Goal: Task Accomplishment & Management: Use online tool/utility

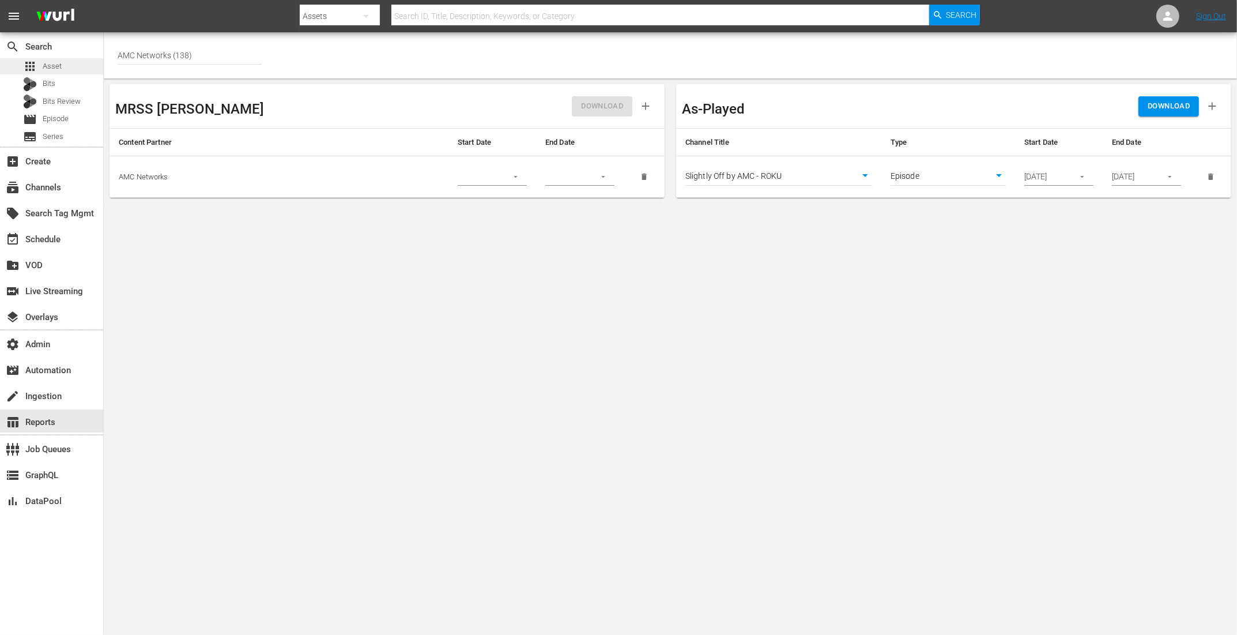
click at [48, 68] on span "Asset" at bounding box center [52, 67] width 19 height 12
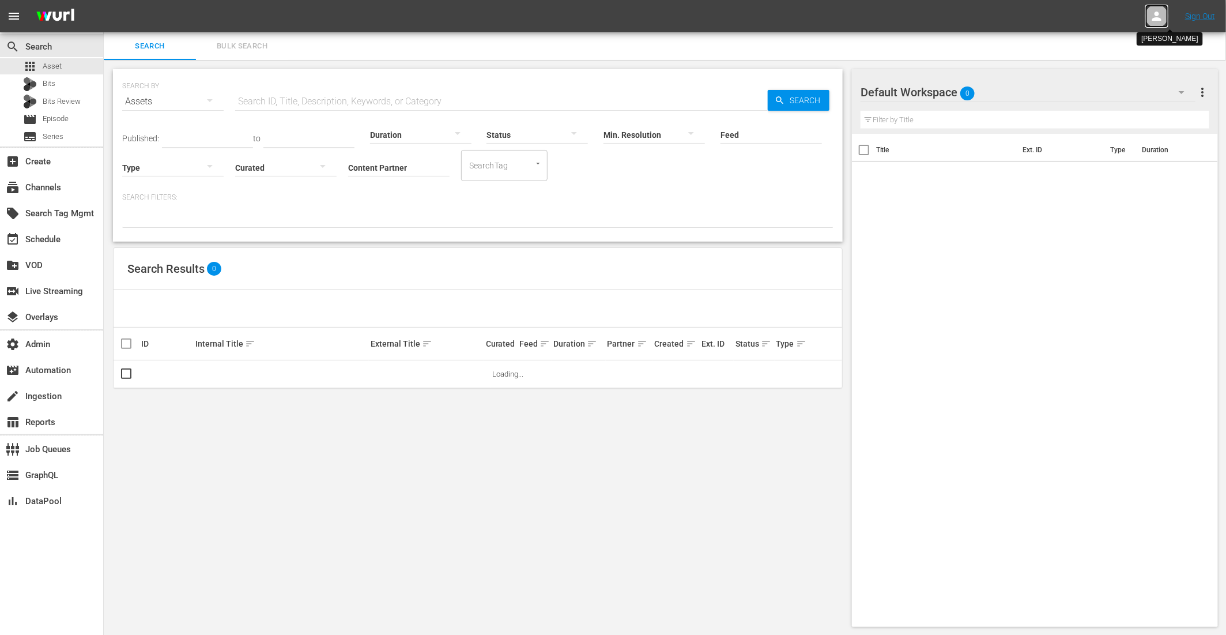
click at [1157, 13] on icon at bounding box center [1156, 16] width 9 height 9
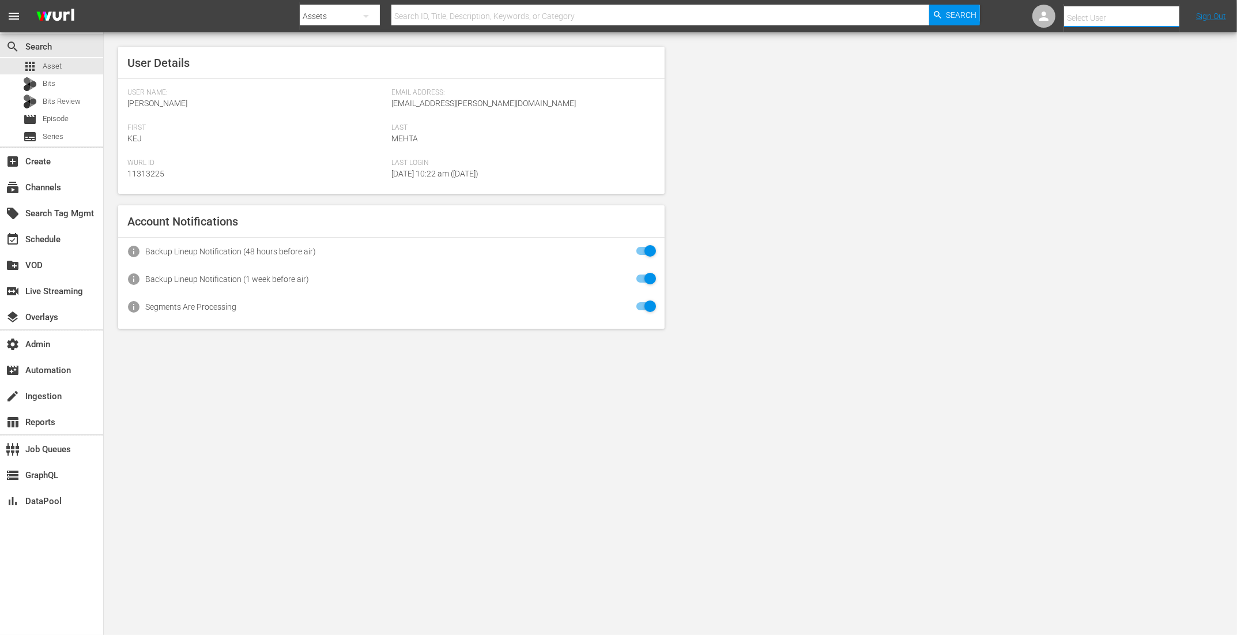
click at [1142, 14] on input "text" at bounding box center [1138, 18] width 148 height 28
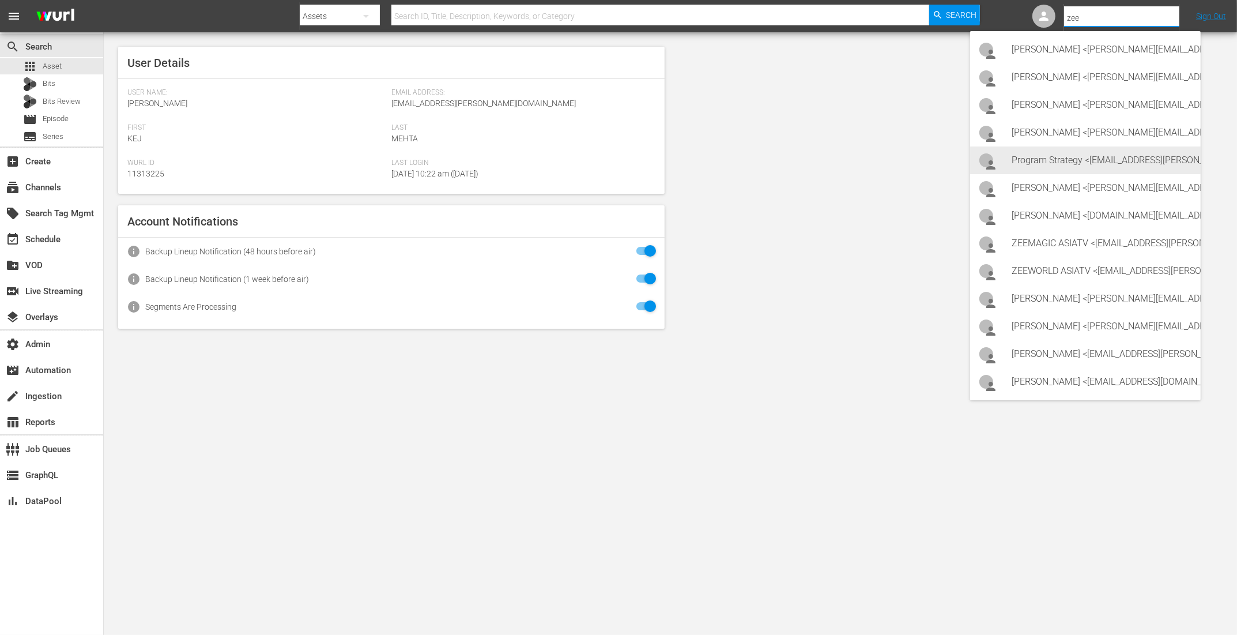
click at [1032, 149] on div "Program Strategy <Zeeone_asiatv@wurl.com>" at bounding box center [1102, 160] width 180 height 28
type input "Program Strategy (11314148)"
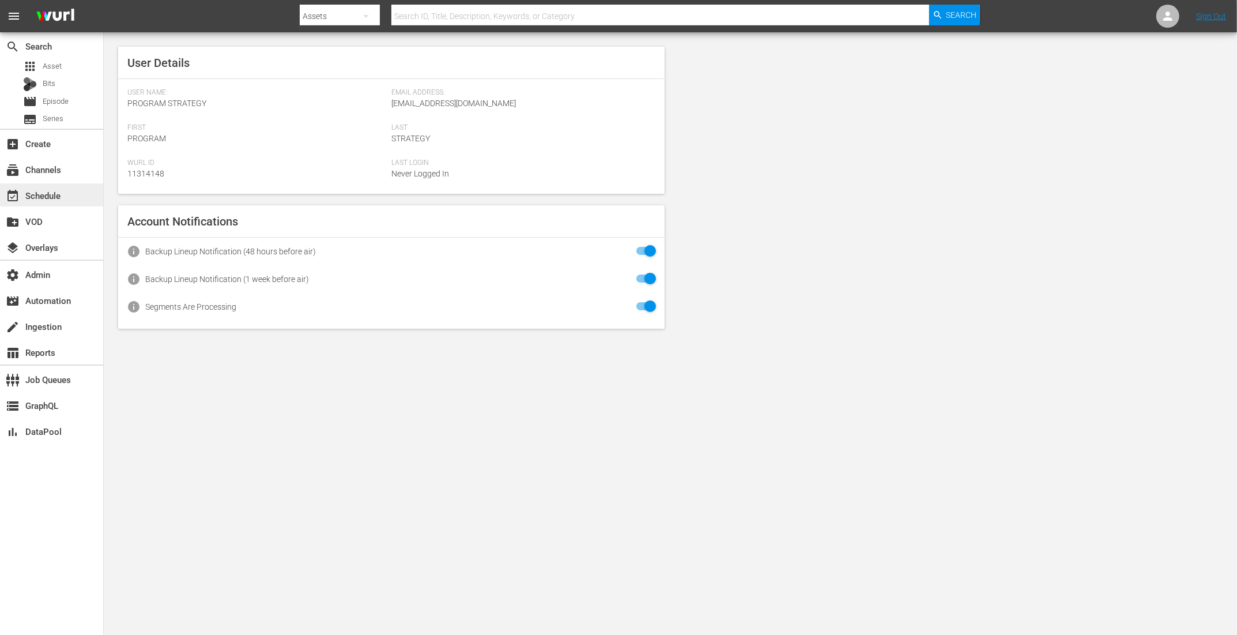
click at [38, 189] on div "event_available Schedule" at bounding box center [32, 193] width 65 height 10
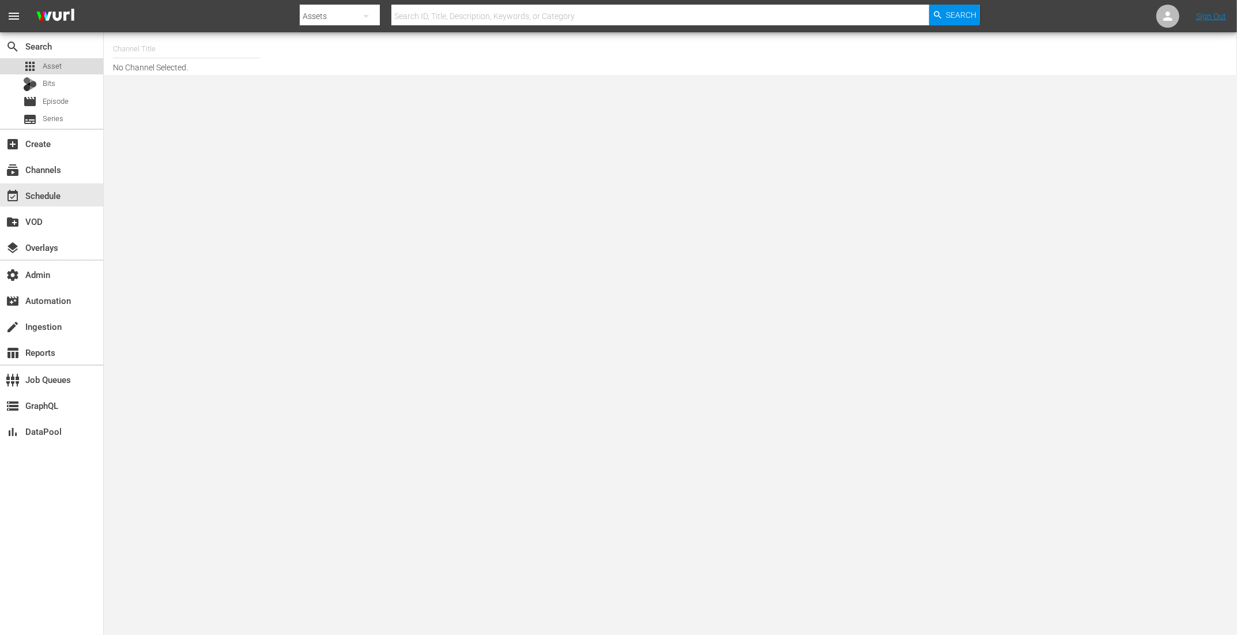
click at [42, 66] on div "apps Asset" at bounding box center [42, 66] width 39 height 16
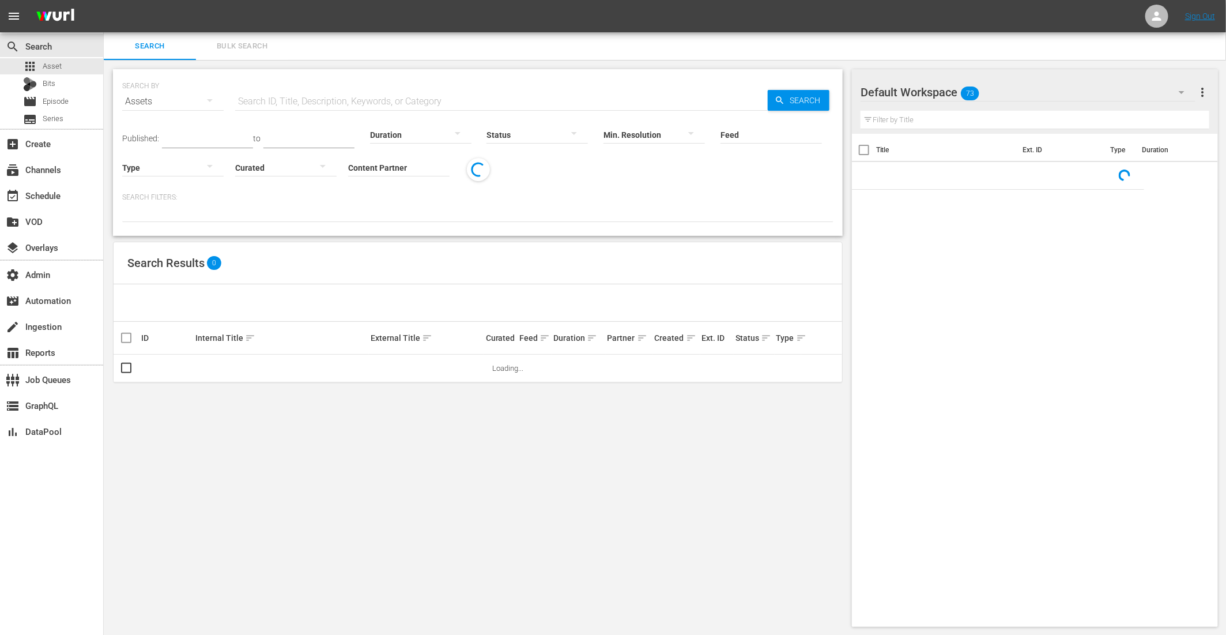
click at [379, 169] on input "Content Partner" at bounding box center [398, 169] width 101 height 42
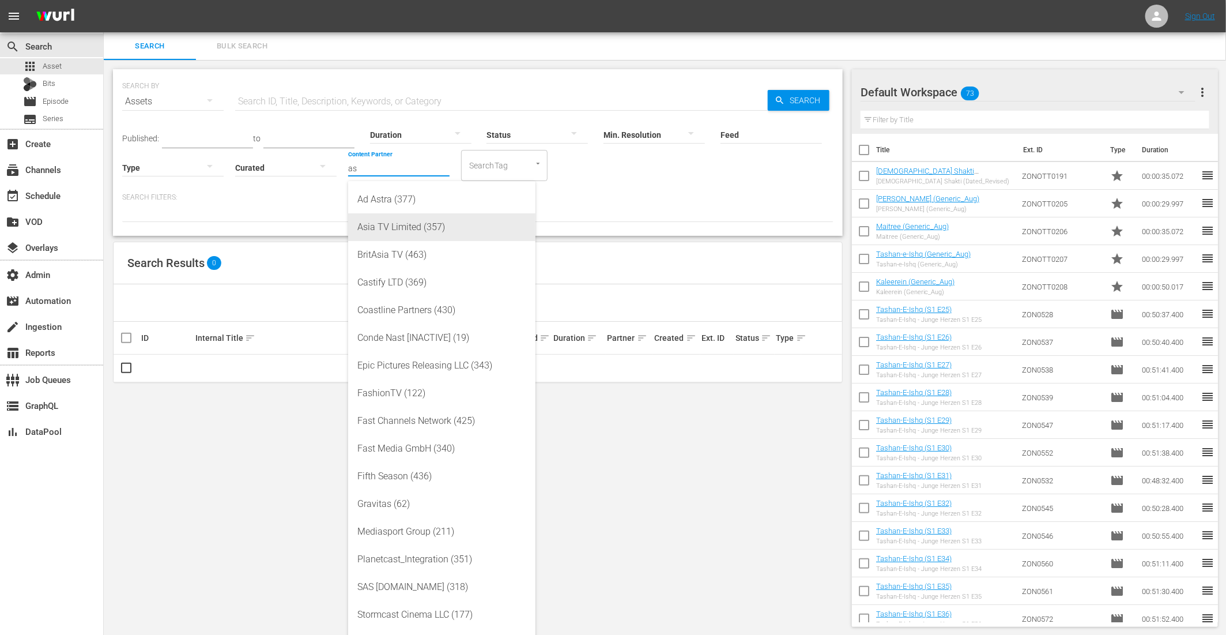
click at [380, 231] on div "Asia TV Limited (357)" at bounding box center [441, 227] width 169 height 28
type input "Asia TV Limited (357)"
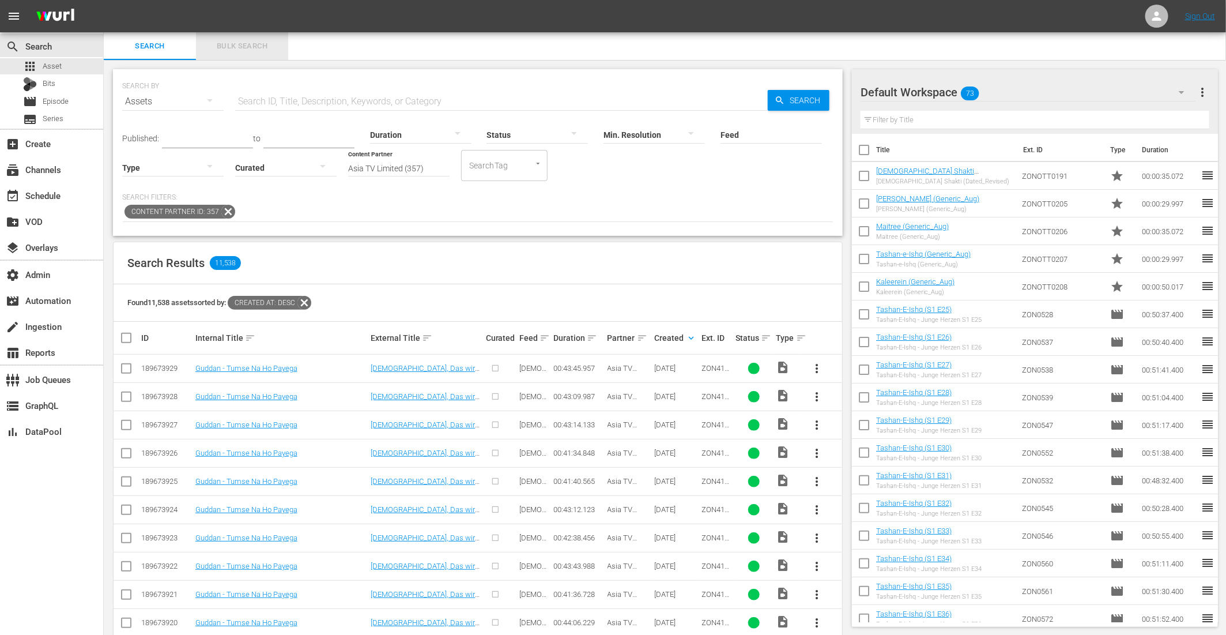
click at [251, 48] on span "Bulk Search" at bounding box center [242, 46] width 78 height 13
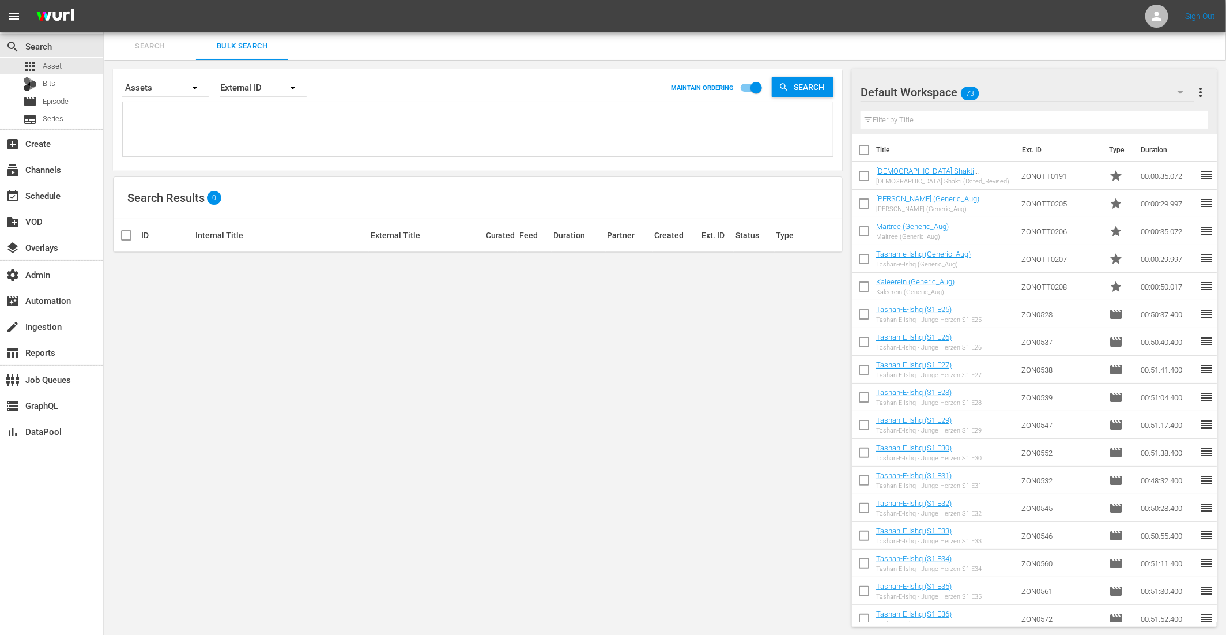
click at [236, 118] on textarea at bounding box center [479, 131] width 707 height 52
paste textarea "ZON4174 ZON4175 ZON4176 ZON4177 ZON4178 ZON4179 ZON4180 ZON4181 ZON4182 ZON4183…"
type textarea "ZON4174 ZON4175 ZON4176 ZON4177 ZON4178 ZON4179 ZON4180 ZON4181 ZON4182 ZON4183…"
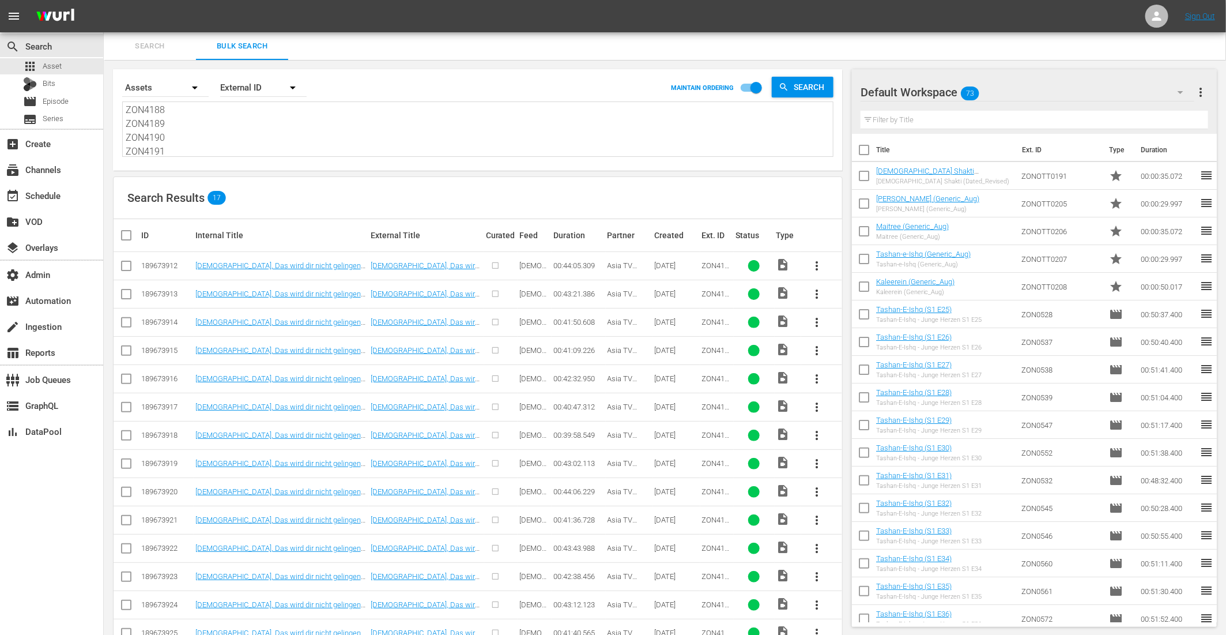
type textarea "ZON4174 ZON4175 ZON4176 ZON4177 ZON4178 ZON4179 ZON4180 ZON4181 ZON4182 ZON4183…"
click at [125, 229] on input "checkbox" at bounding box center [130, 235] width 23 height 14
checkbox input "true"
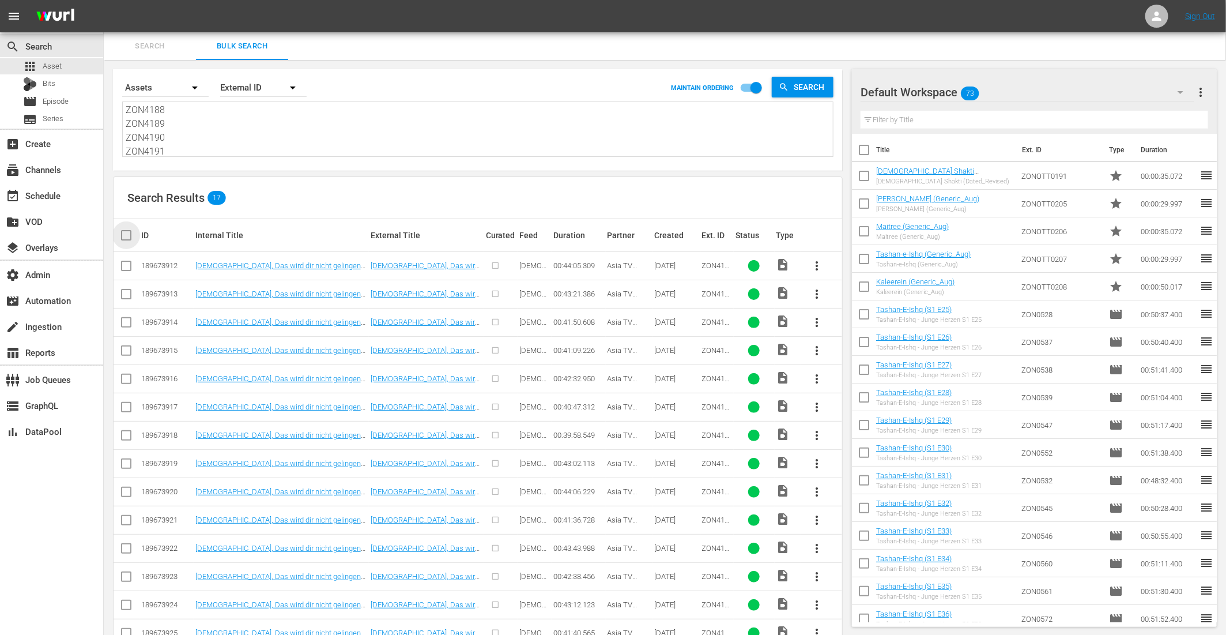
checkbox input "true"
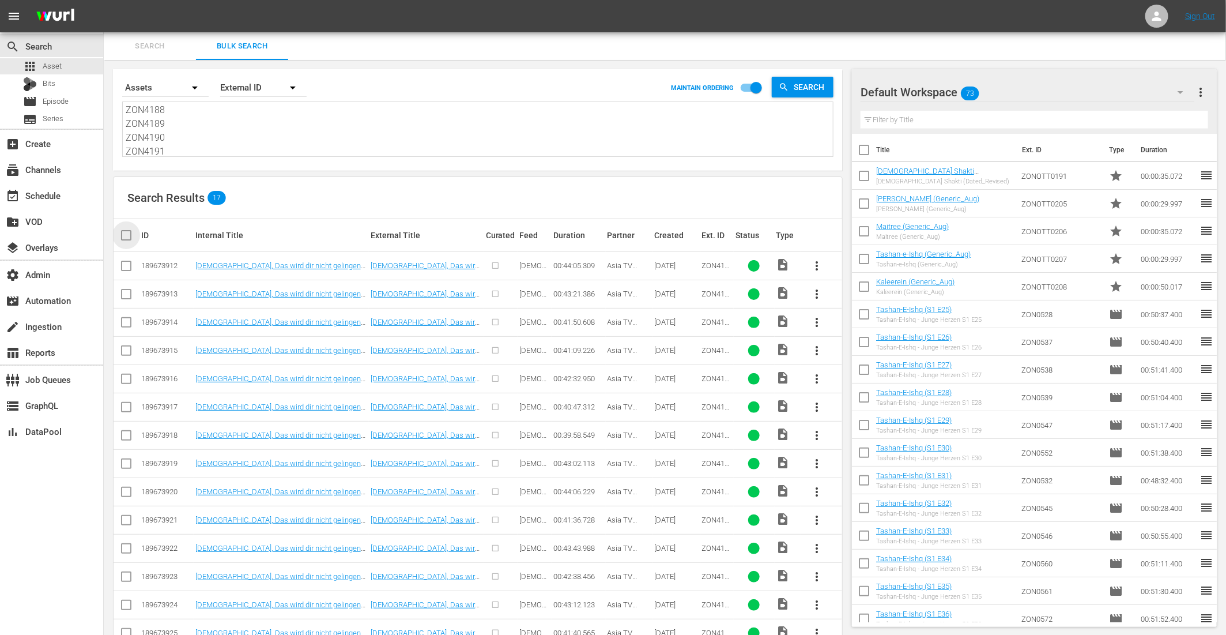
checkbox input "true"
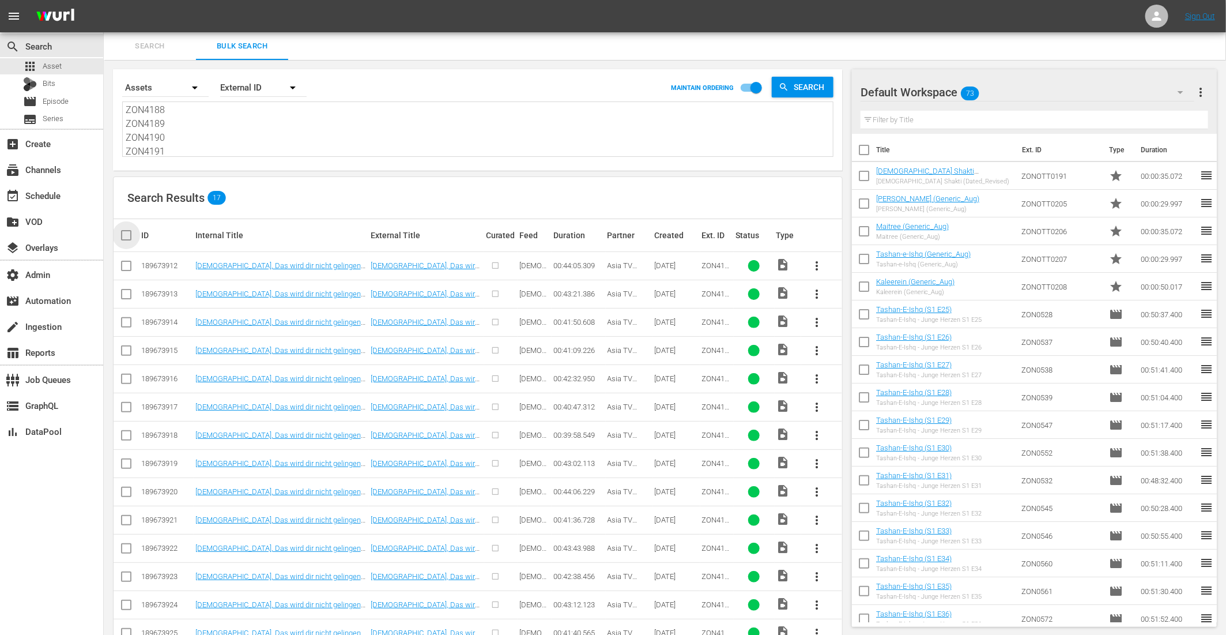
checkbox input "true"
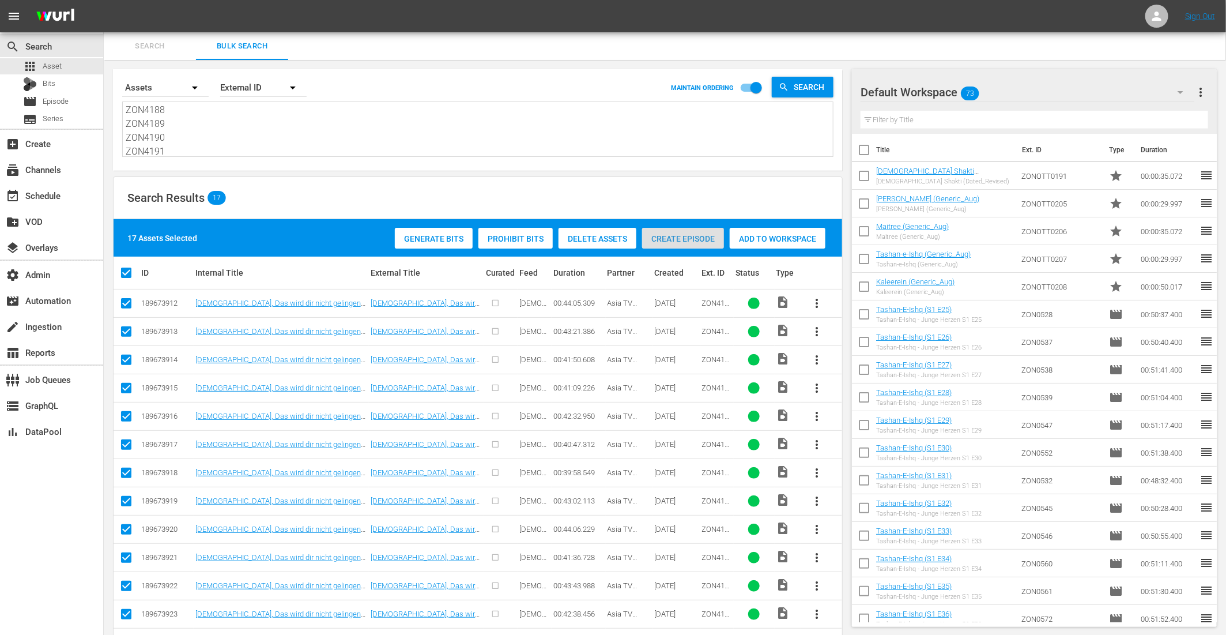
click at [665, 239] on span "Create Episode" at bounding box center [683, 238] width 82 height 9
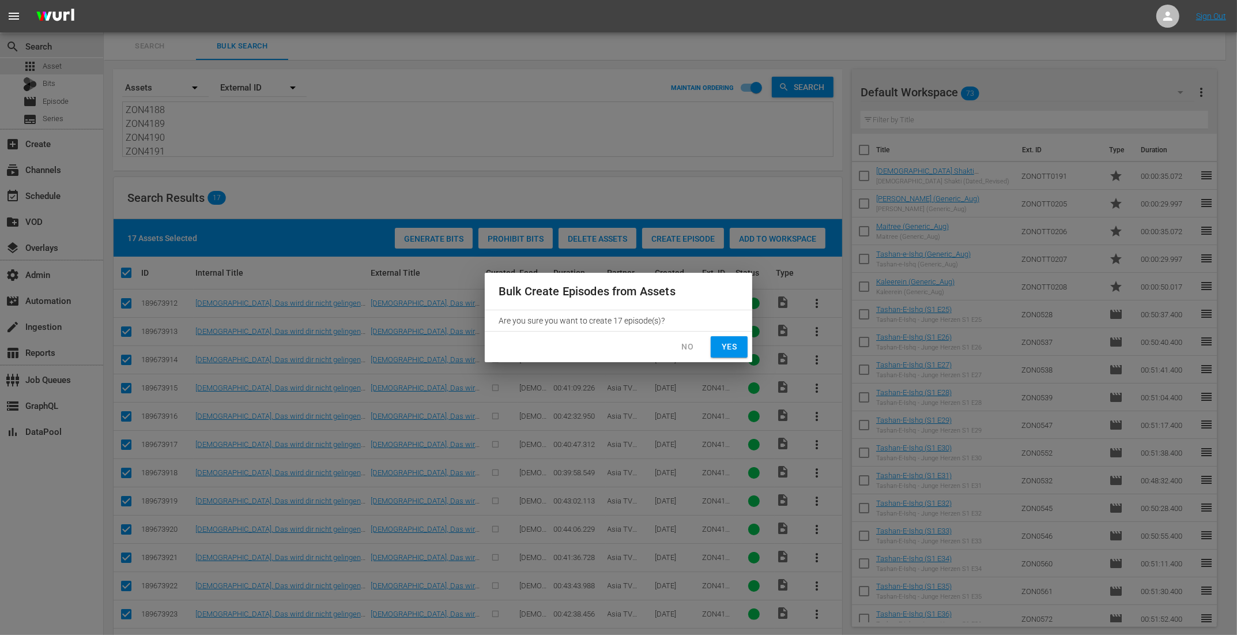
click at [729, 345] on span "Yes" at bounding box center [729, 347] width 18 height 14
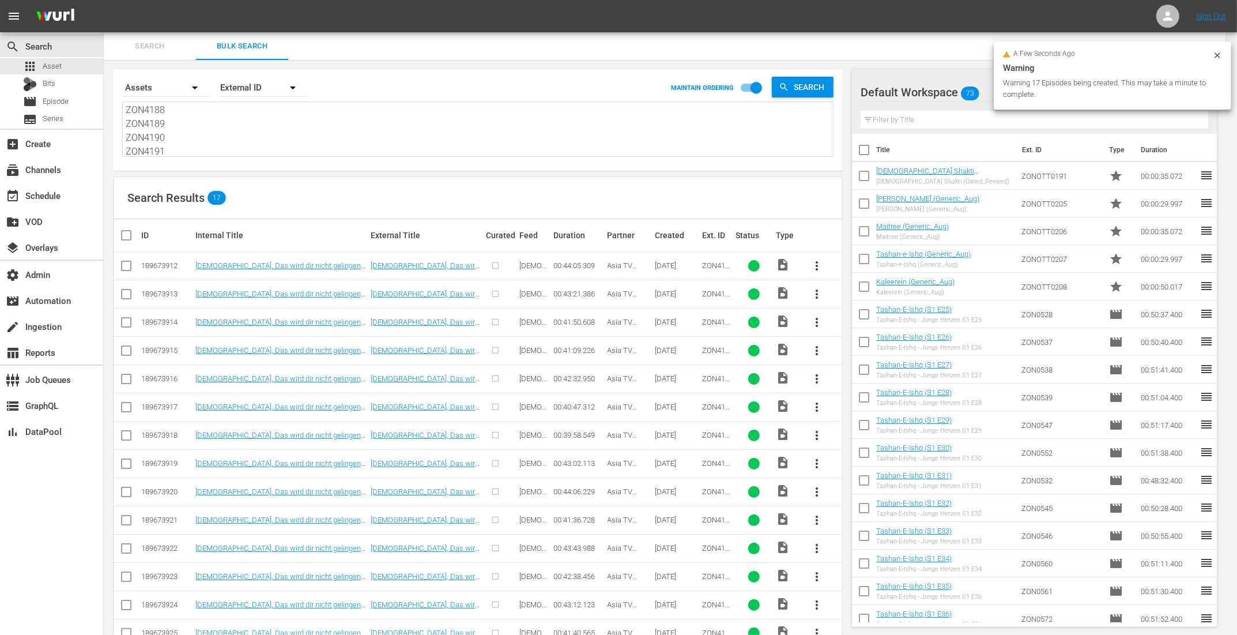
checkbox input "false"
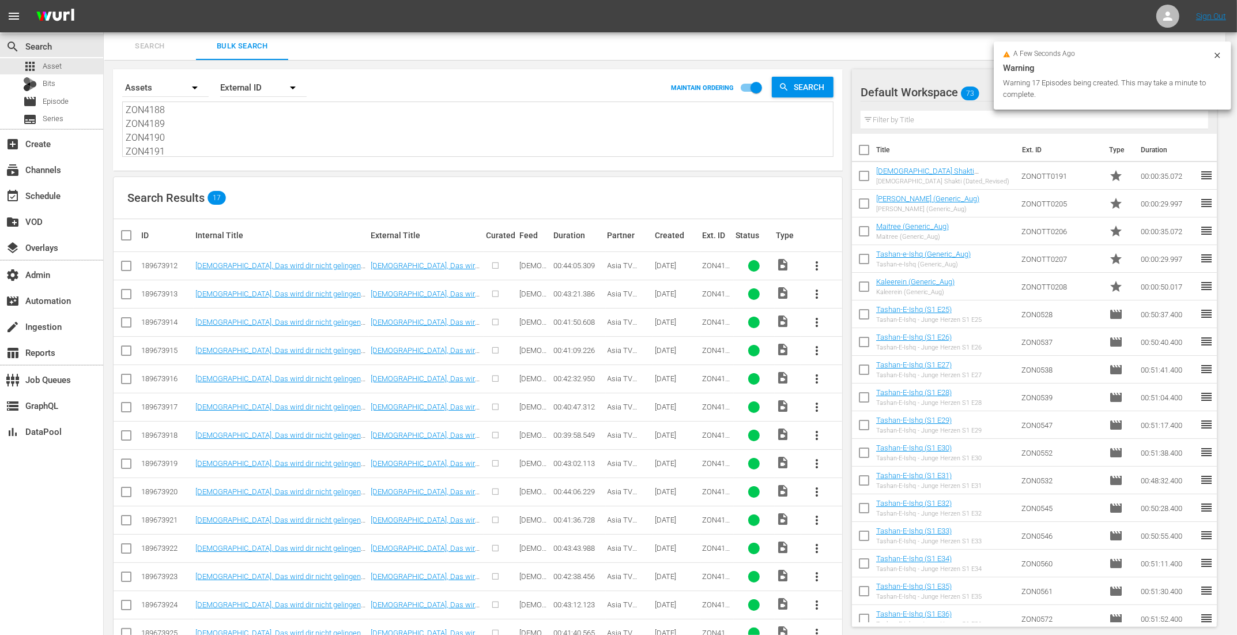
checkbox input "false"
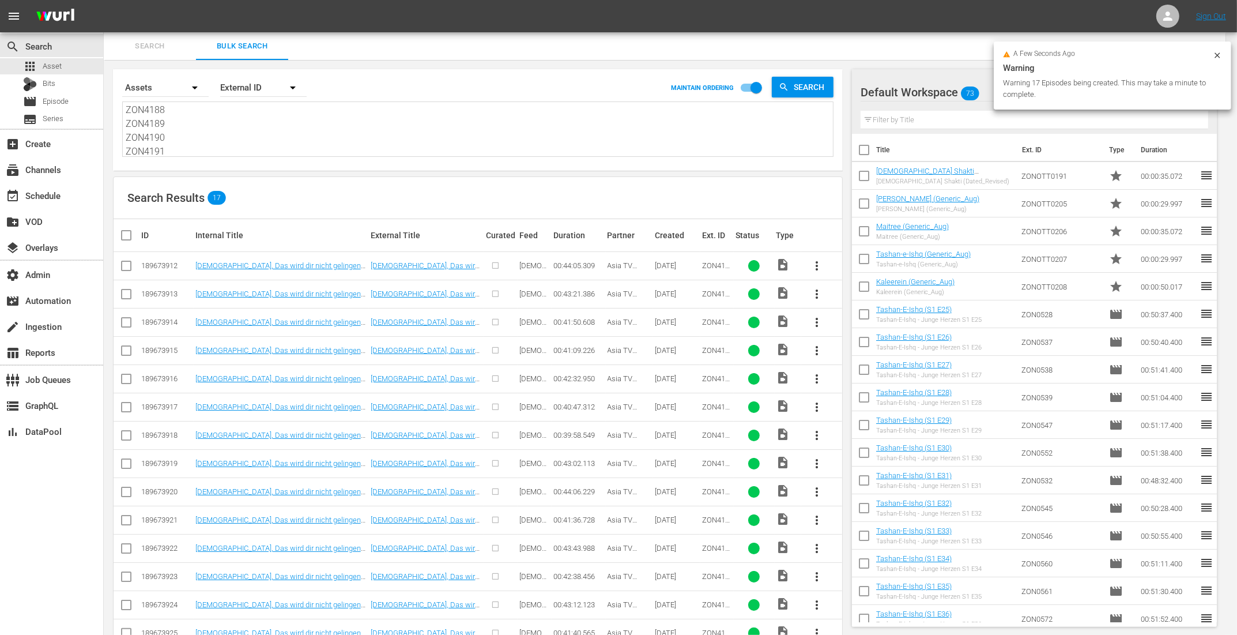
checkbox input "false"
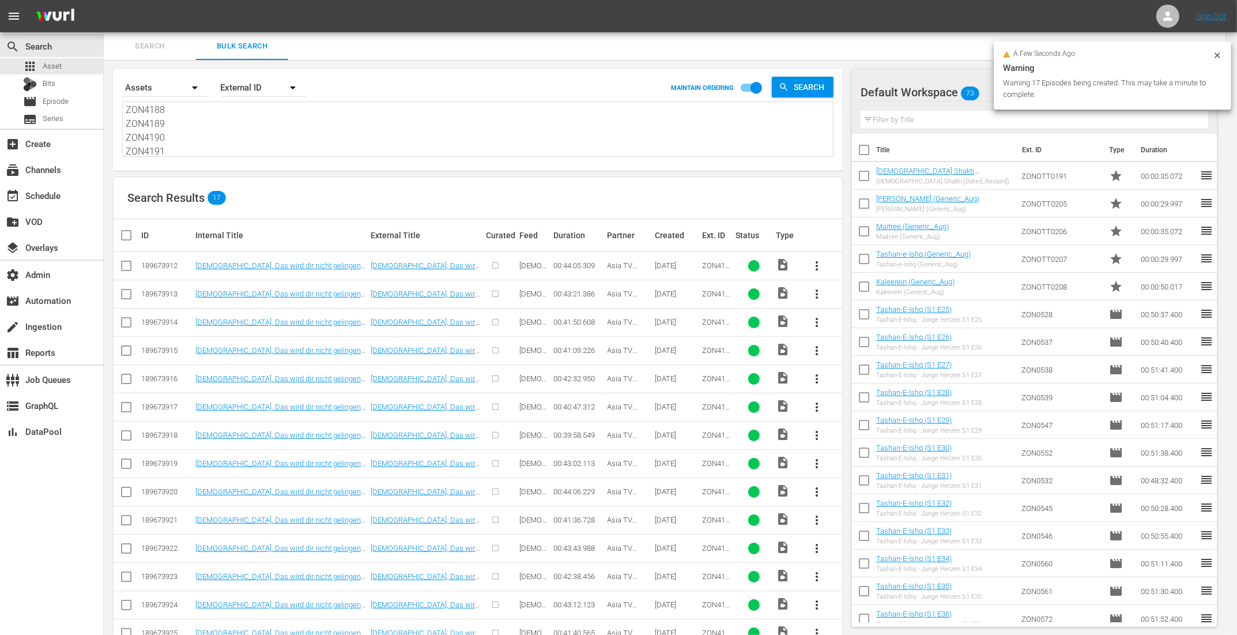
checkbox input "false"
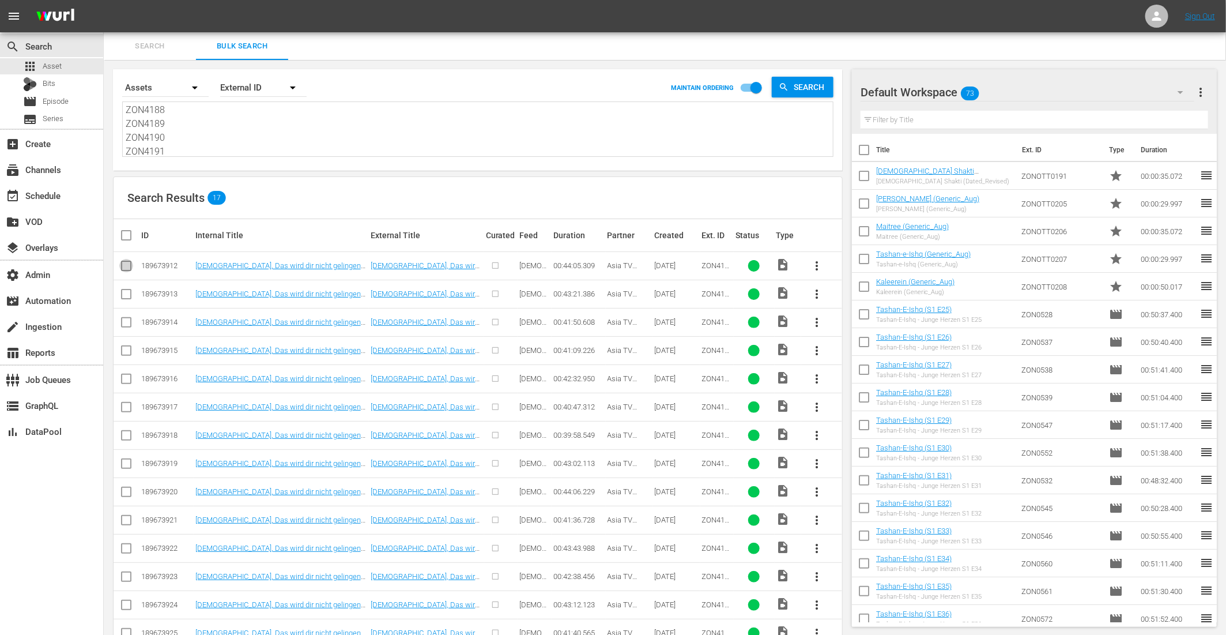
click at [125, 269] on input "checkbox" at bounding box center [126, 268] width 14 height 14
checkbox input "true"
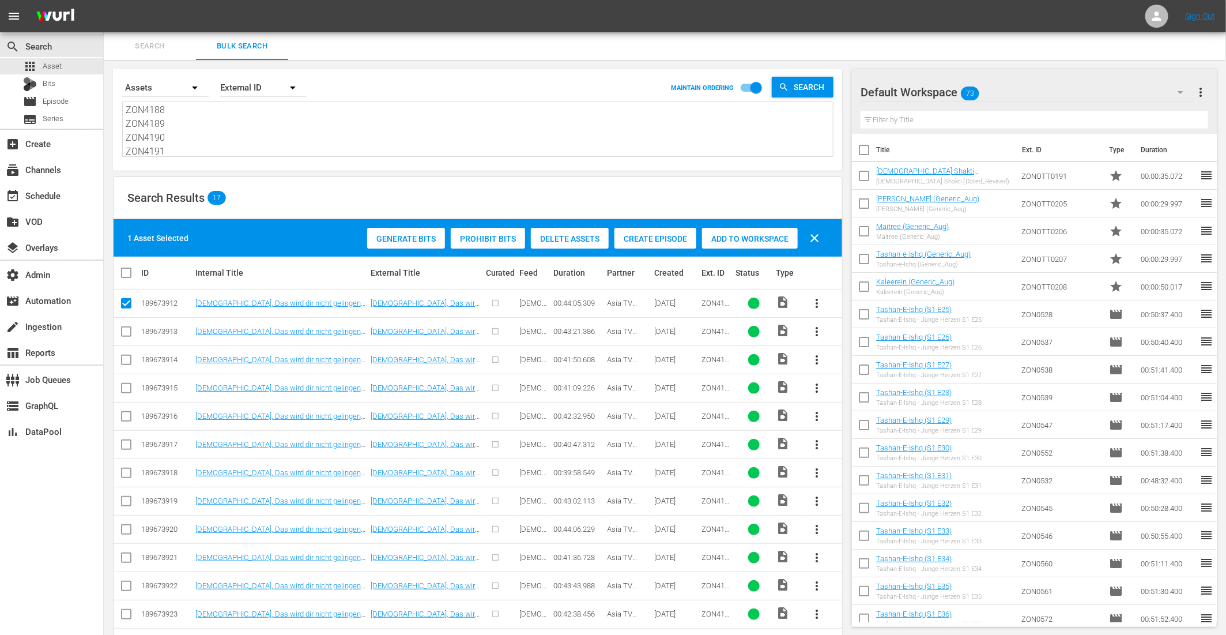
click at [125, 327] on input "checkbox" at bounding box center [126, 334] width 14 height 14
checkbox input "true"
click at [126, 365] on input "checkbox" at bounding box center [126, 362] width 14 height 14
checkbox input "true"
click at [126, 394] on input "checkbox" at bounding box center [126, 390] width 14 height 14
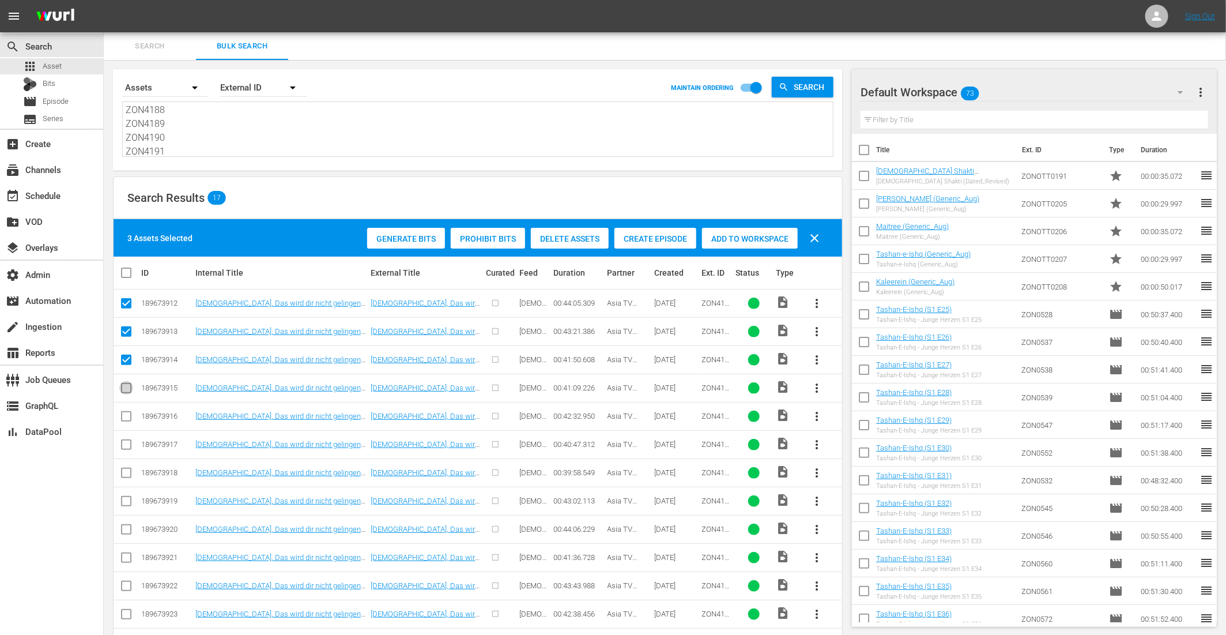
checkbox input "true"
click at [126, 417] on input "checkbox" at bounding box center [126, 419] width 14 height 14
checkbox input "true"
click at [126, 448] on input "checkbox" at bounding box center [126, 447] width 14 height 14
checkbox input "true"
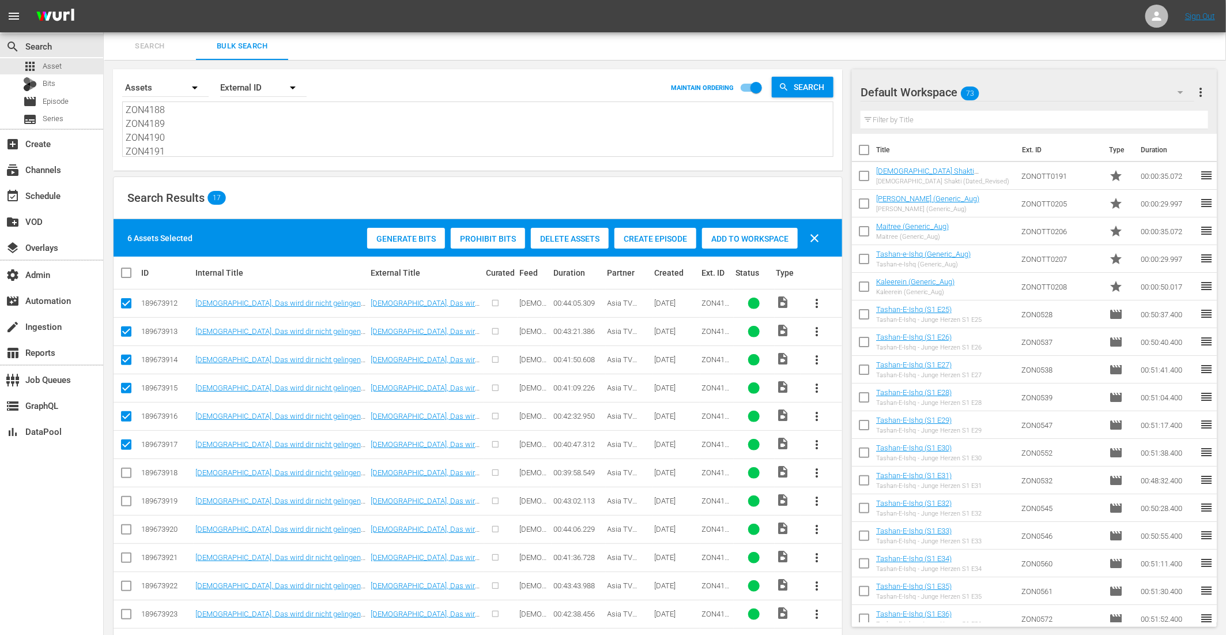
click at [126, 474] on input "checkbox" at bounding box center [126, 475] width 14 height 14
checkbox input "true"
click at [130, 498] on input "checkbox" at bounding box center [126, 503] width 14 height 14
checkbox input "true"
click at [128, 529] on input "checkbox" at bounding box center [126, 532] width 14 height 14
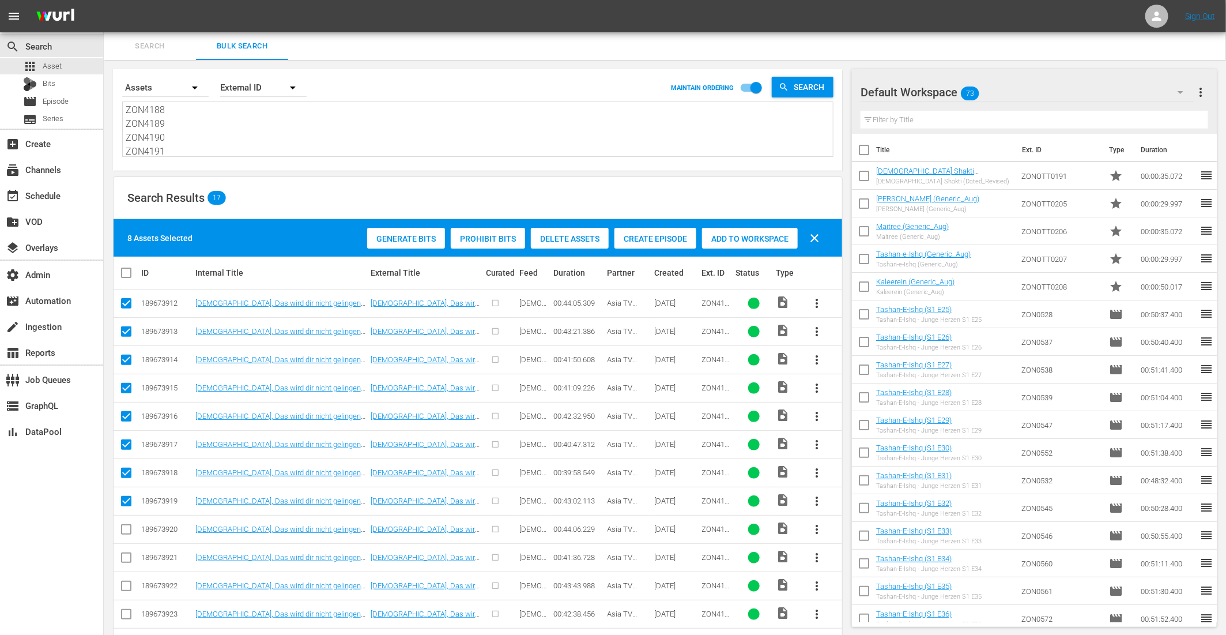
checkbox input "true"
click at [120, 557] on input "checkbox" at bounding box center [126, 560] width 14 height 14
checkbox input "true"
click at [643, 244] on div "Create Episode" at bounding box center [655, 239] width 82 height 22
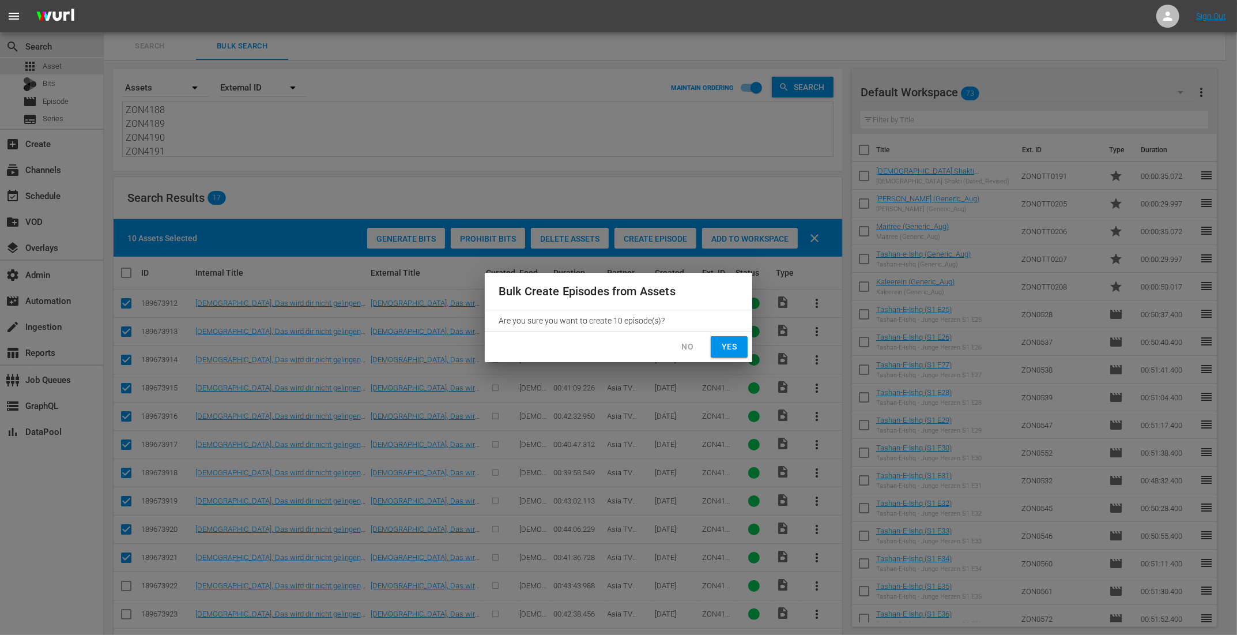
click at [736, 342] on span "Yes" at bounding box center [729, 347] width 18 height 14
checkbox input "false"
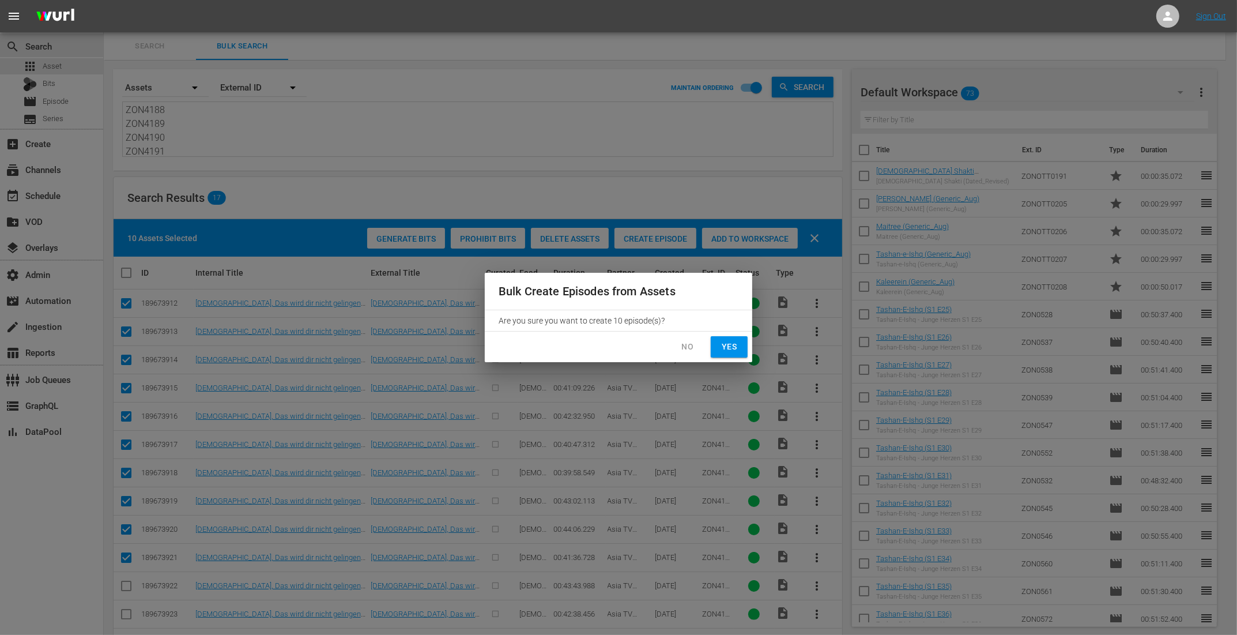
checkbox input "false"
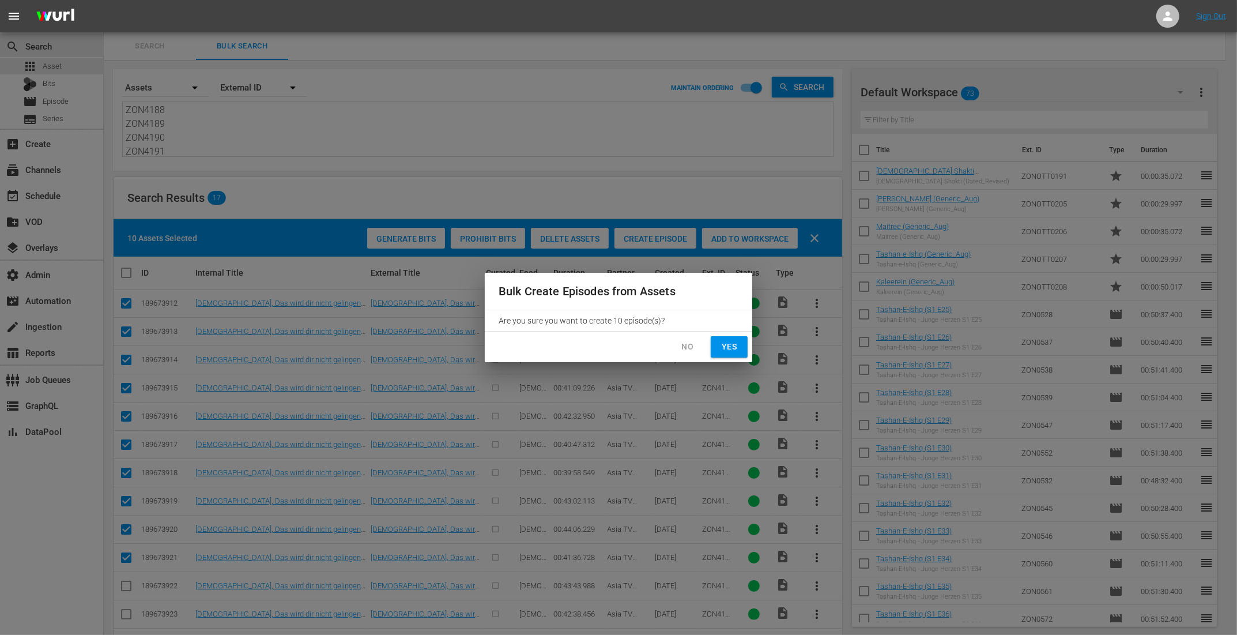
checkbox input "false"
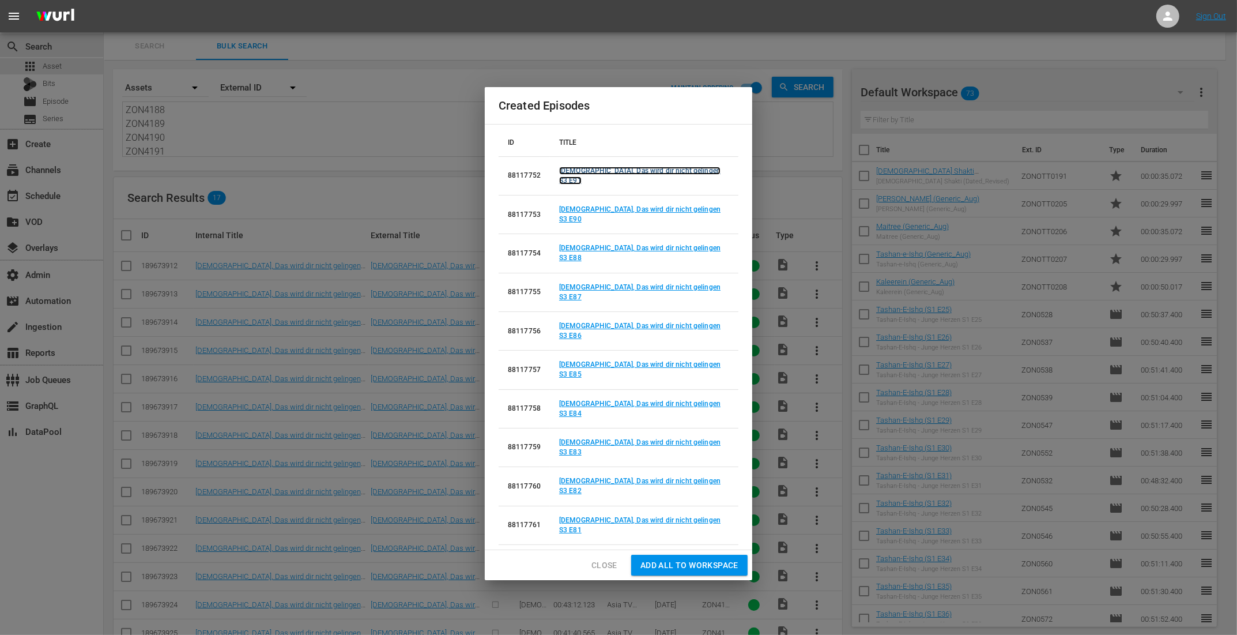
click at [608, 184] on link "Guddan, Das wird dir nicht gelingen S3 E91" at bounding box center [639, 176] width 161 height 18
click at [608, 223] on link "Guddan, Das wird dir nicht gelingen S3 E90" at bounding box center [639, 214] width 161 height 18
click at [608, 262] on link "Guddan, Das wird dir nicht gelingen S3 E88" at bounding box center [639, 253] width 161 height 18
click at [607, 301] on link "Guddan, Das wird dir nicht gelingen S3 E87" at bounding box center [639, 292] width 161 height 18
click at [601, 333] on link "[DEMOGRAPHIC_DATA], Das wird dir nicht gelingen S3 E86" at bounding box center [639, 331] width 161 height 18
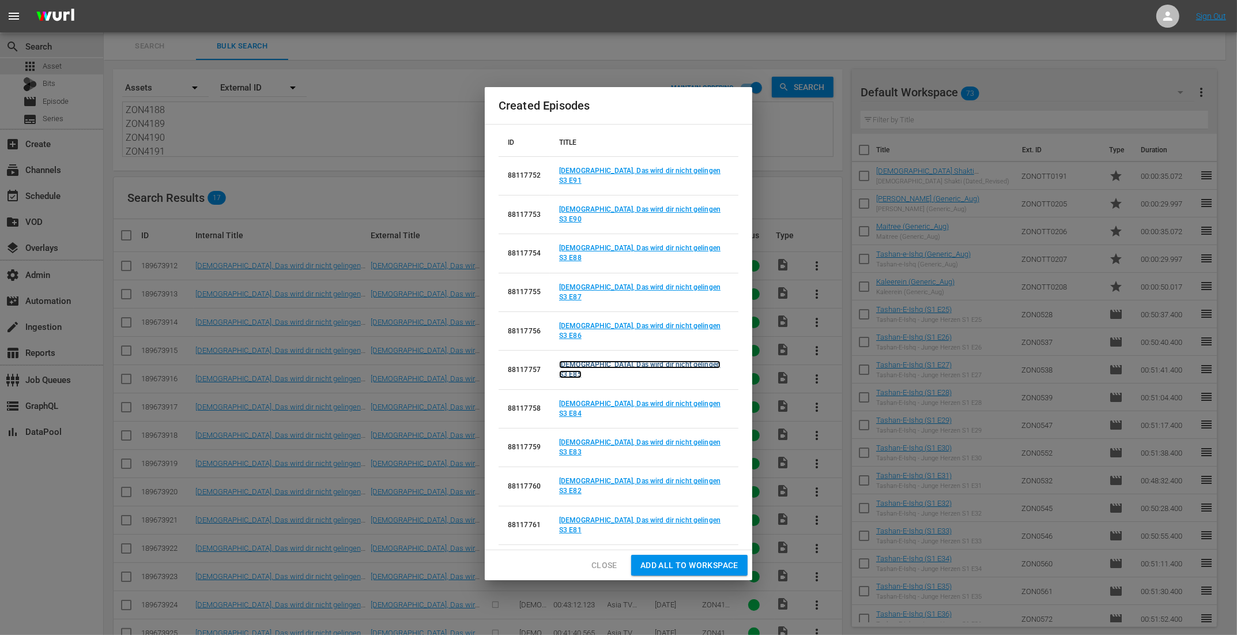
click at [600, 365] on link "Guddan, Das wird dir nicht gelingen S3 E85" at bounding box center [639, 369] width 161 height 18
click at [599, 399] on link "Guddan, Das wird dir nicht gelingen S3 E84" at bounding box center [639, 408] width 161 height 18
click at [597, 438] on link "Guddan, Das wird dir nicht gelingen S3 E83" at bounding box center [639, 447] width 161 height 18
click at [596, 477] on link "Guddan, Das wird dir nicht gelingen S3 E82" at bounding box center [639, 486] width 161 height 18
click at [595, 516] on link "Guddan, Das wird dir nicht gelingen S3 E81" at bounding box center [639, 525] width 161 height 18
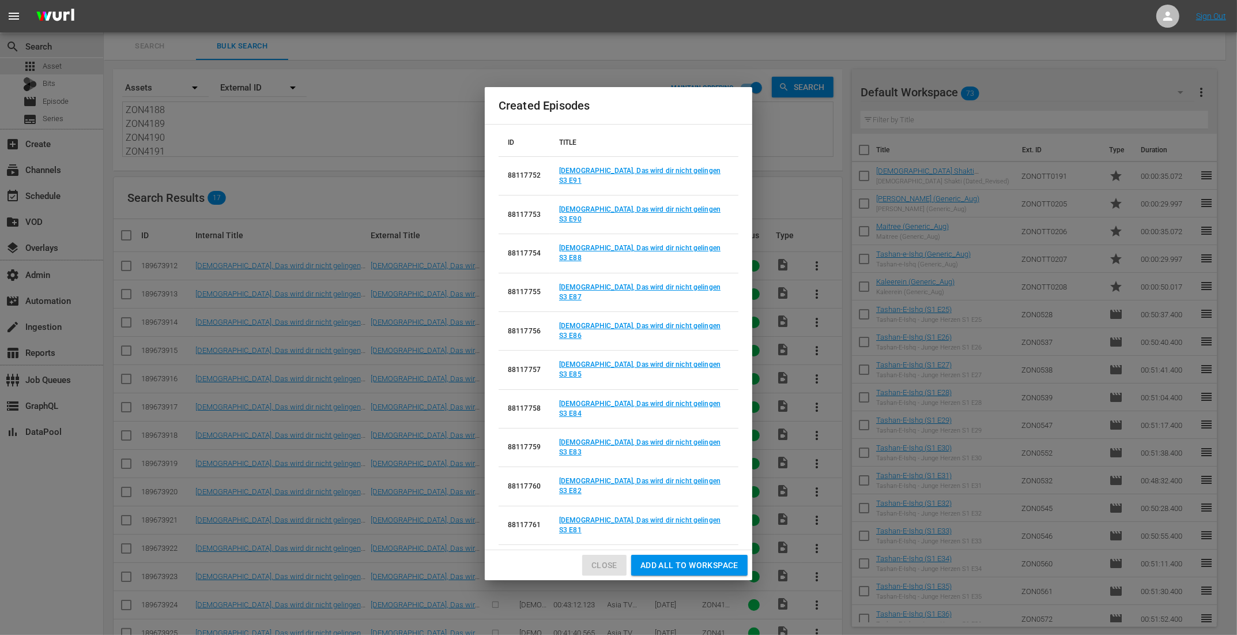
click at [598, 558] on span "Close" at bounding box center [604, 565] width 26 height 14
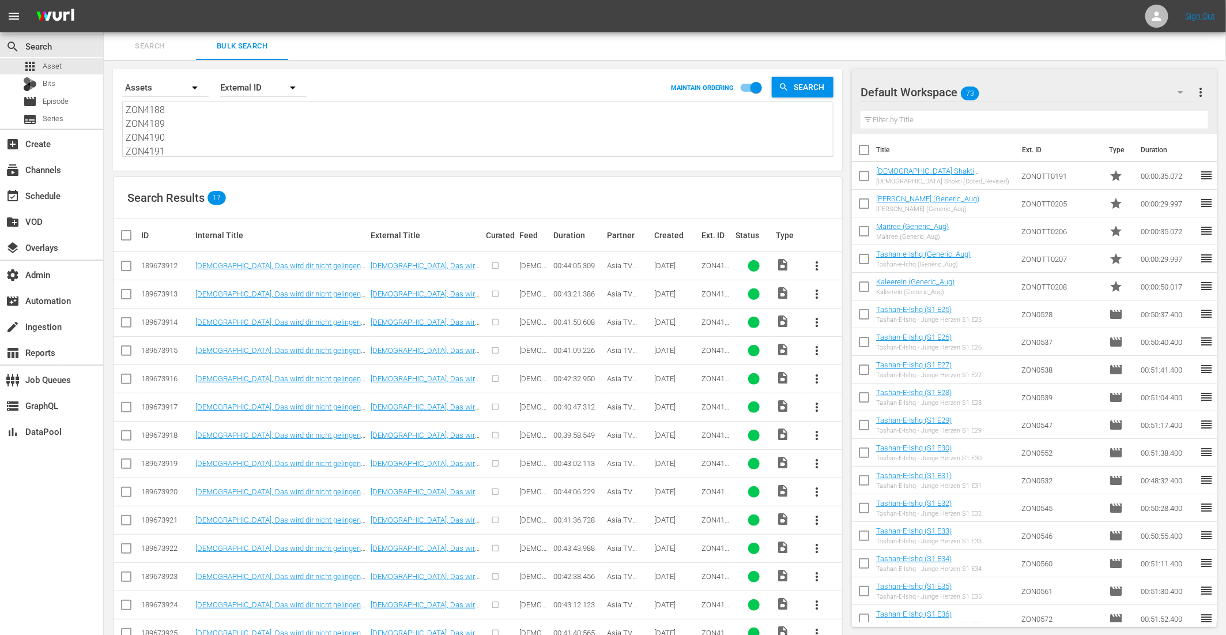
scroll to position [114, 0]
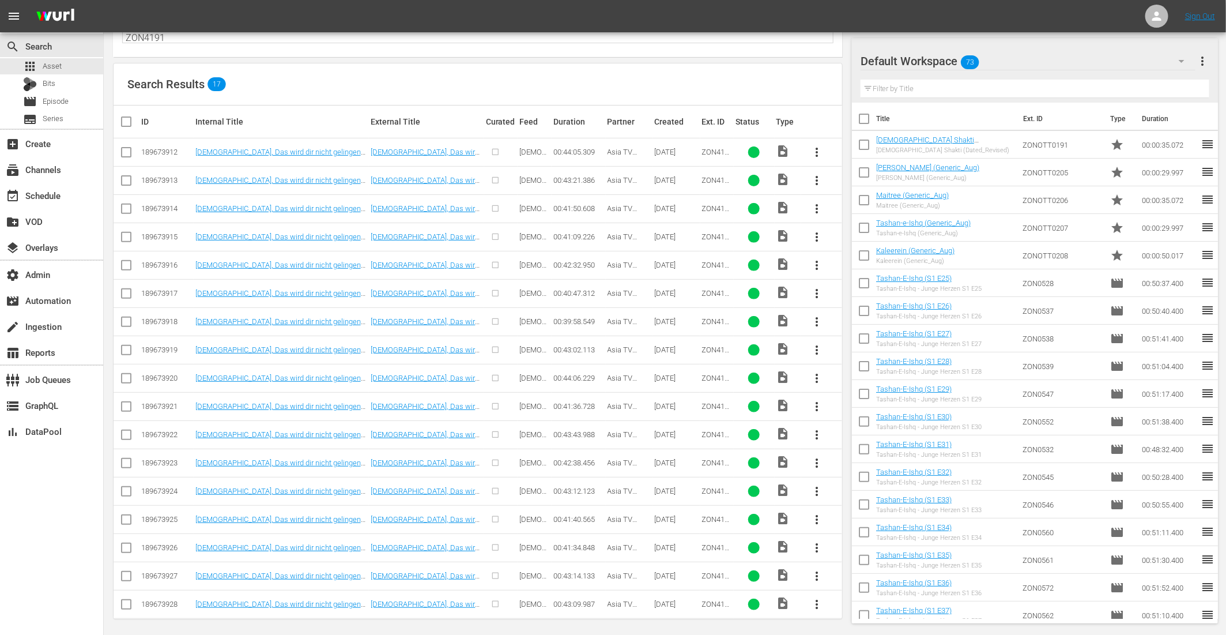
click at [124, 599] on input "checkbox" at bounding box center [126, 606] width 14 height 14
checkbox input "true"
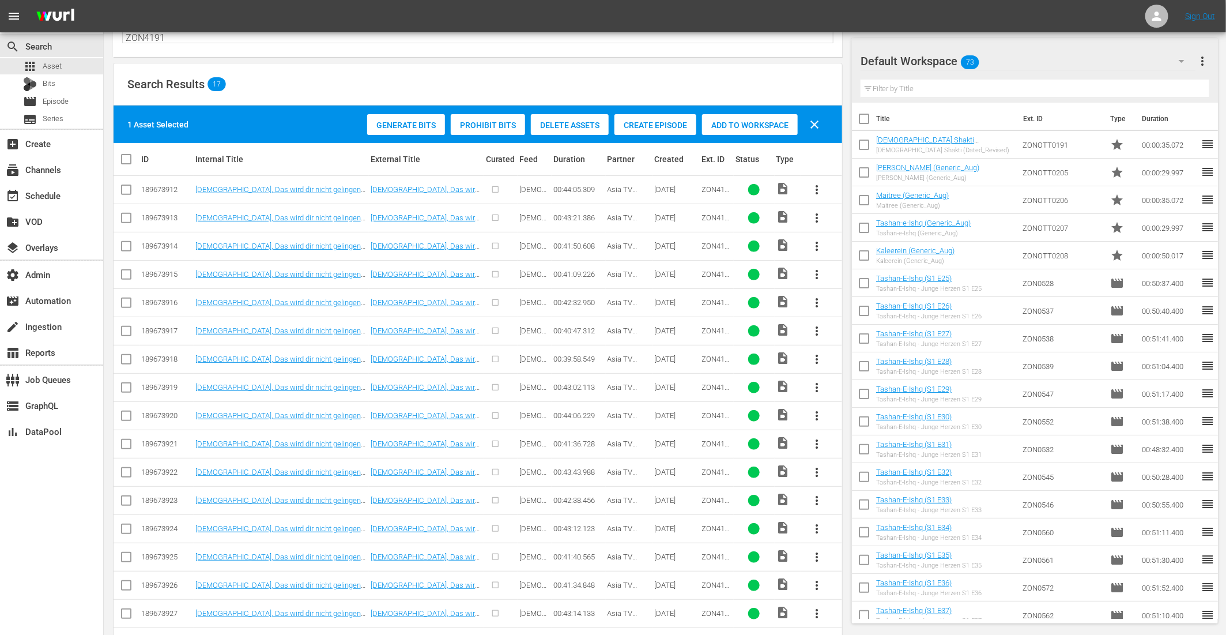
click at [126, 610] on input "checkbox" at bounding box center [126, 616] width 14 height 14
checkbox input "true"
click at [125, 581] on input "checkbox" at bounding box center [126, 587] width 14 height 14
checkbox input "true"
click at [127, 552] on input "checkbox" at bounding box center [126, 559] width 14 height 14
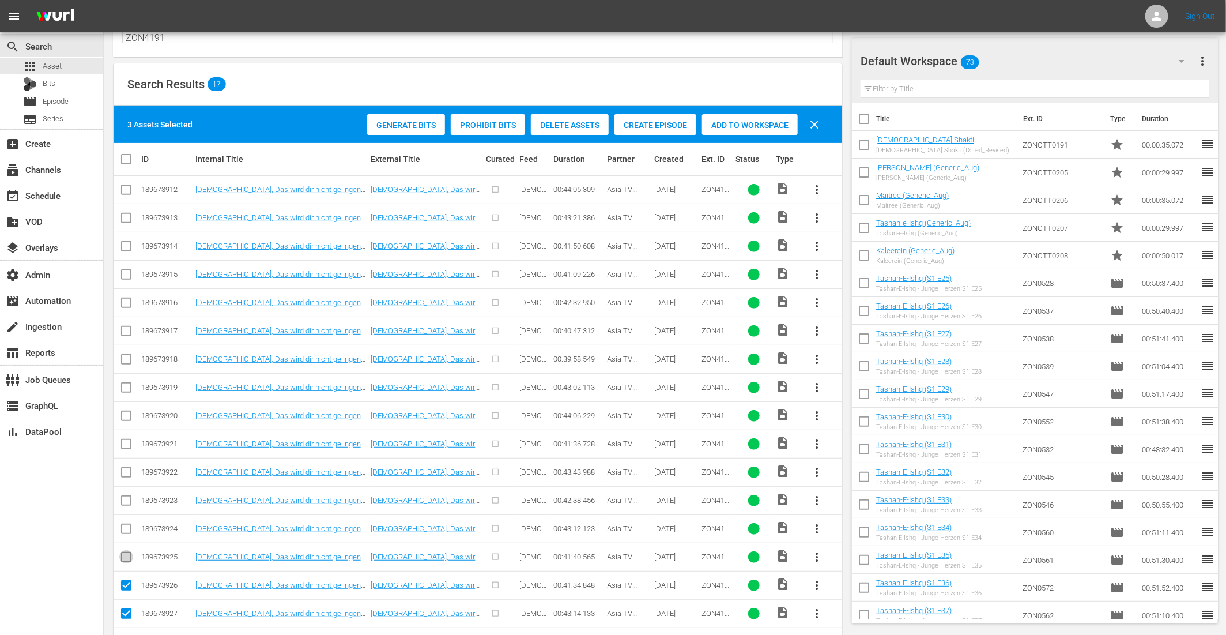
checkbox input "true"
click at [127, 524] on input "checkbox" at bounding box center [126, 531] width 14 height 14
checkbox input "true"
click at [127, 496] on input "checkbox" at bounding box center [126, 503] width 14 height 14
checkbox input "true"
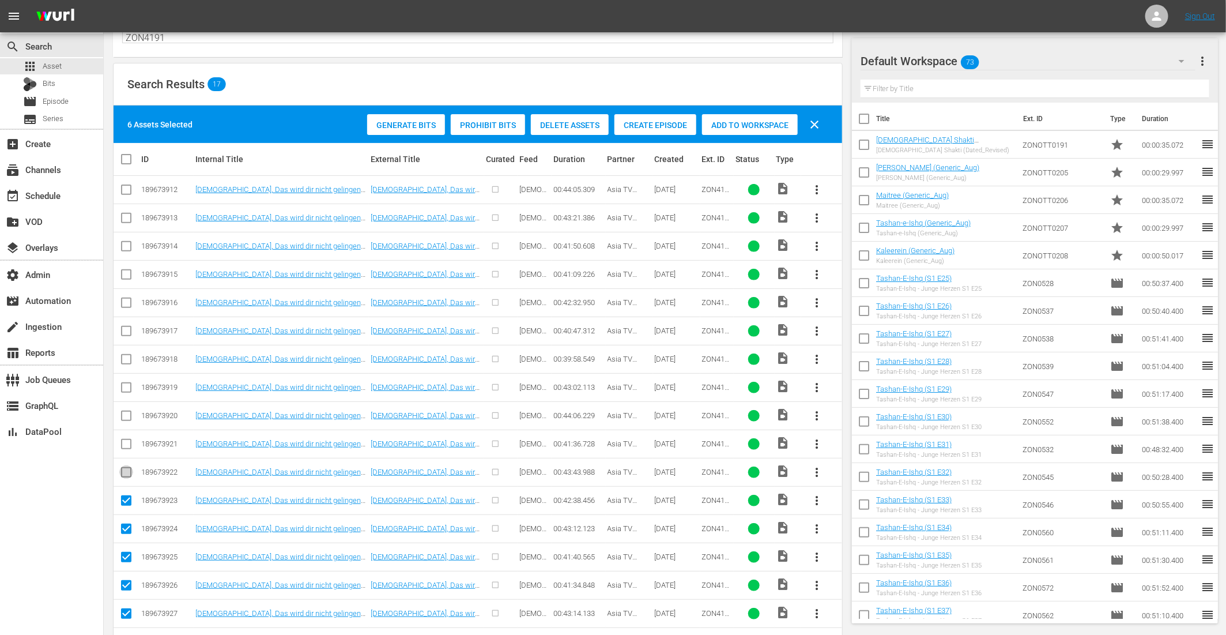
click at [127, 473] on input "checkbox" at bounding box center [126, 474] width 14 height 14
click at [643, 116] on div "Create Episode" at bounding box center [655, 125] width 82 height 22
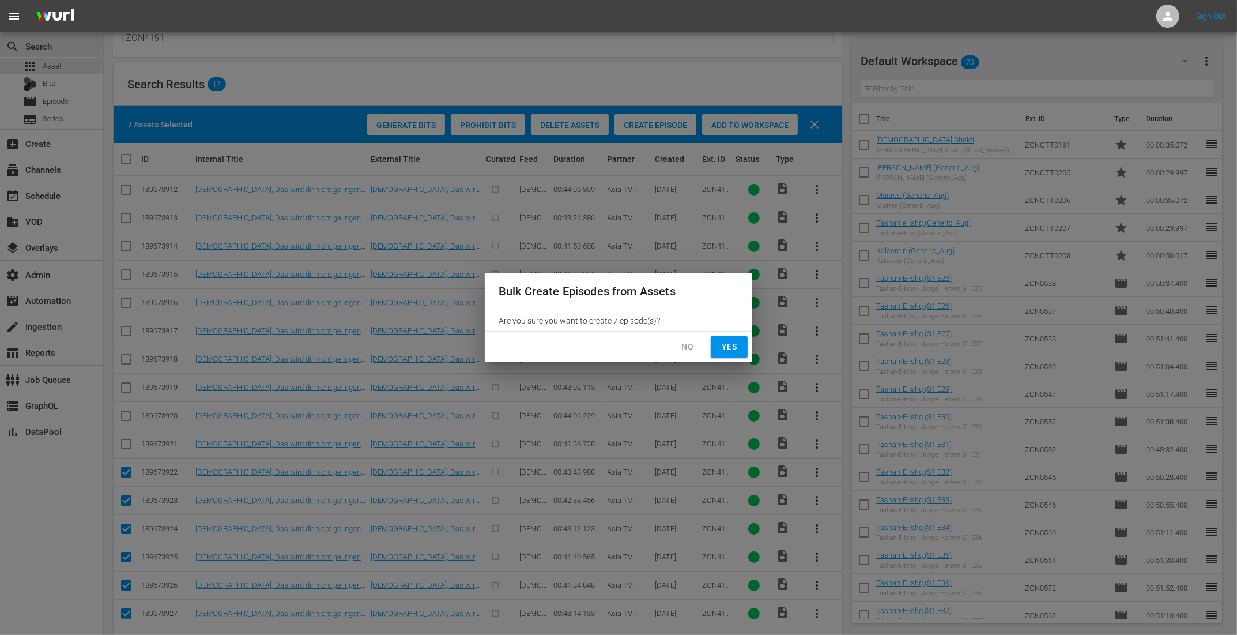
click at [729, 346] on span "Yes" at bounding box center [729, 347] width 18 height 14
checkbox input "false"
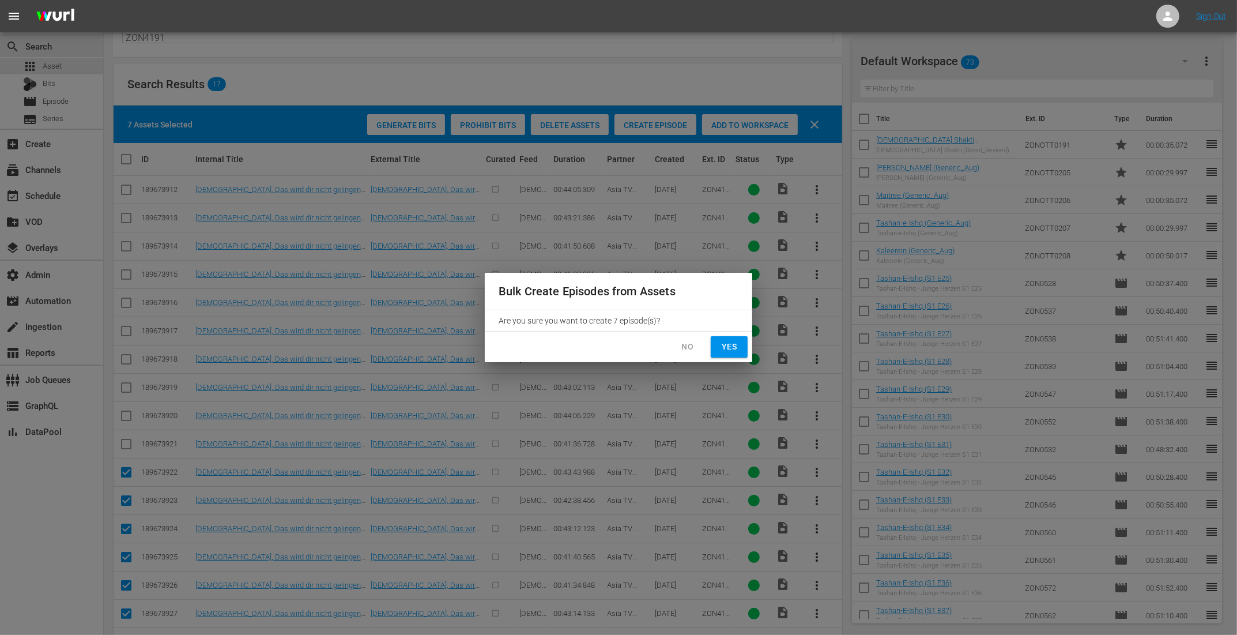
checkbox input "false"
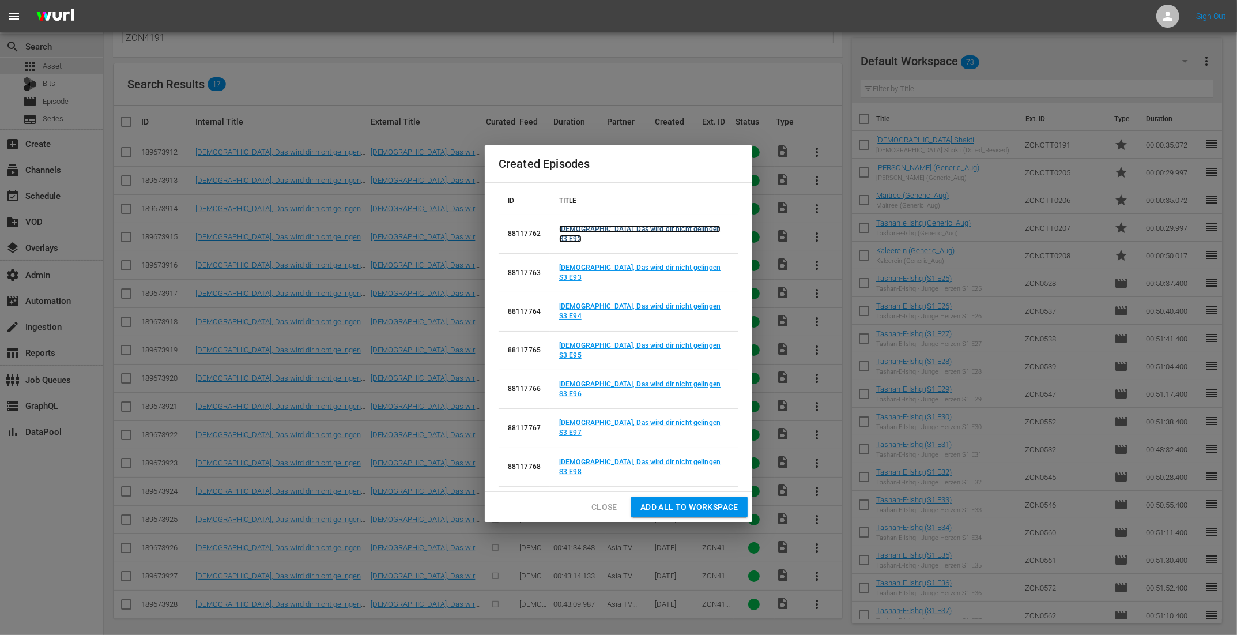
click at [695, 243] on link "Guddan, Das wird dir nicht gelingen S3 E92" at bounding box center [639, 234] width 161 height 18
click at [695, 281] on link "Guddan, Das wird dir nicht gelingen S3 E93" at bounding box center [639, 272] width 161 height 18
click at [694, 320] on link "Guddan, Das wird dir nicht gelingen S3 E94" at bounding box center [639, 311] width 161 height 18
click at [692, 351] on link "Guddan, Das wird dir nicht gelingen S3 E95" at bounding box center [639, 350] width 161 height 18
click at [691, 380] on link "Guddan, Das wird dir nicht gelingen S3 E96" at bounding box center [639, 389] width 161 height 18
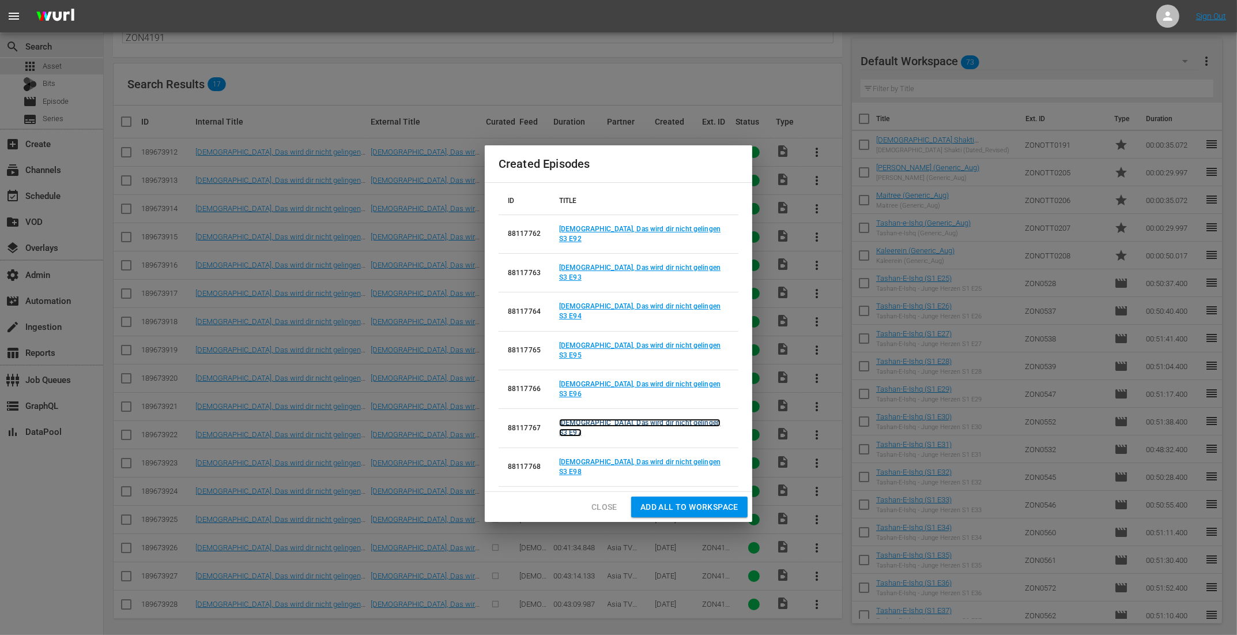
click at [688, 418] on link "Guddan, Das wird dir nicht gelingen S3 E97" at bounding box center [639, 427] width 161 height 18
click at [685, 458] on link "Guddan, Das wird dir nicht gelingen S3 E98" at bounding box center [639, 467] width 161 height 18
click at [599, 500] on span "Close" at bounding box center [604, 507] width 26 height 14
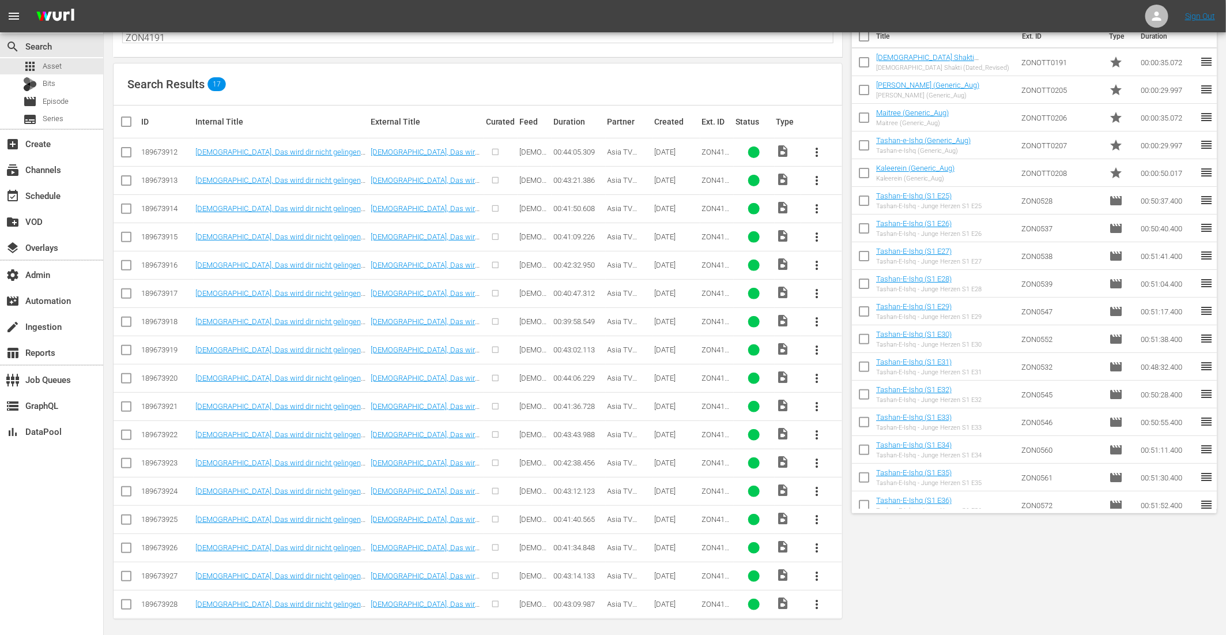
scroll to position [0, 0]
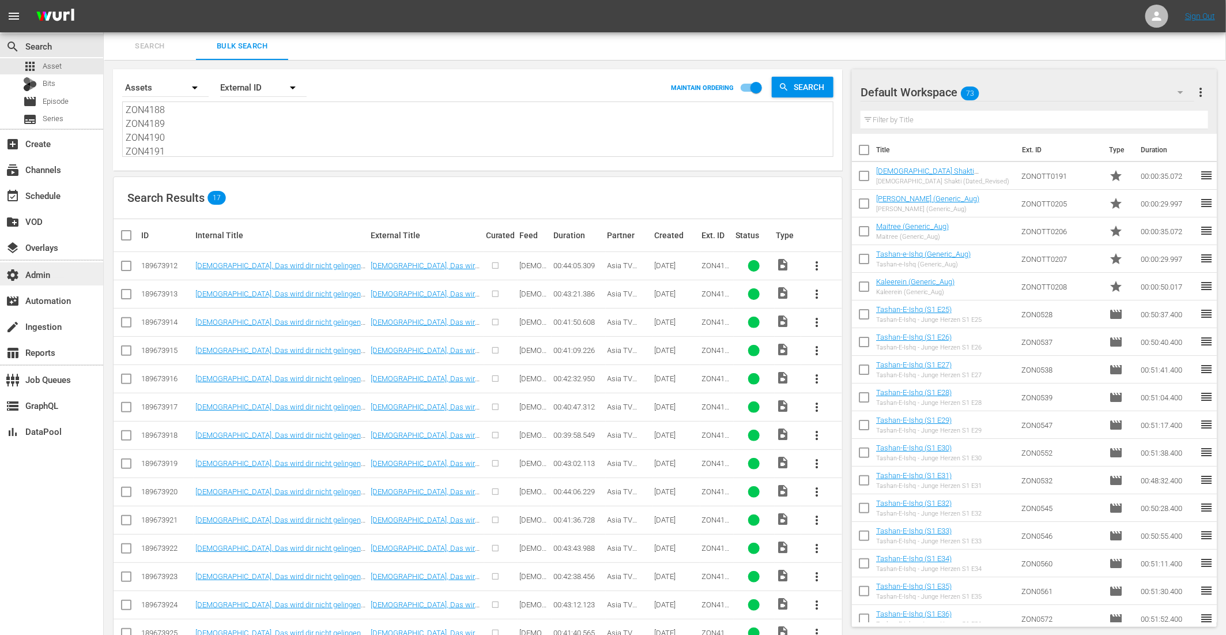
click at [39, 273] on div "settings Admin" at bounding box center [32, 272] width 65 height 10
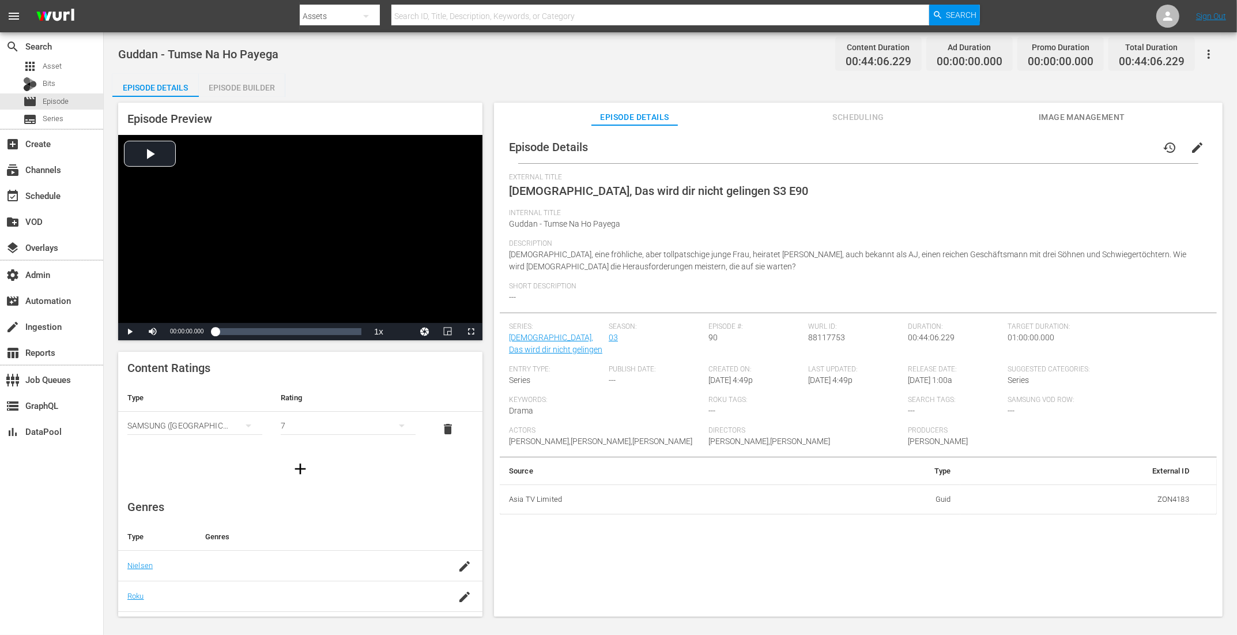
click at [244, 85] on div "Episode Builder" at bounding box center [242, 88] width 86 height 28
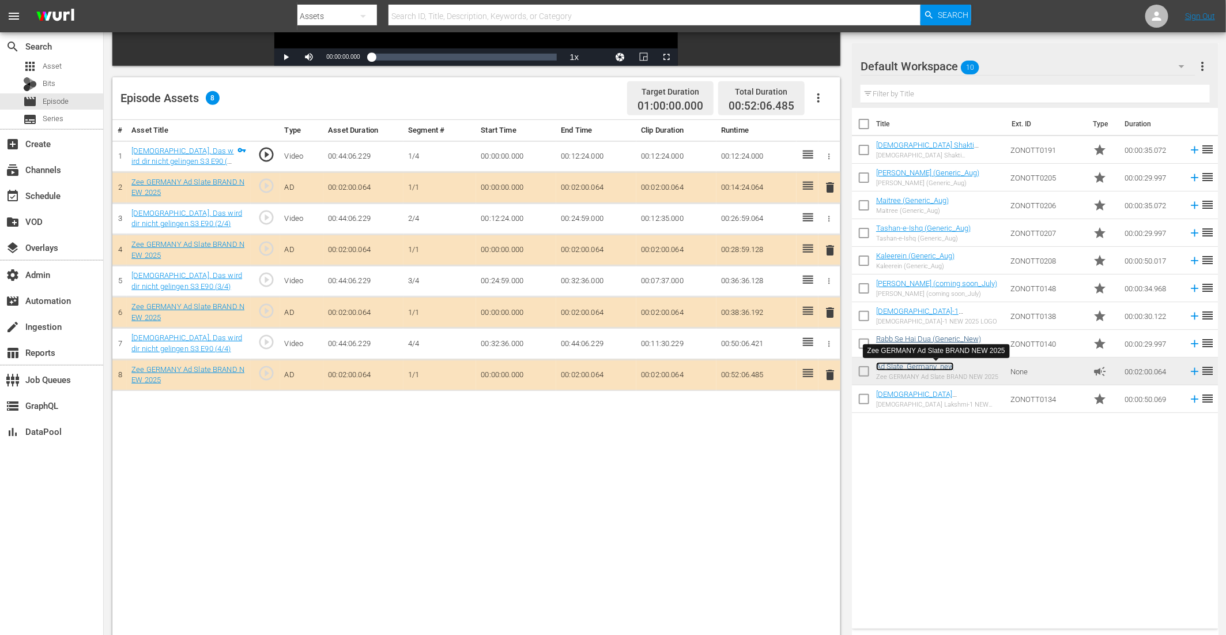
scroll to position [300, 0]
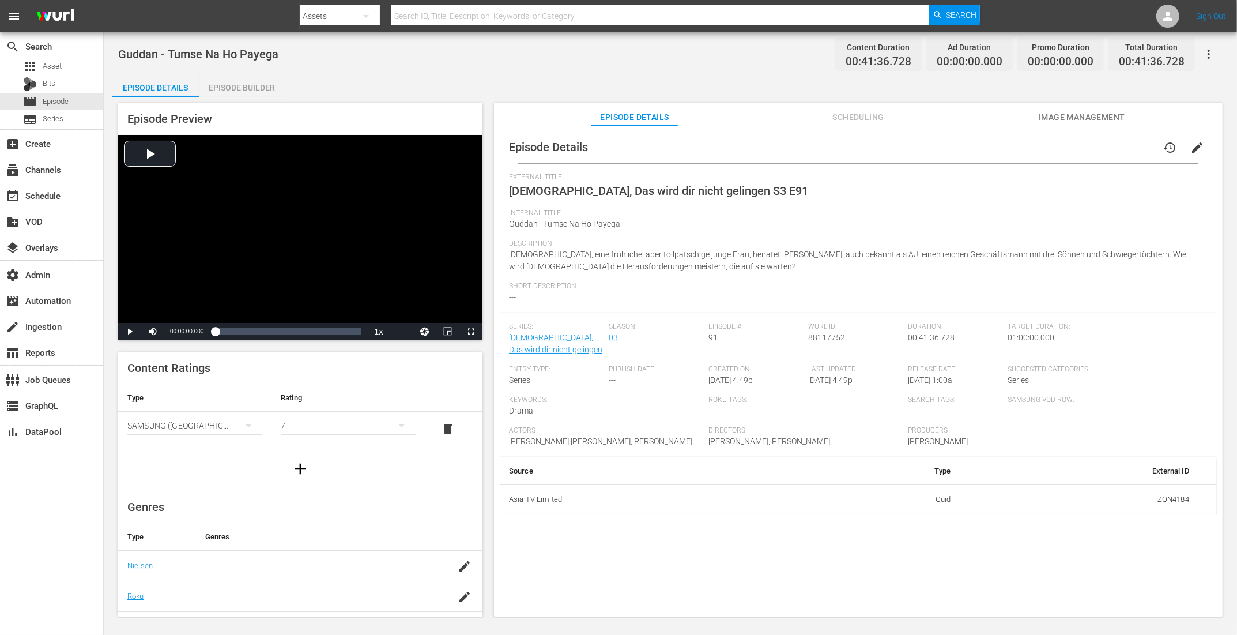
click at [247, 86] on div "Episode Builder" at bounding box center [242, 88] width 86 height 28
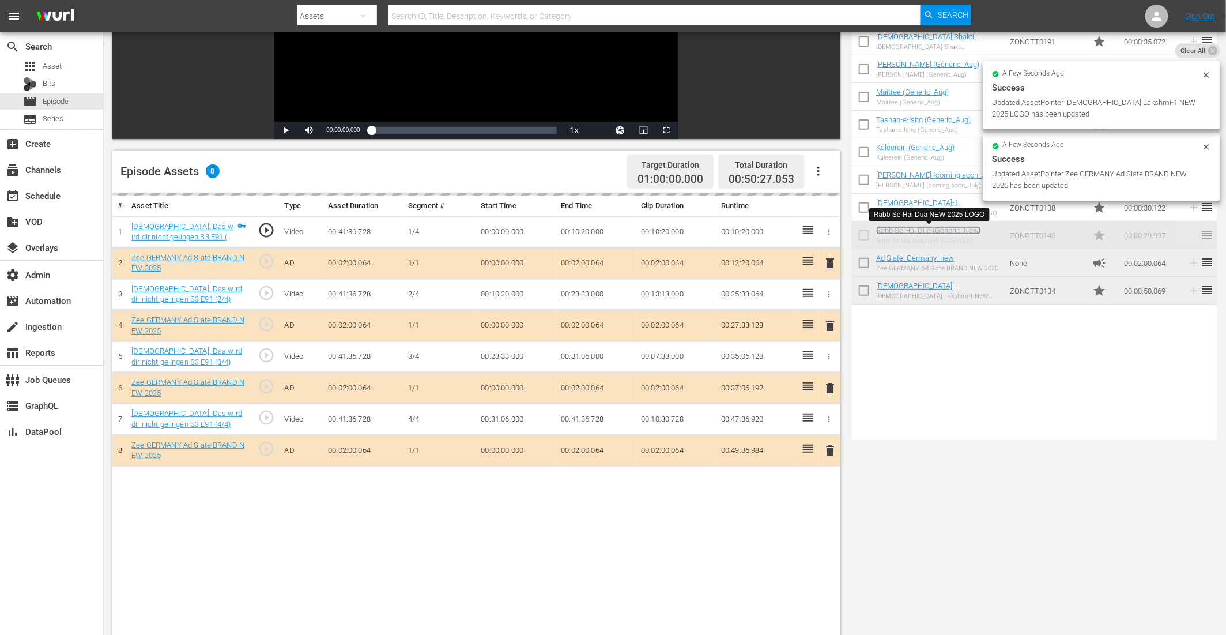
scroll to position [265, 0]
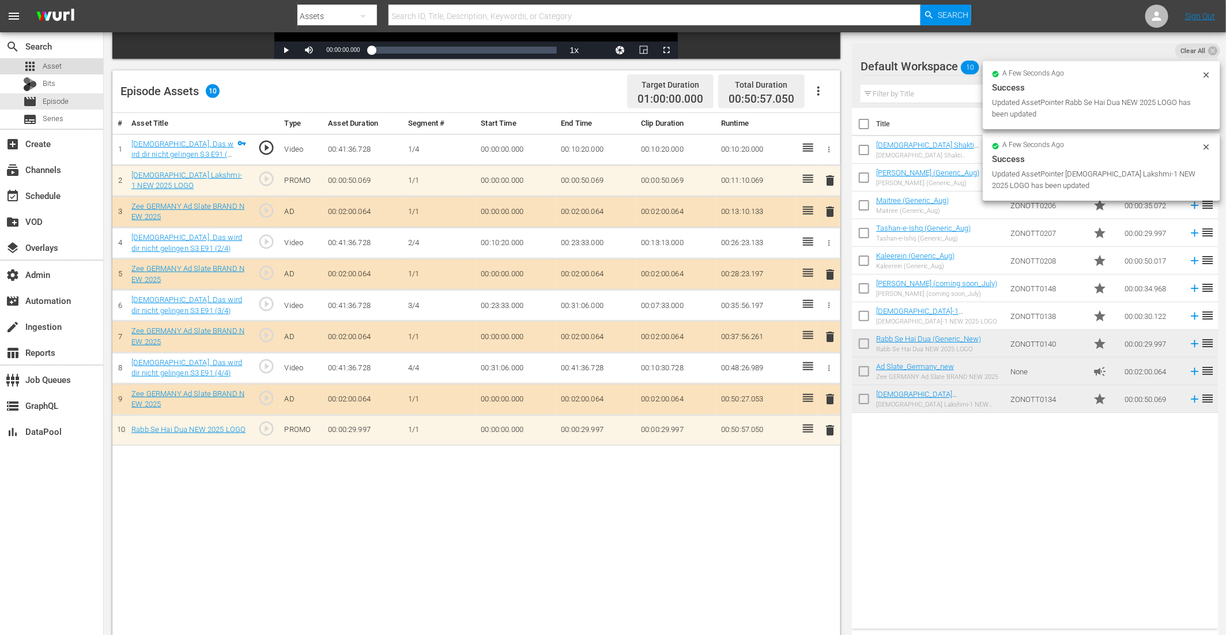
click at [55, 62] on span "Asset" at bounding box center [52, 67] width 19 height 12
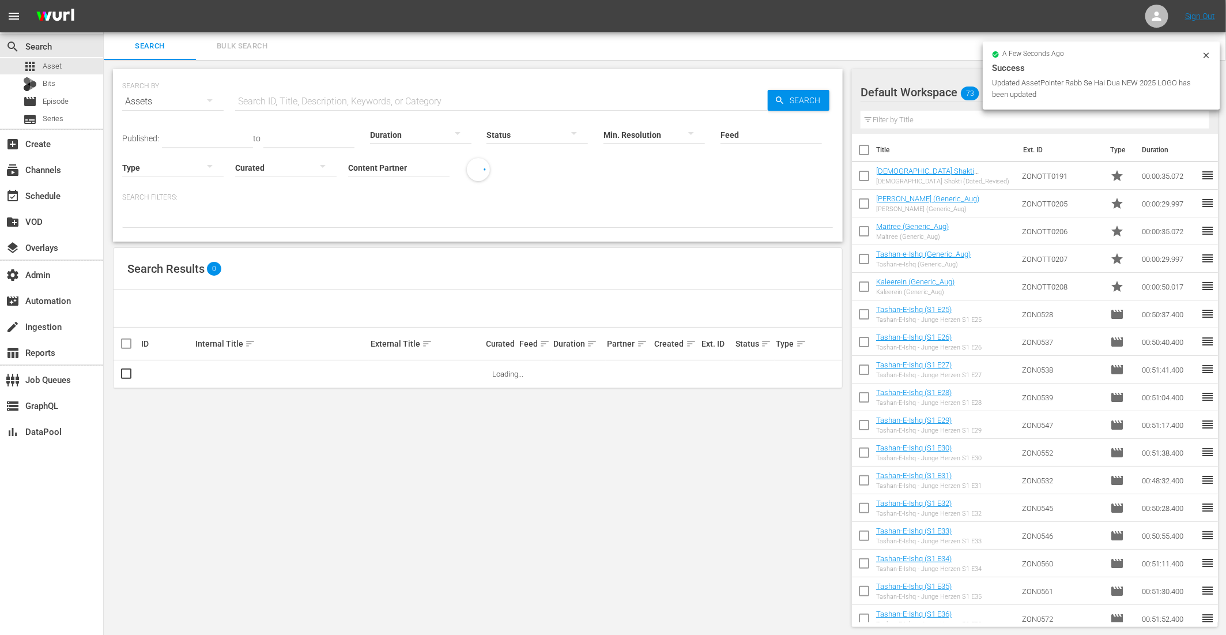
click at [240, 36] on button "Bulk Search" at bounding box center [242, 46] width 92 height 28
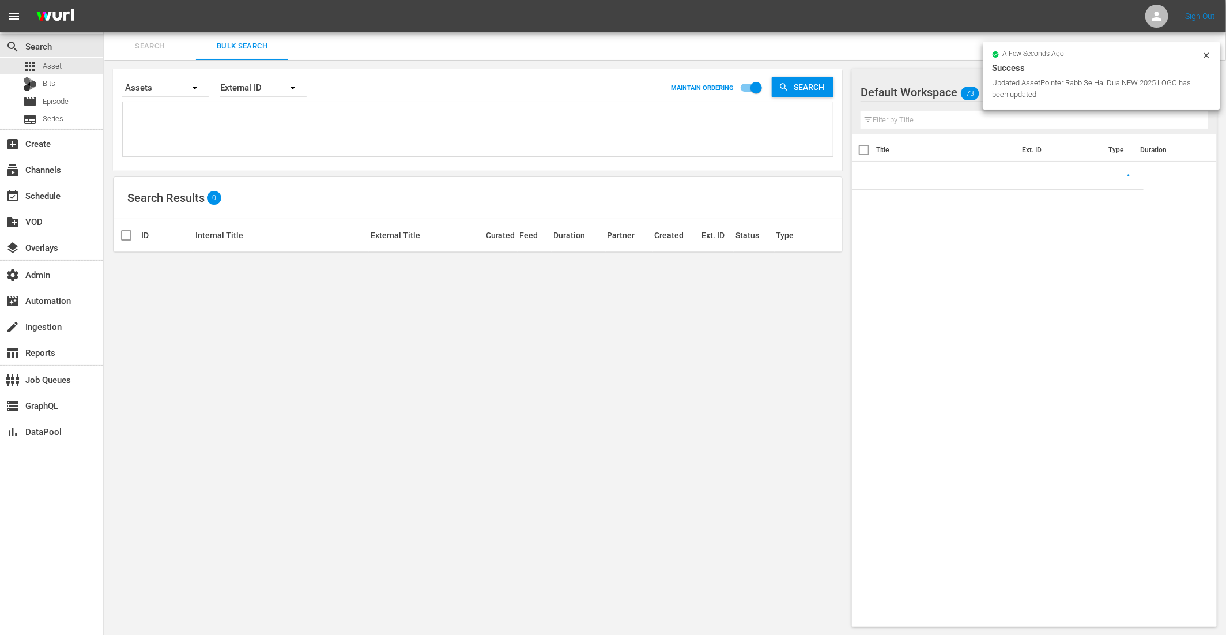
click at [197, 127] on textarea at bounding box center [479, 131] width 707 height 52
paste textarea "ZON4788 ZON4789 ZON4790 ZON4791 ZON4792 ZON4793 ZON4794 ZON4795 ZON4796 ZON4797…"
type textarea "ZON4788 ZON4789 ZON4790 ZON4791 ZON4792 ZON4793 ZON4794 ZON4795 ZON4796 ZON4797…"
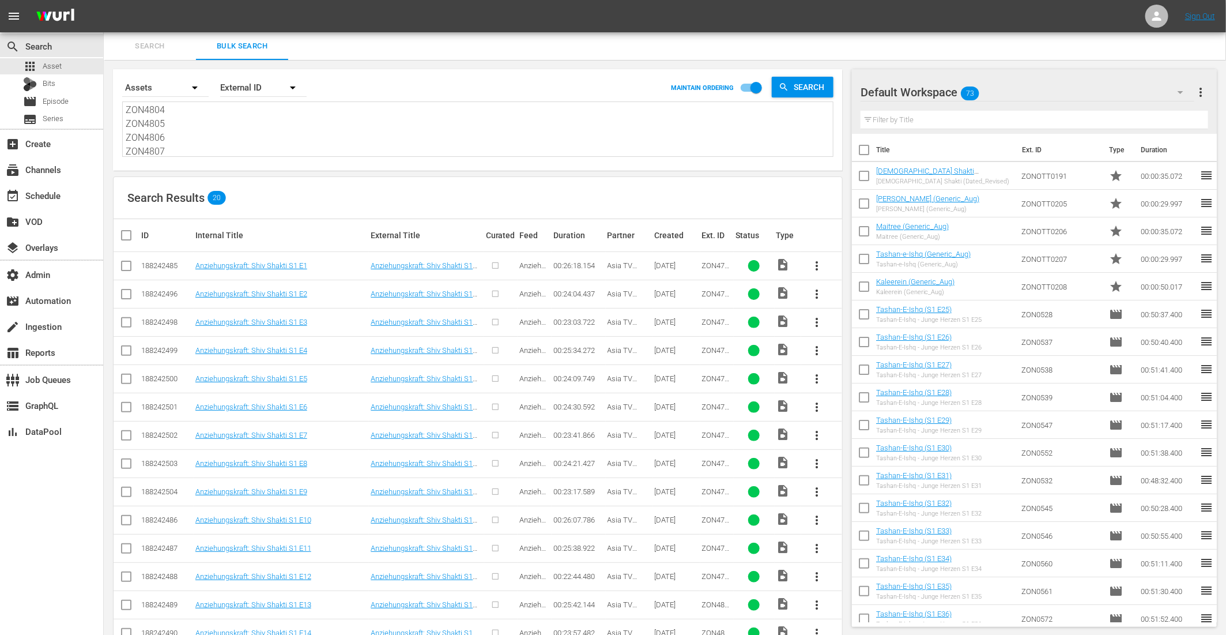
type textarea "ZON4788 ZON4789 ZON4790 ZON4791 ZON4792 ZON4793 ZON4794 ZON4795 ZON4796 ZON4797…"
click at [121, 231] on input "checkbox" at bounding box center [130, 235] width 23 height 14
checkbox input "true"
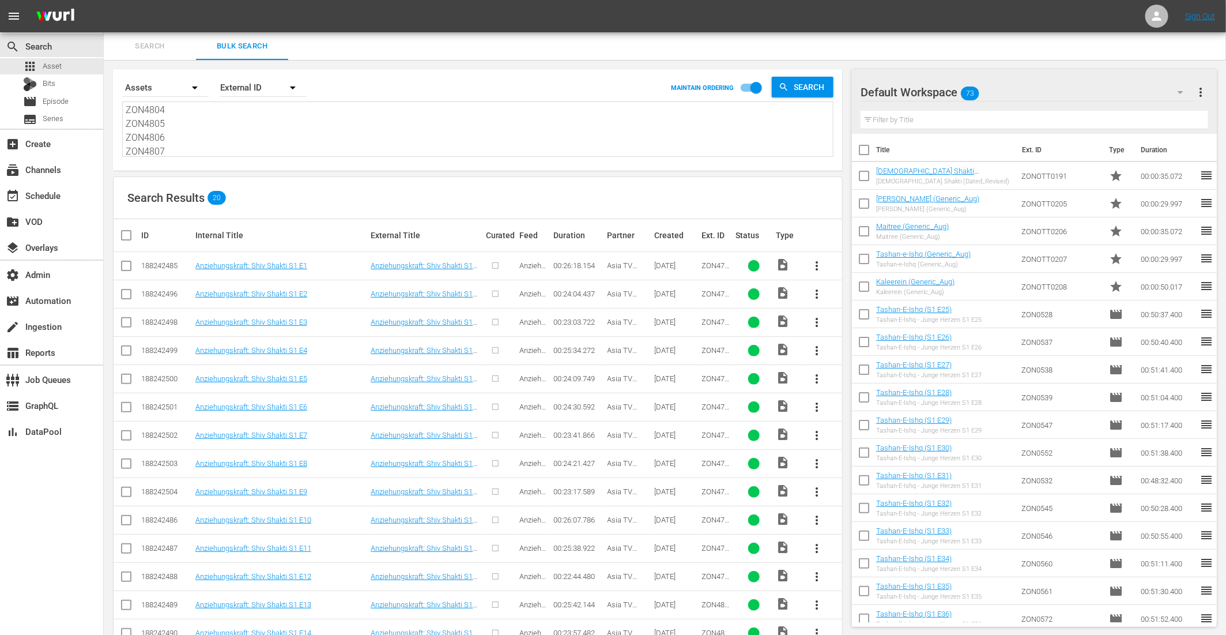
checkbox input "true"
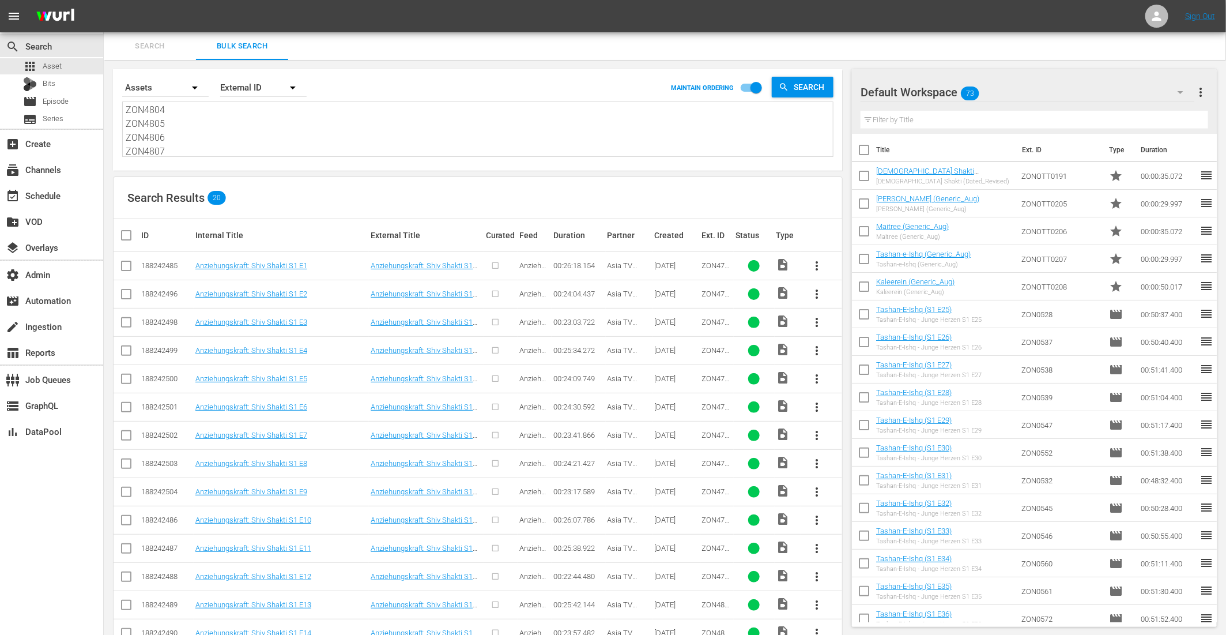
checkbox input "true"
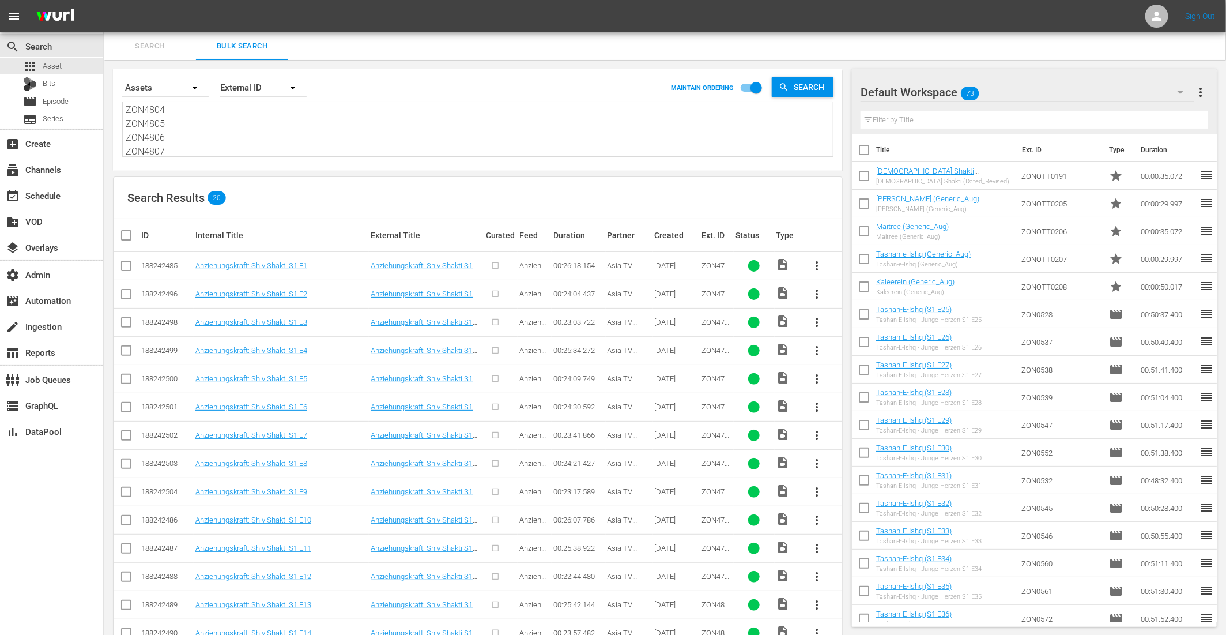
checkbox input "true"
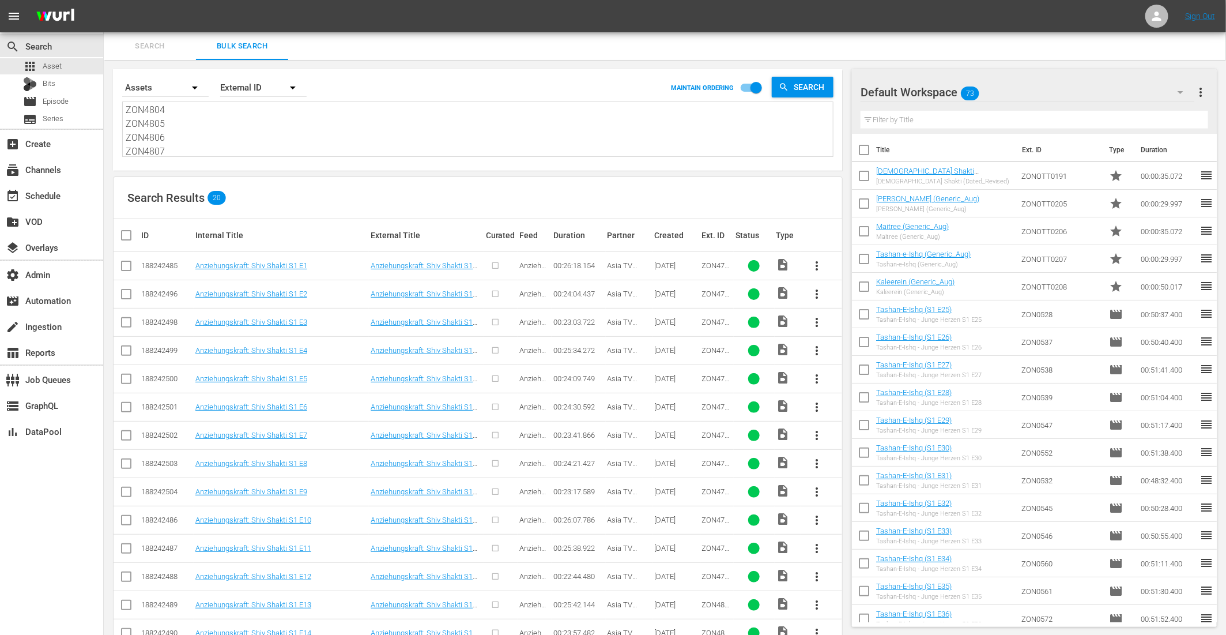
checkbox input "true"
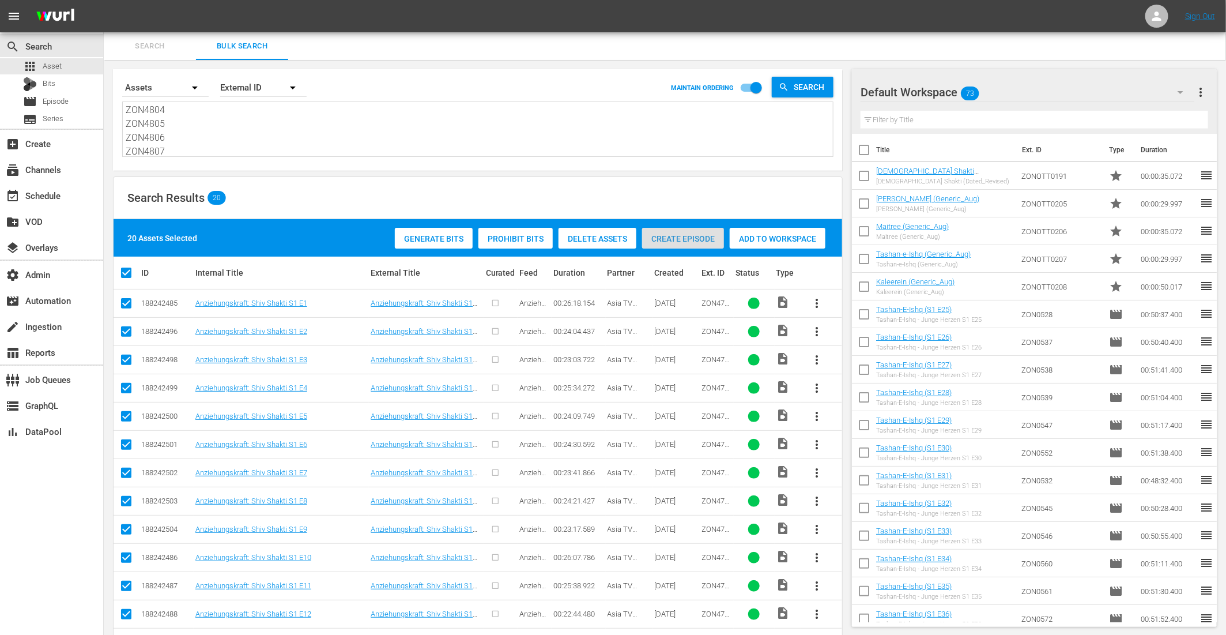
click at [659, 239] on span "Create Episode" at bounding box center [683, 238] width 82 height 9
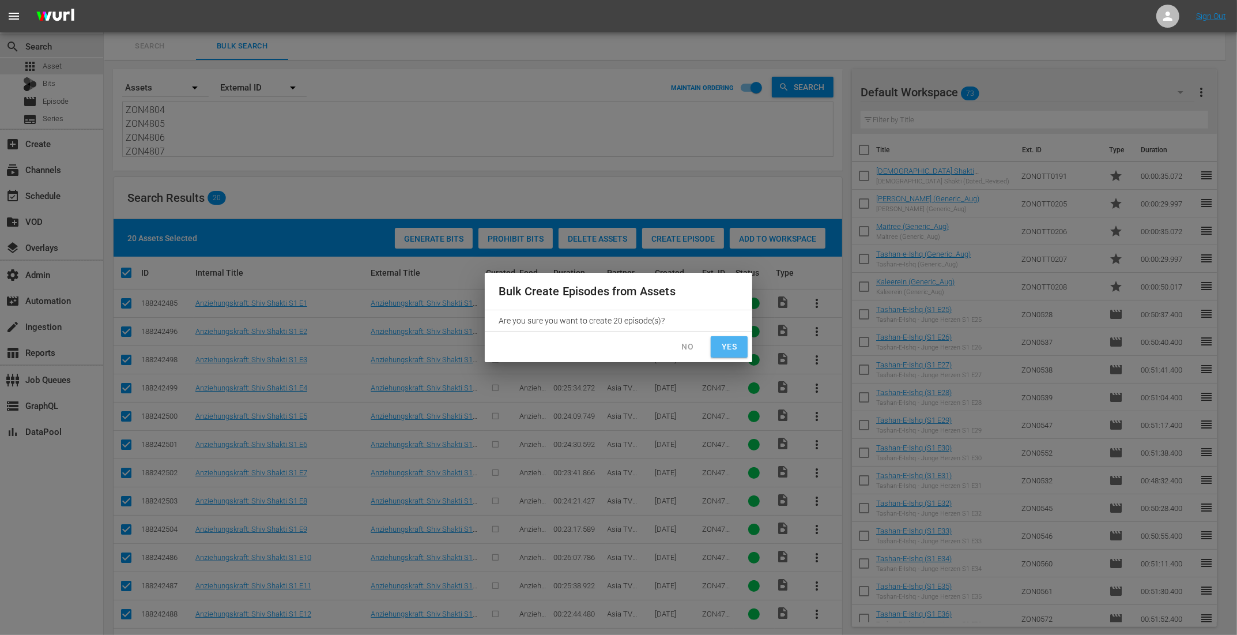
click at [730, 349] on span "Yes" at bounding box center [729, 347] width 18 height 14
checkbox input "false"
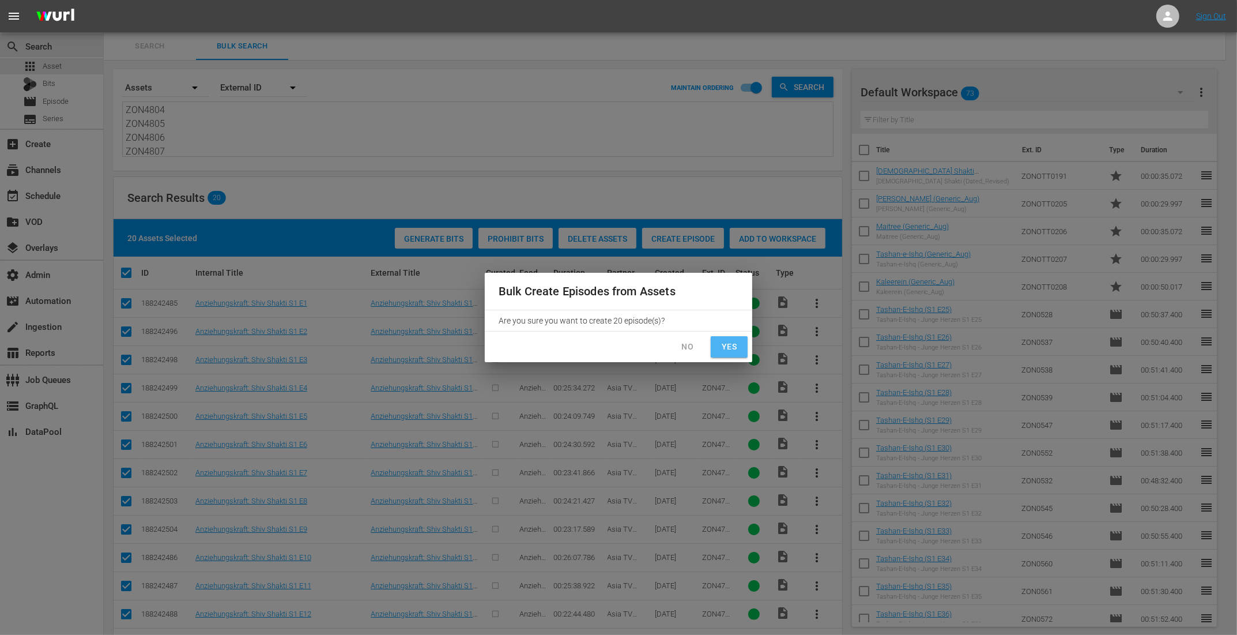
checkbox input "false"
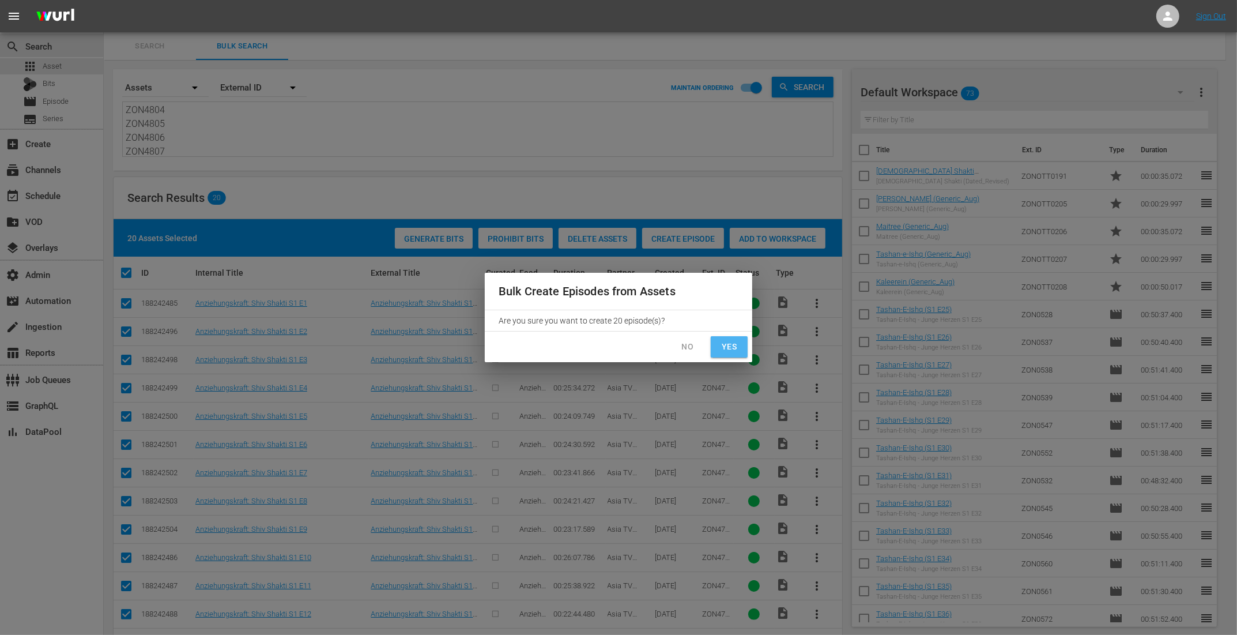
checkbox input "false"
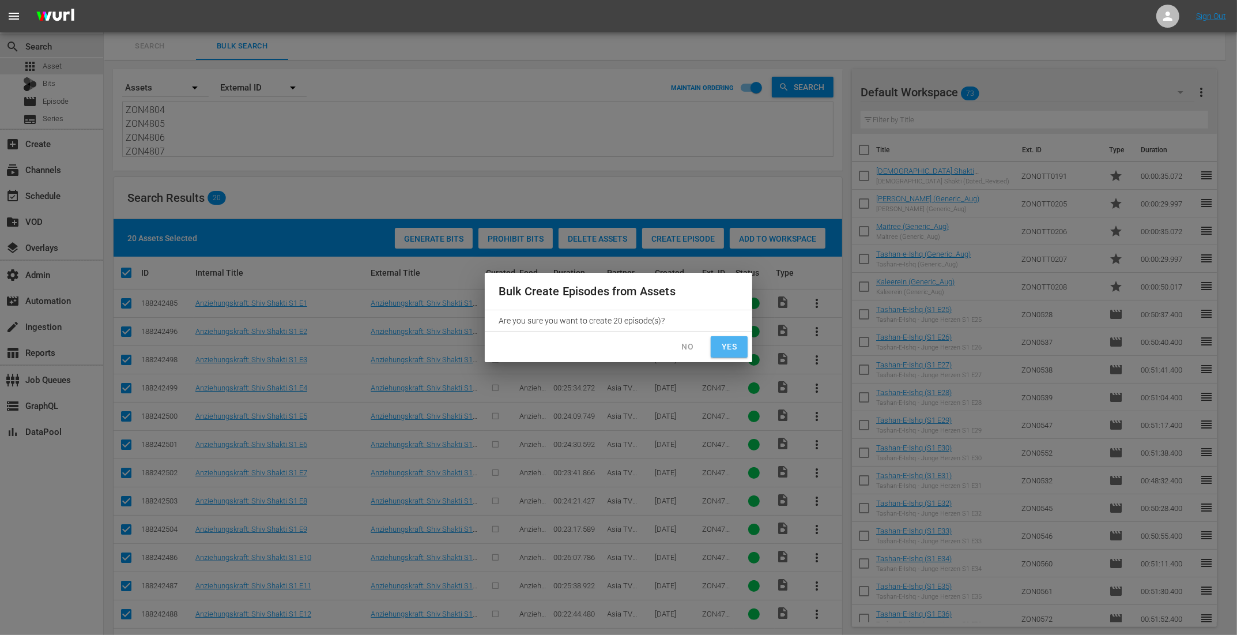
checkbox input "false"
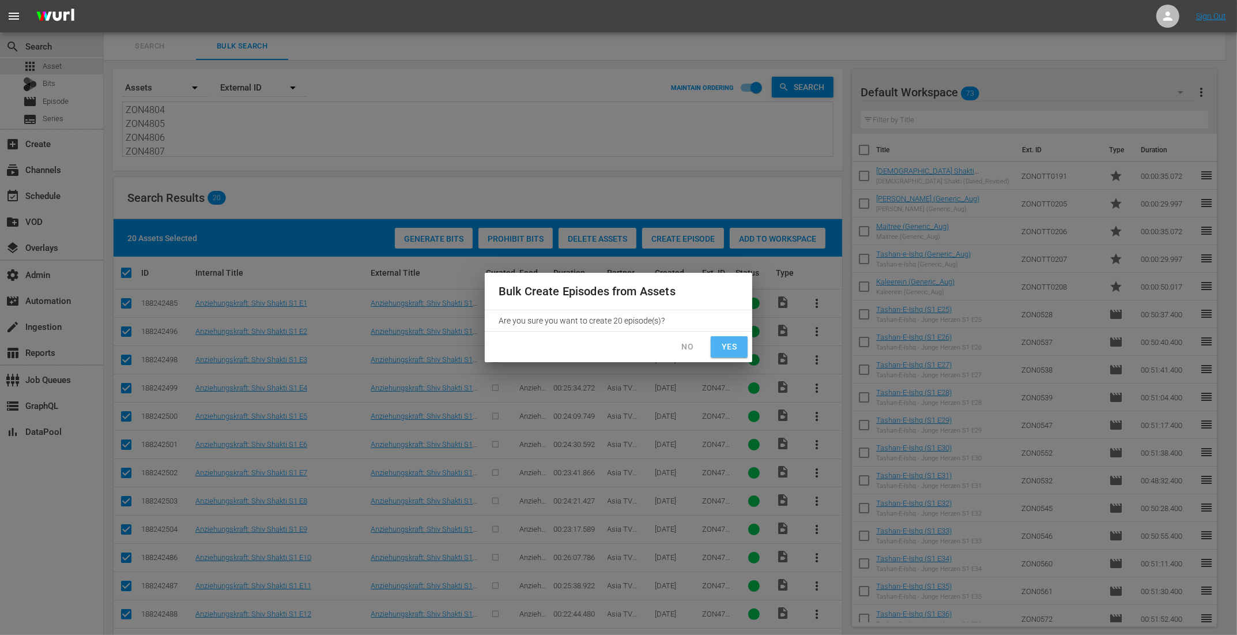
checkbox input "false"
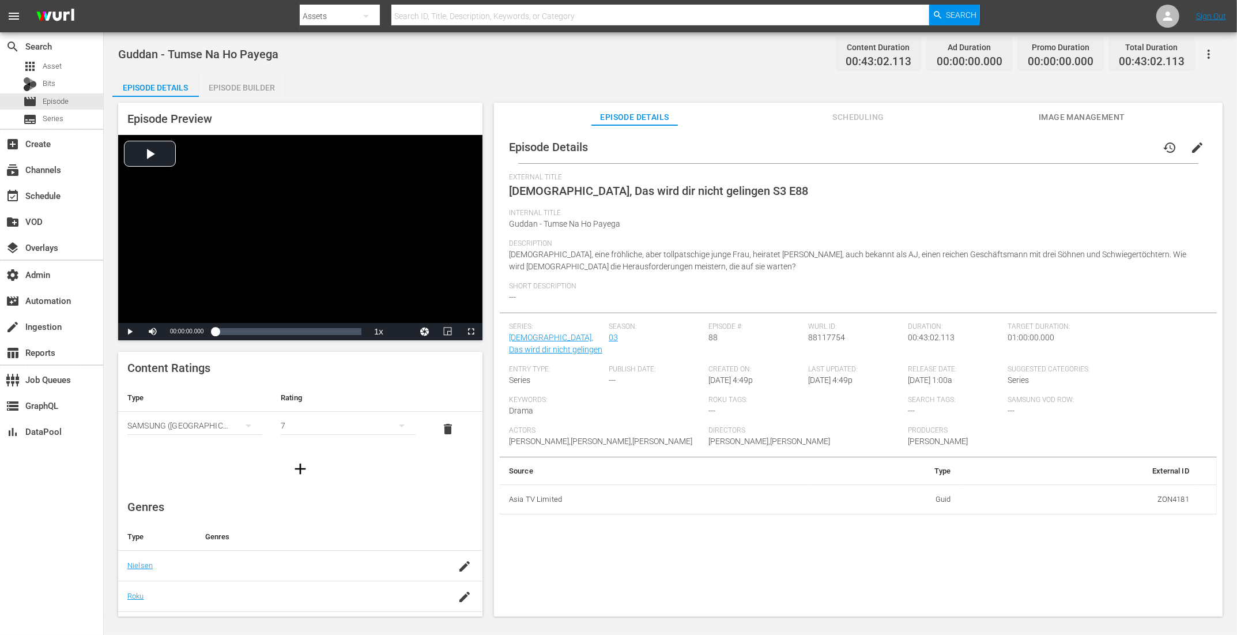
click at [255, 85] on div "Episode Builder" at bounding box center [242, 88] width 86 height 28
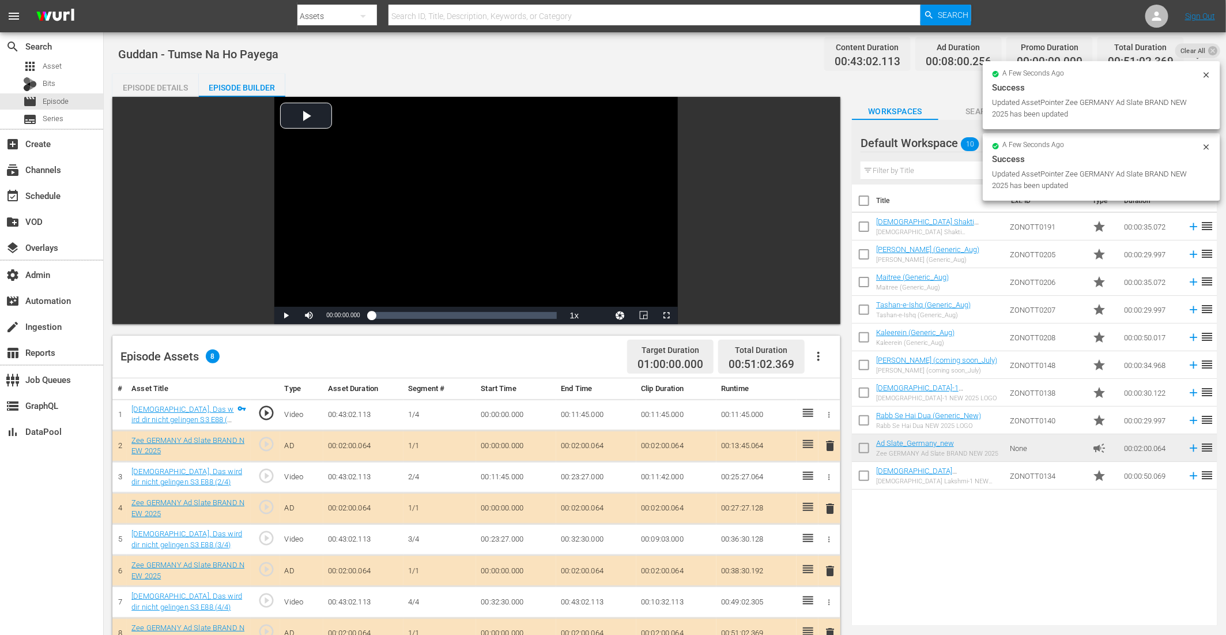
drag, startPoint x: 898, startPoint y: 442, endPoint x: 422, endPoint y: 14, distance: 640.0
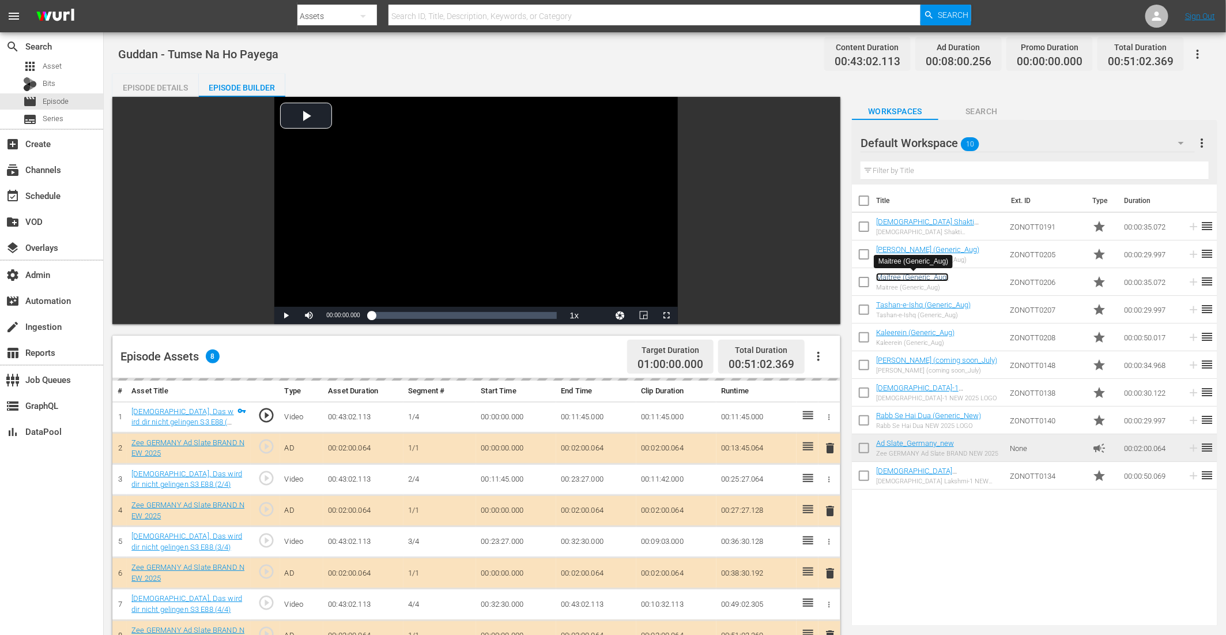
scroll to position [268, 0]
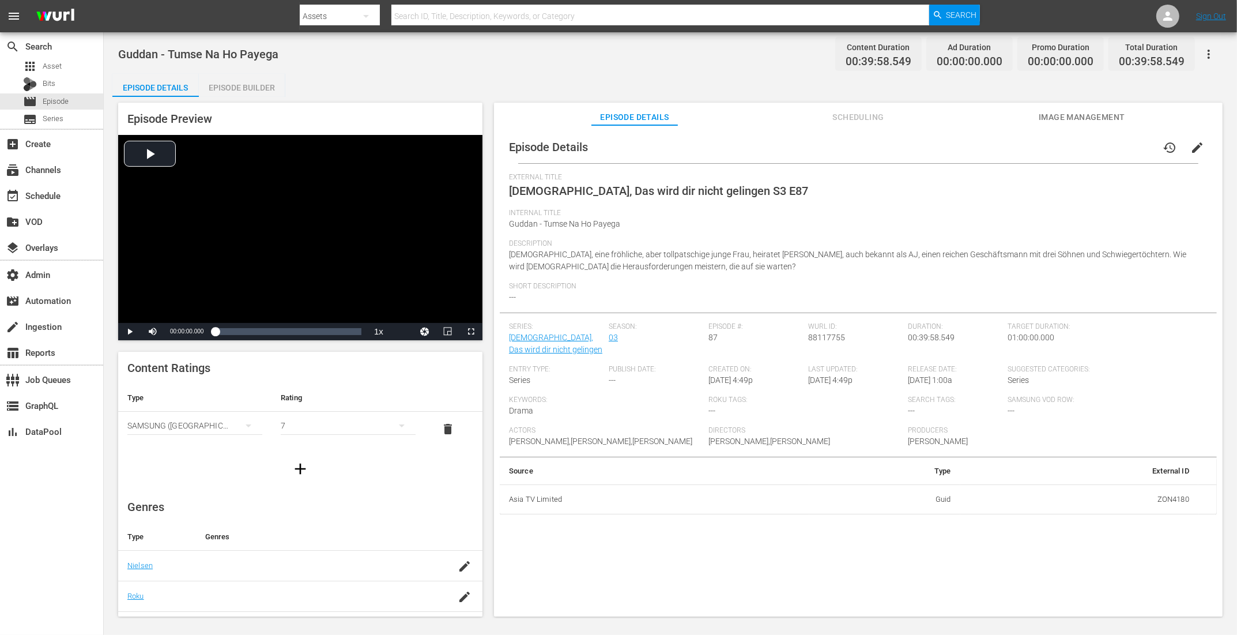
click at [250, 84] on div "Episode Builder" at bounding box center [242, 88] width 86 height 28
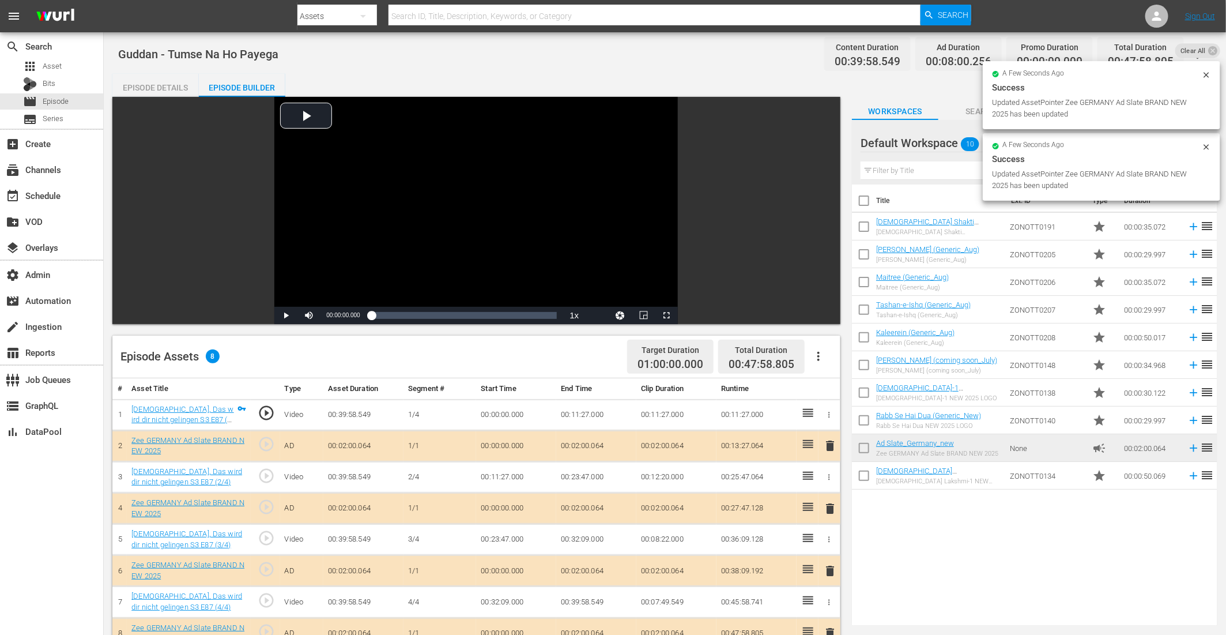
drag, startPoint x: 808, startPoint y: 537, endPoint x: 397, endPoint y: 2, distance: 675.4
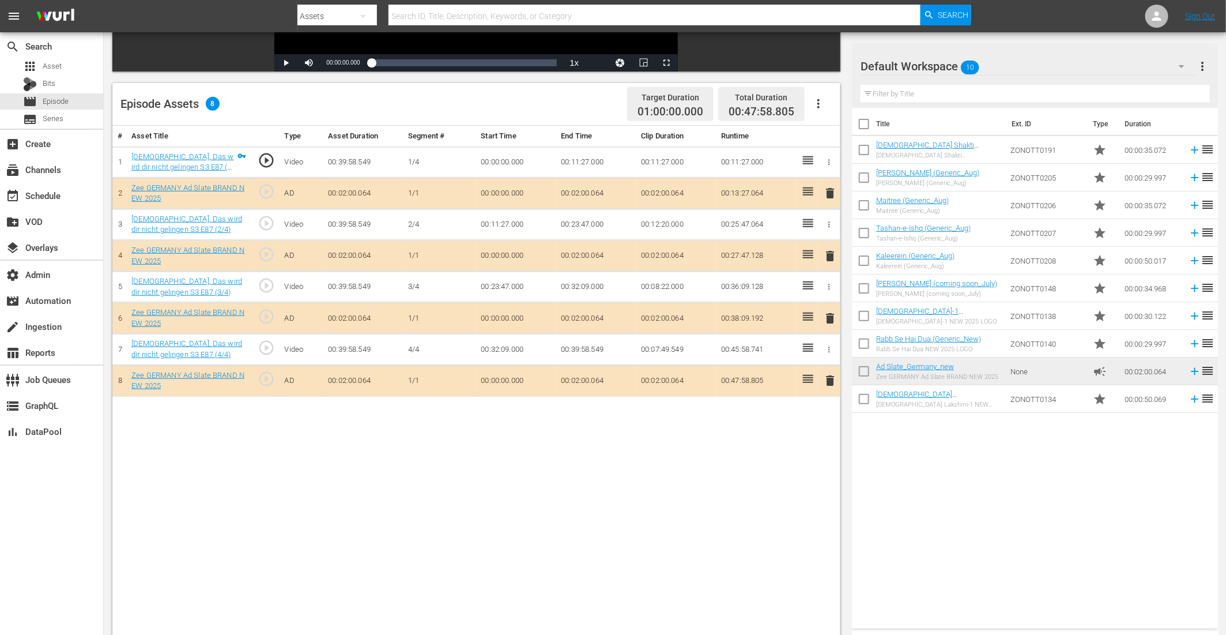
scroll to position [300, 0]
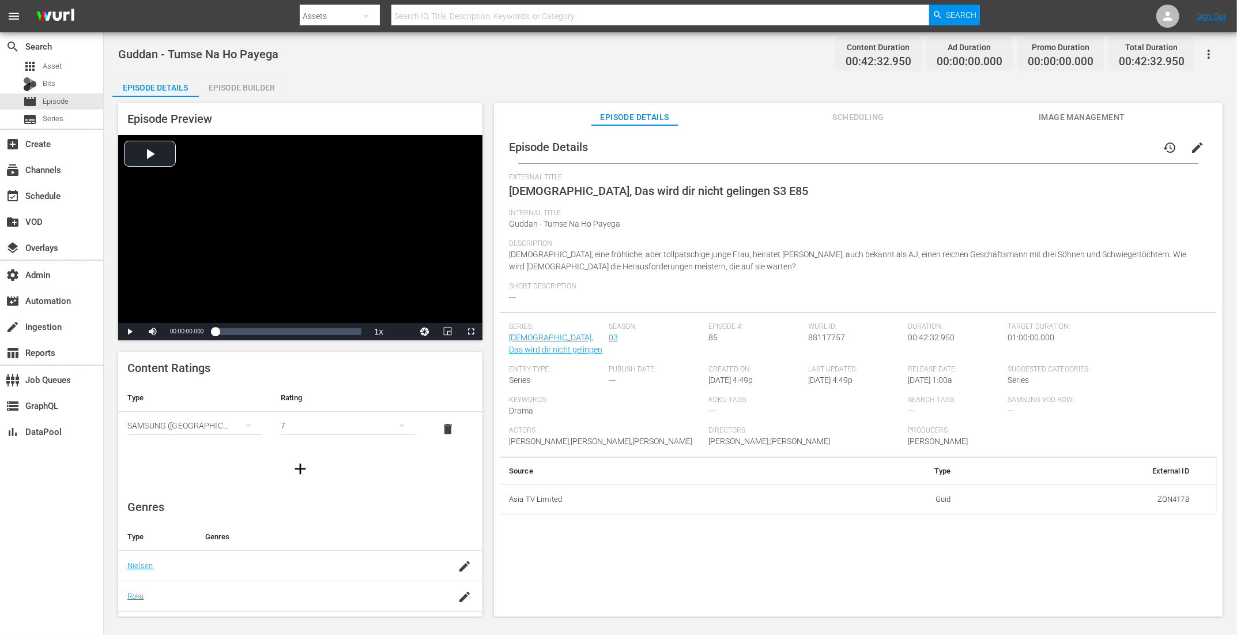
click at [247, 76] on div "Episode Builder" at bounding box center [242, 88] width 86 height 28
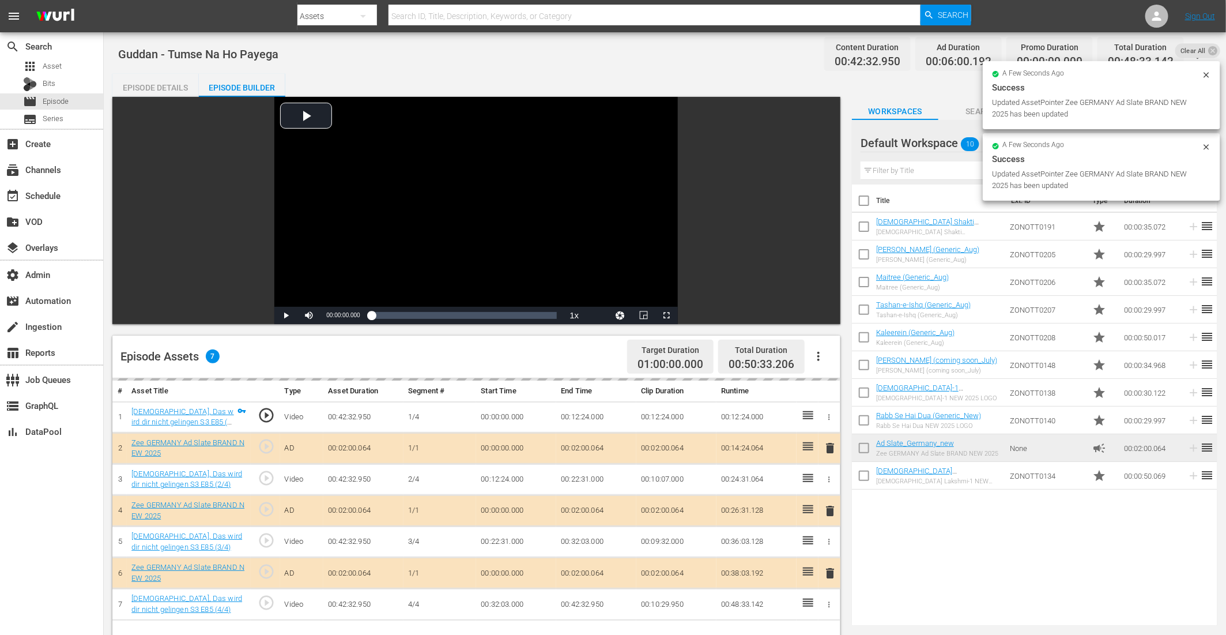
drag, startPoint x: 925, startPoint y: 443, endPoint x: 535, endPoint y: 5, distance: 586.2
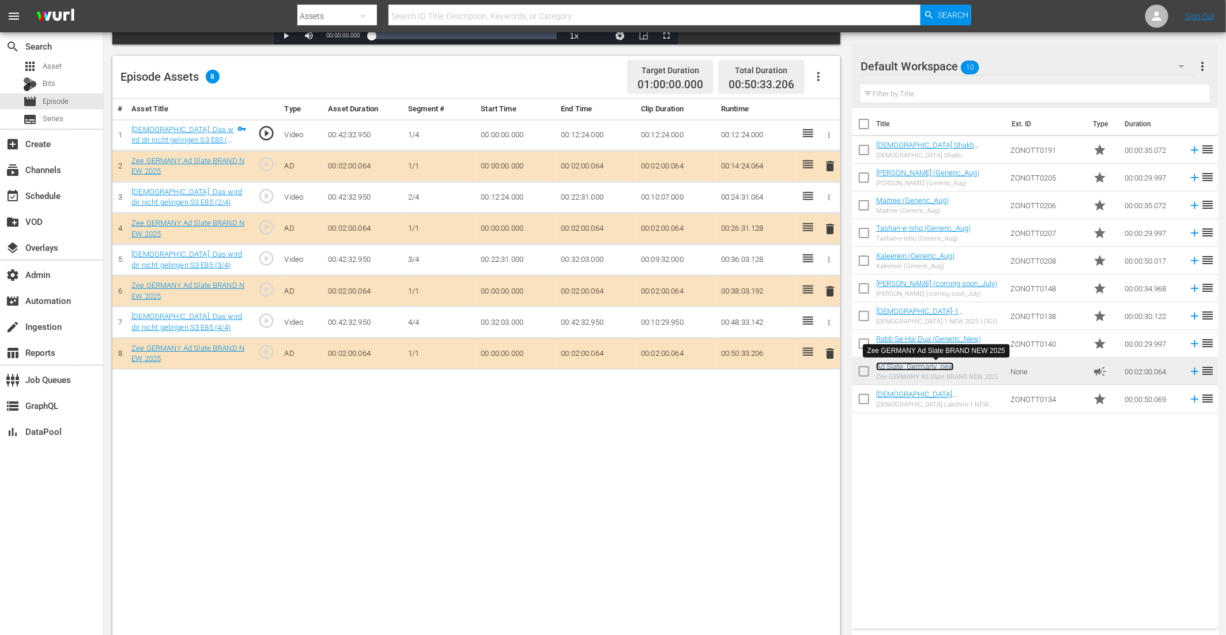
scroll to position [300, 0]
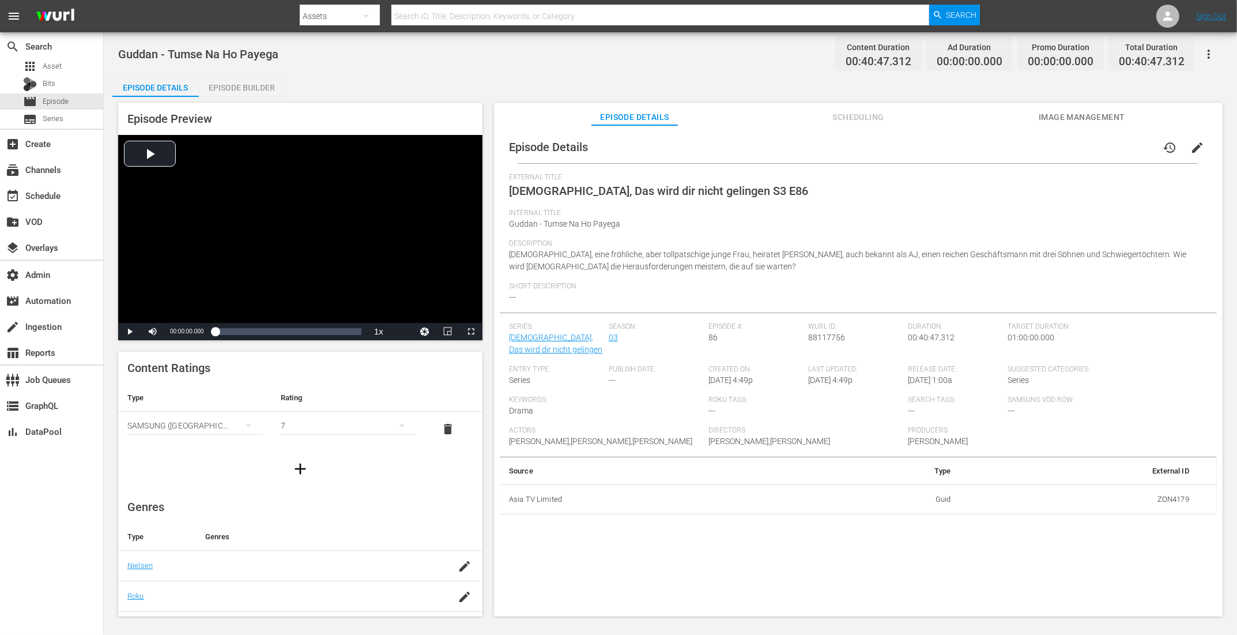
click at [266, 86] on div "Episode Builder" at bounding box center [242, 88] width 86 height 28
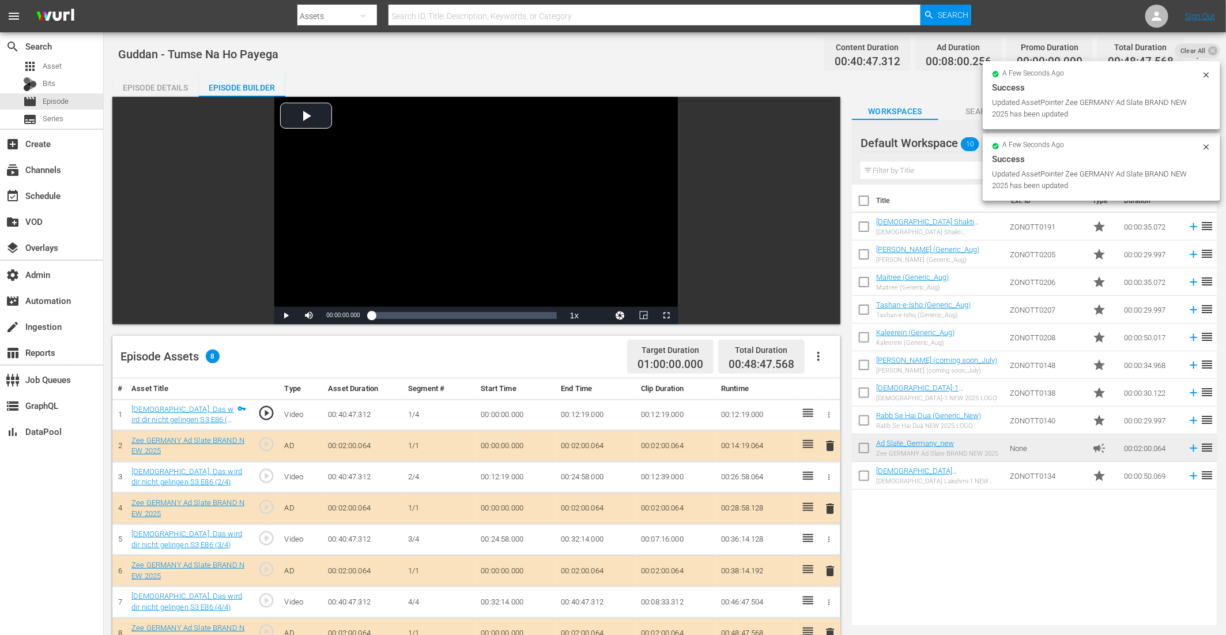
drag, startPoint x: 896, startPoint y: 440, endPoint x: 510, endPoint y: 1, distance: 585.3
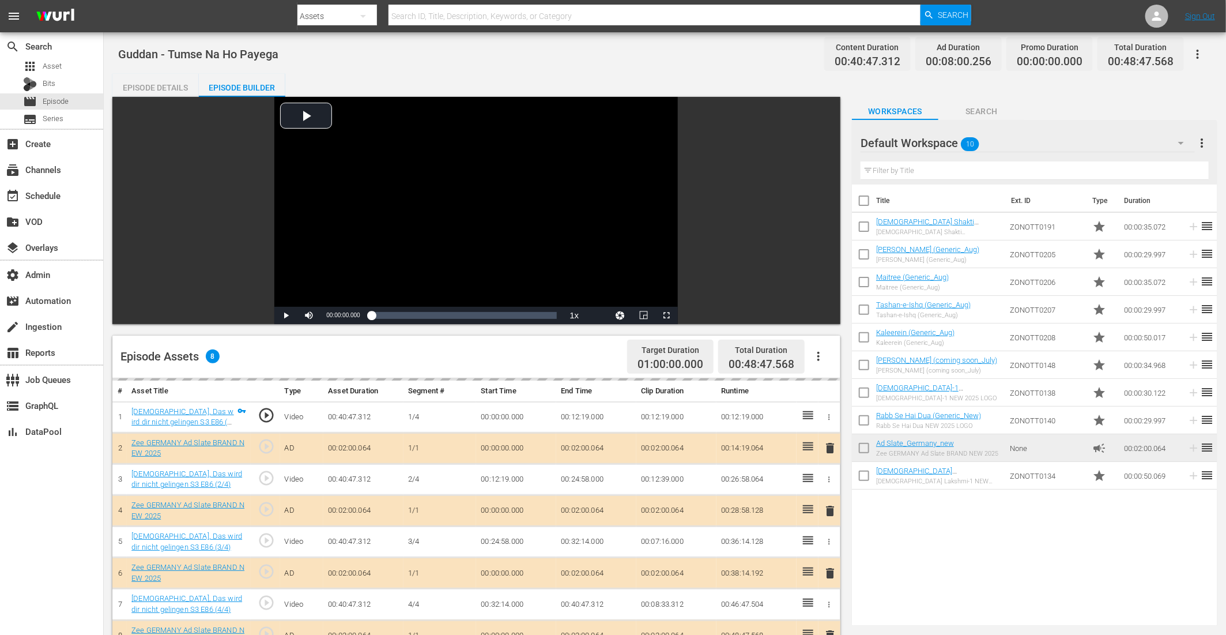
click at [767, 438] on td "00:14:19.064" at bounding box center [756, 447] width 80 height 31
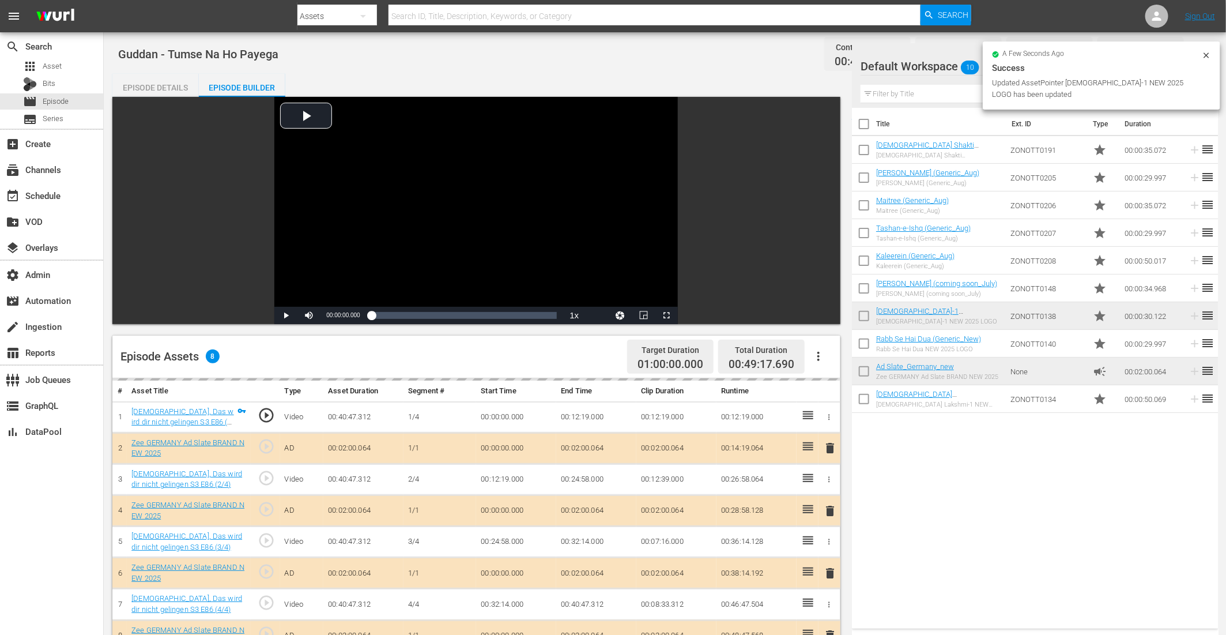
scroll to position [298, 0]
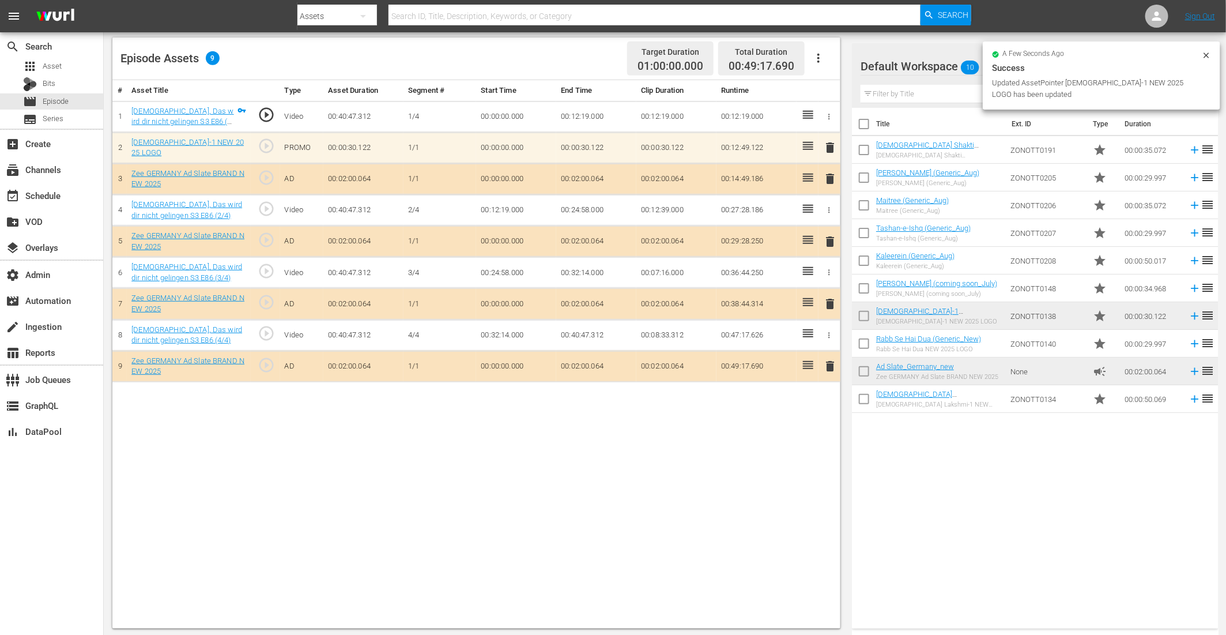
click at [825, 139] on div "delete" at bounding box center [829, 147] width 13 height 17
click at [831, 145] on span "delete" at bounding box center [830, 148] width 14 height 14
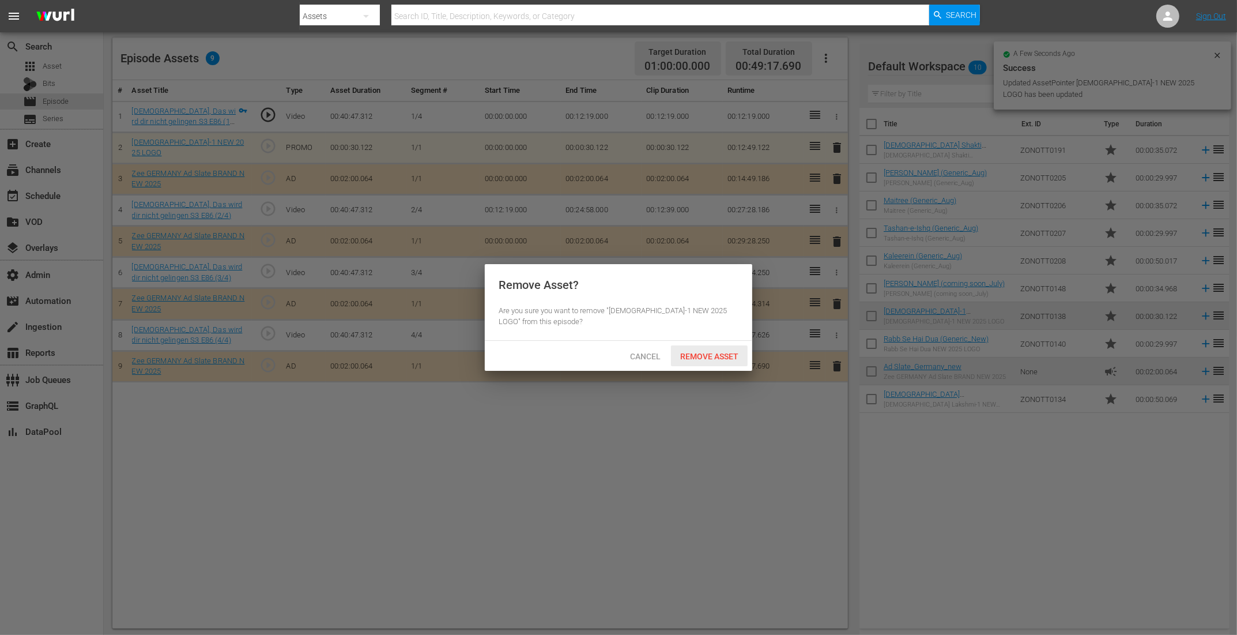
click at [705, 350] on div "Remove Asset" at bounding box center [709, 355] width 77 height 21
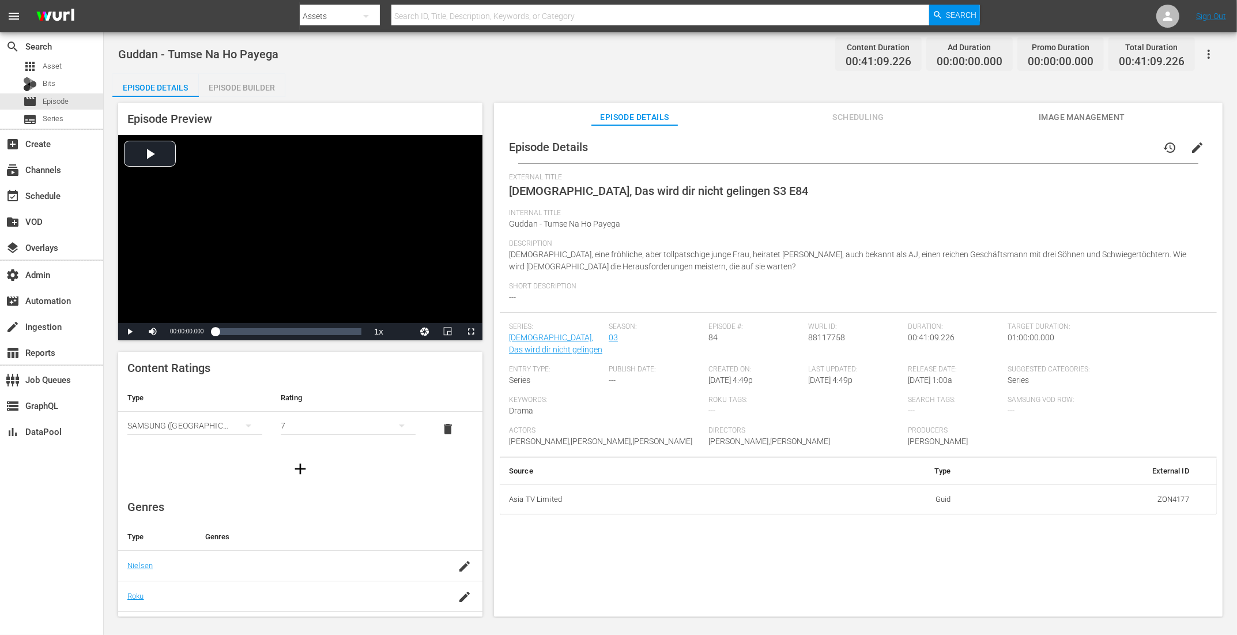
click at [262, 81] on div "Episode Builder" at bounding box center [242, 88] width 86 height 28
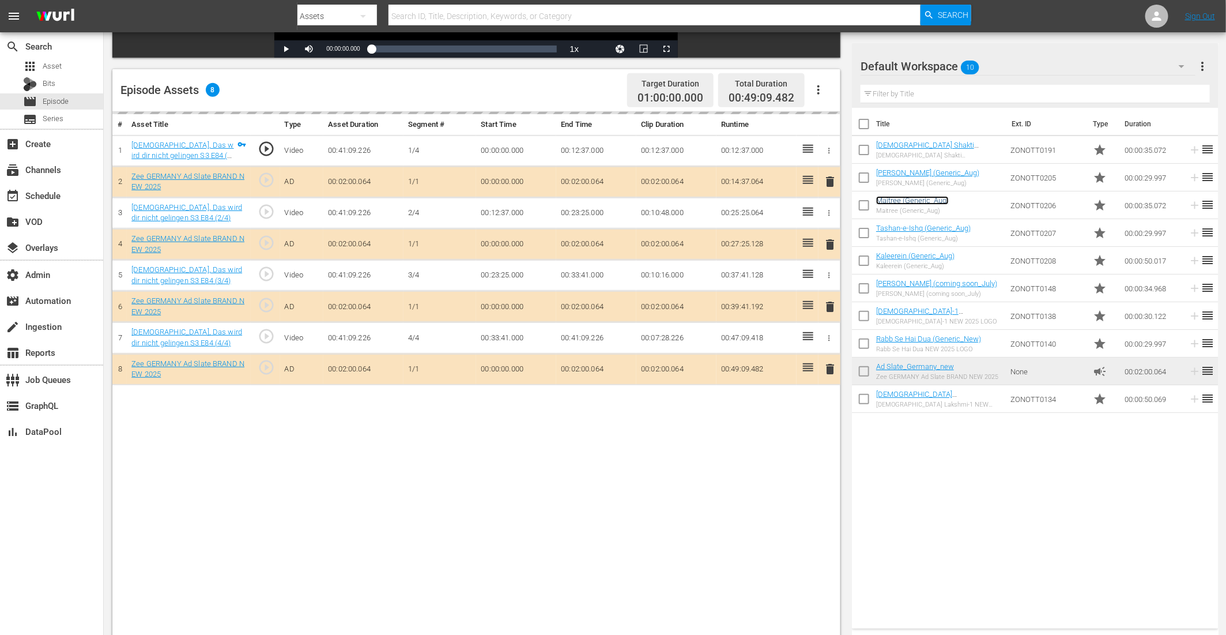
scroll to position [300, 0]
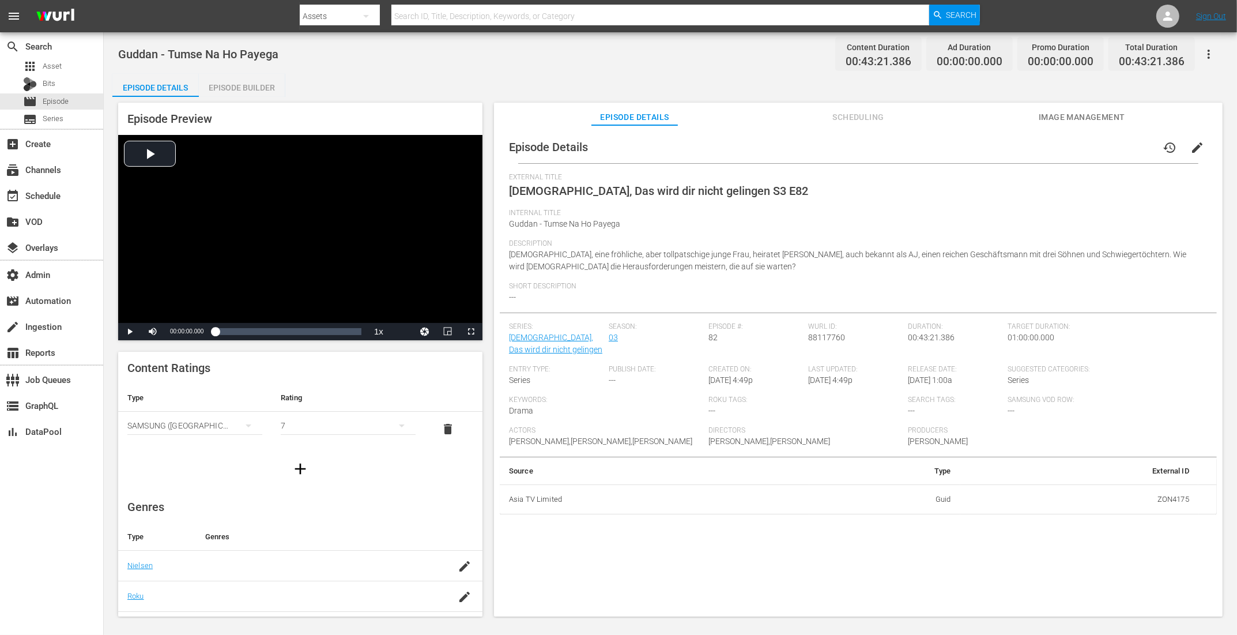
click at [265, 80] on div "Episode Builder" at bounding box center [242, 88] width 86 height 28
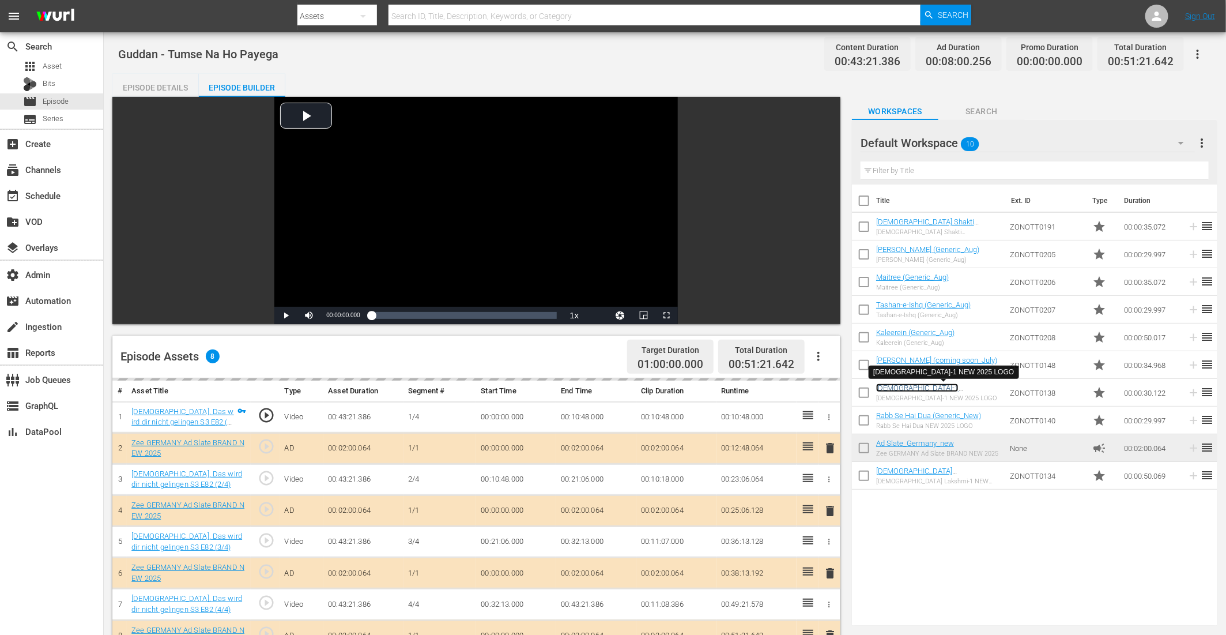
scroll to position [297, 0]
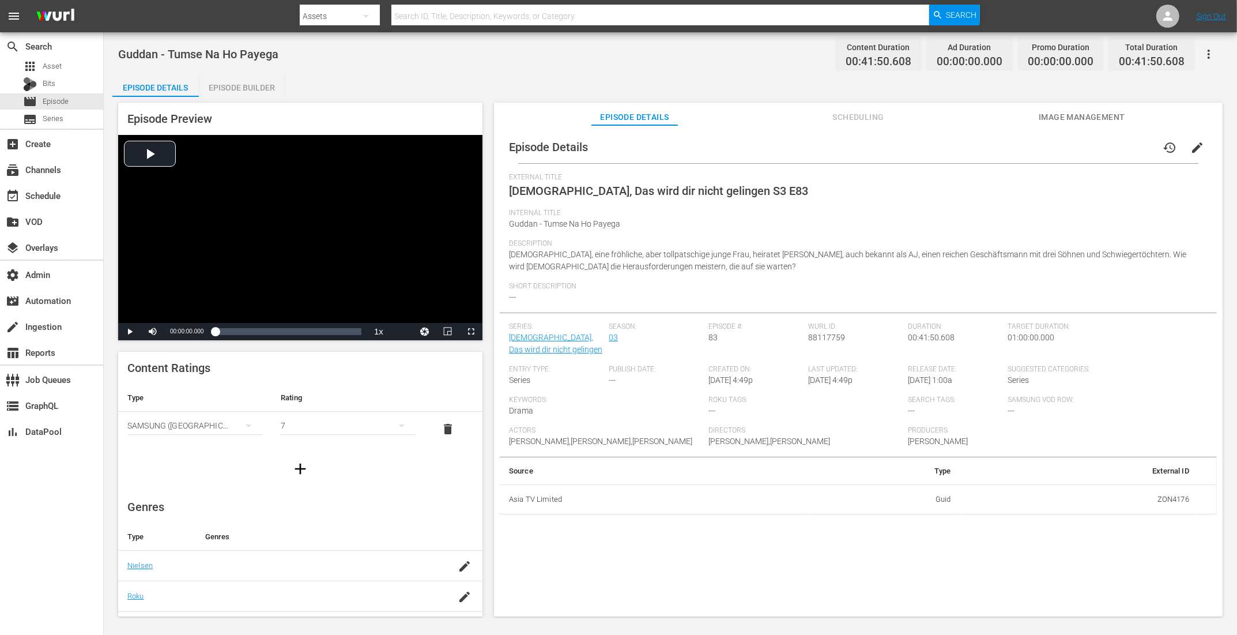
click at [254, 89] on div "Episode Builder" at bounding box center [242, 88] width 86 height 28
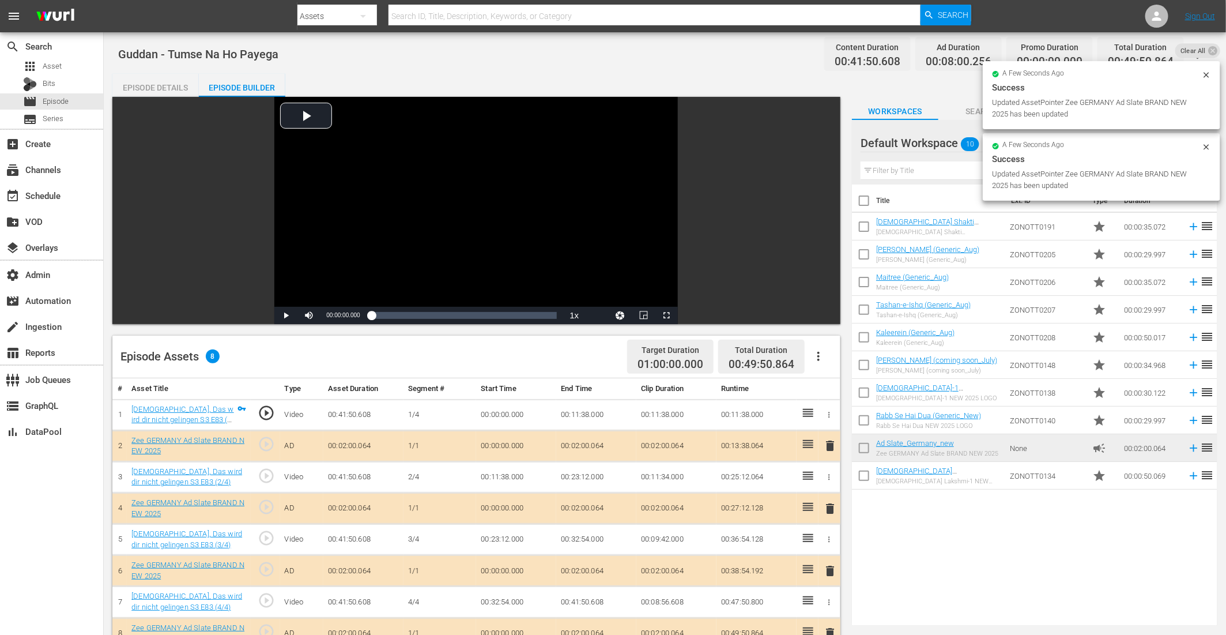
drag, startPoint x: 914, startPoint y: 450, endPoint x: 614, endPoint y: 12, distance: 530.8
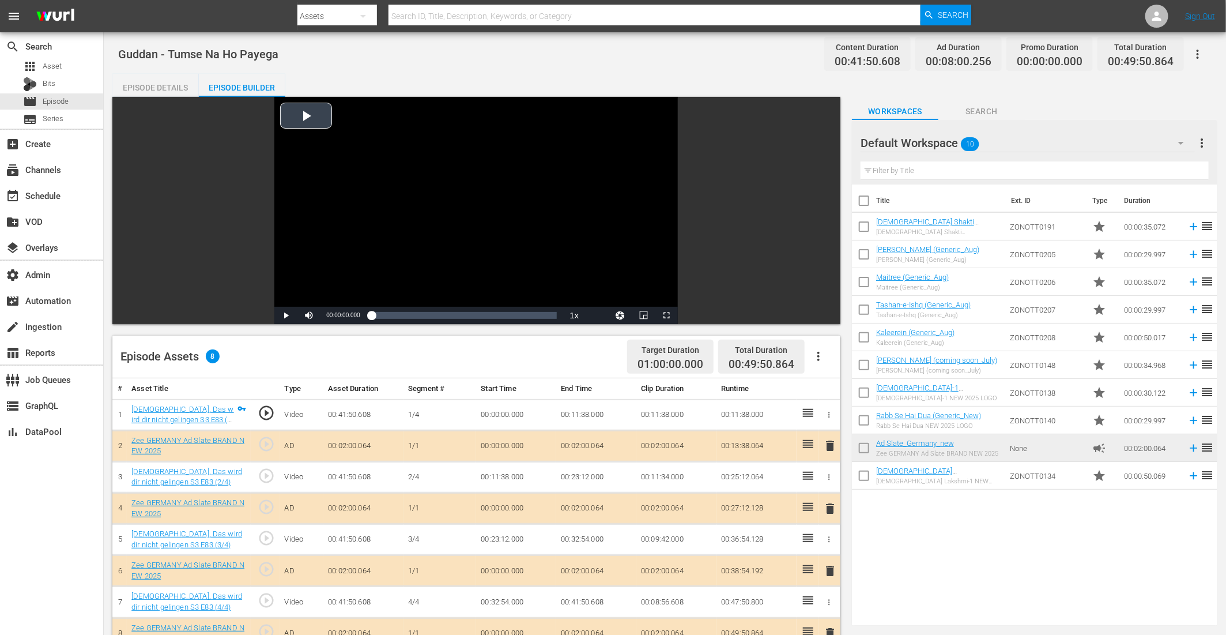
scroll to position [300, 0]
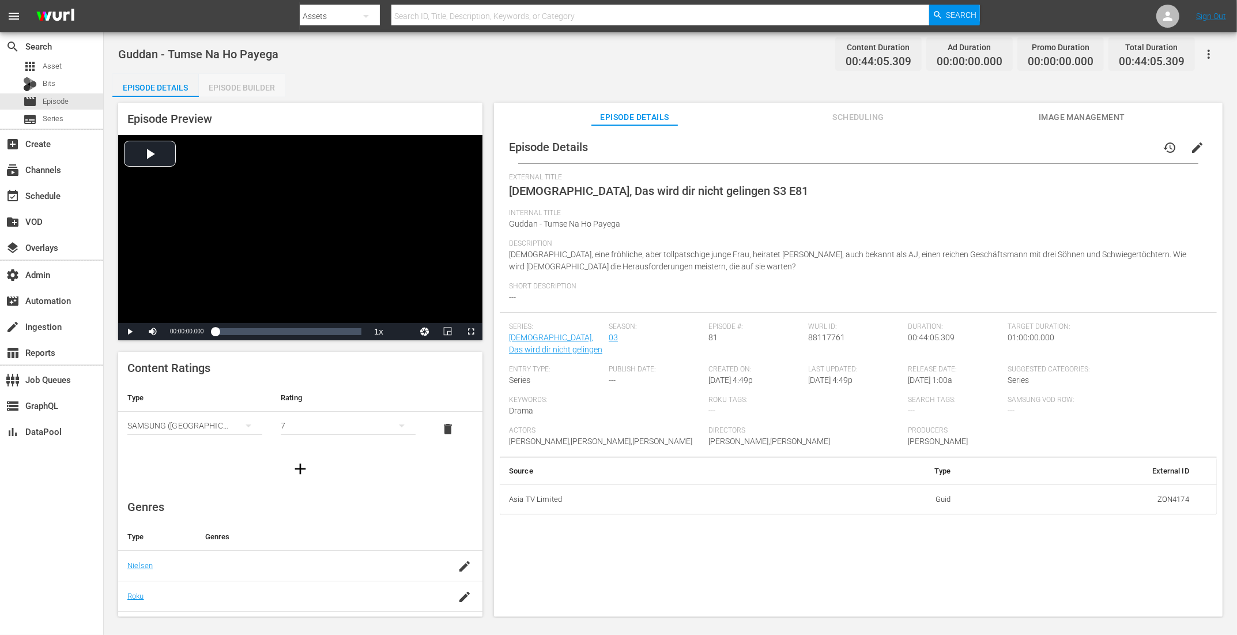
click at [257, 90] on div "Episode Builder" at bounding box center [242, 88] width 86 height 28
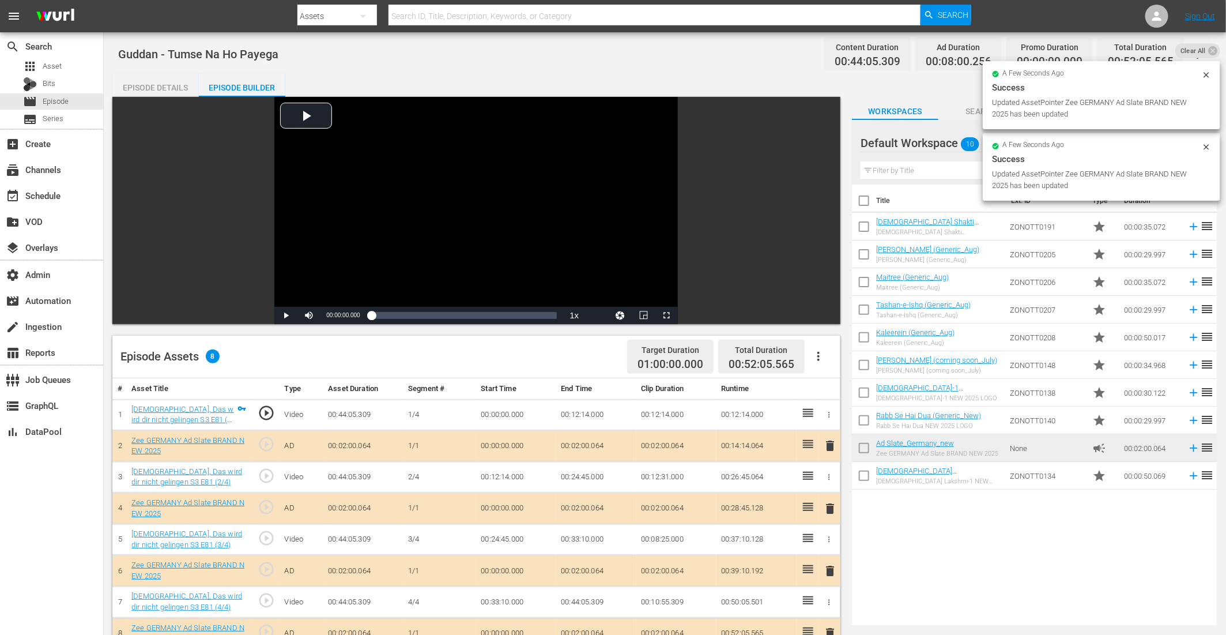
drag, startPoint x: 887, startPoint y: 444, endPoint x: 736, endPoint y: 2, distance: 467.7
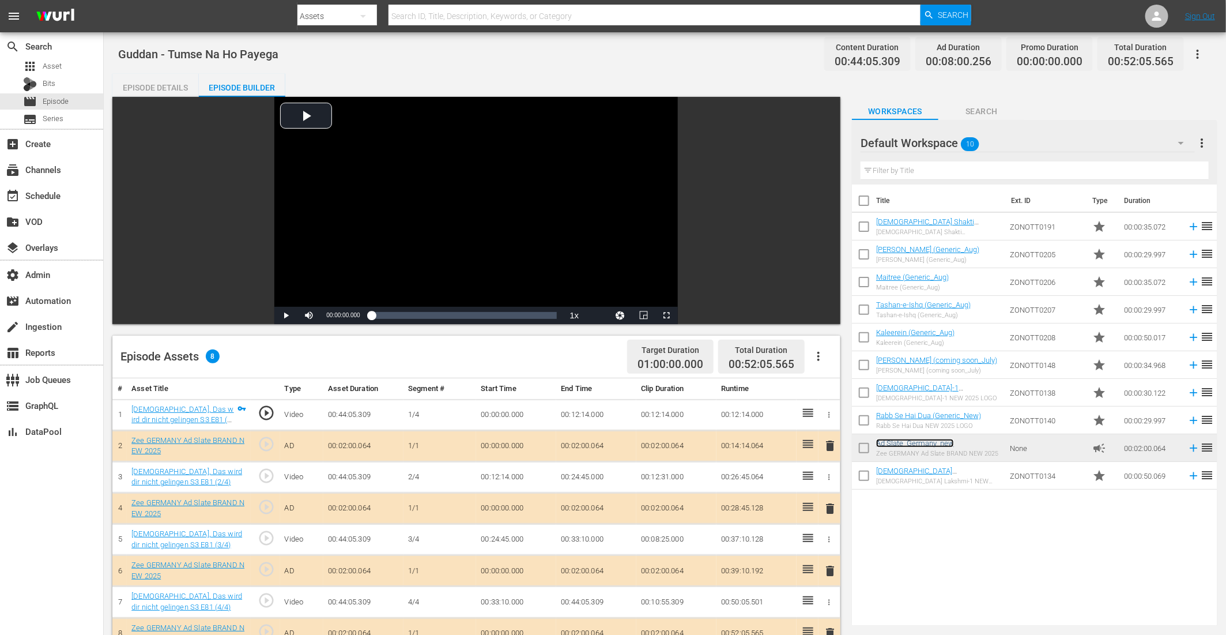
scroll to position [266, 0]
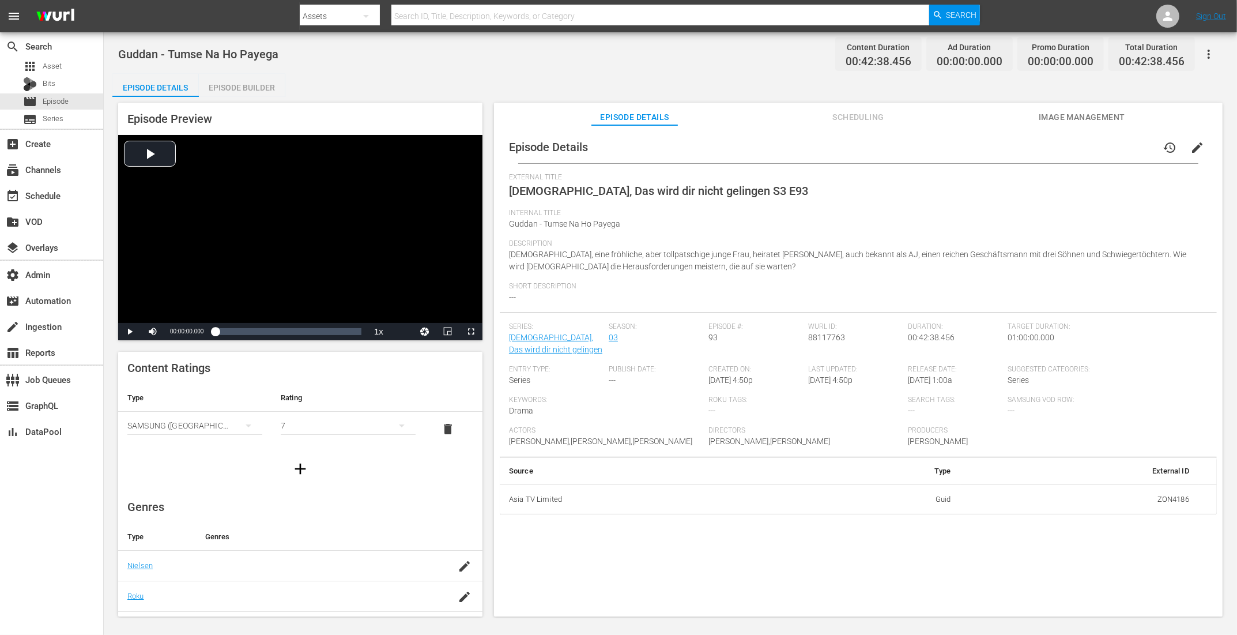
click at [264, 95] on div "Episode Builder" at bounding box center [242, 88] width 86 height 28
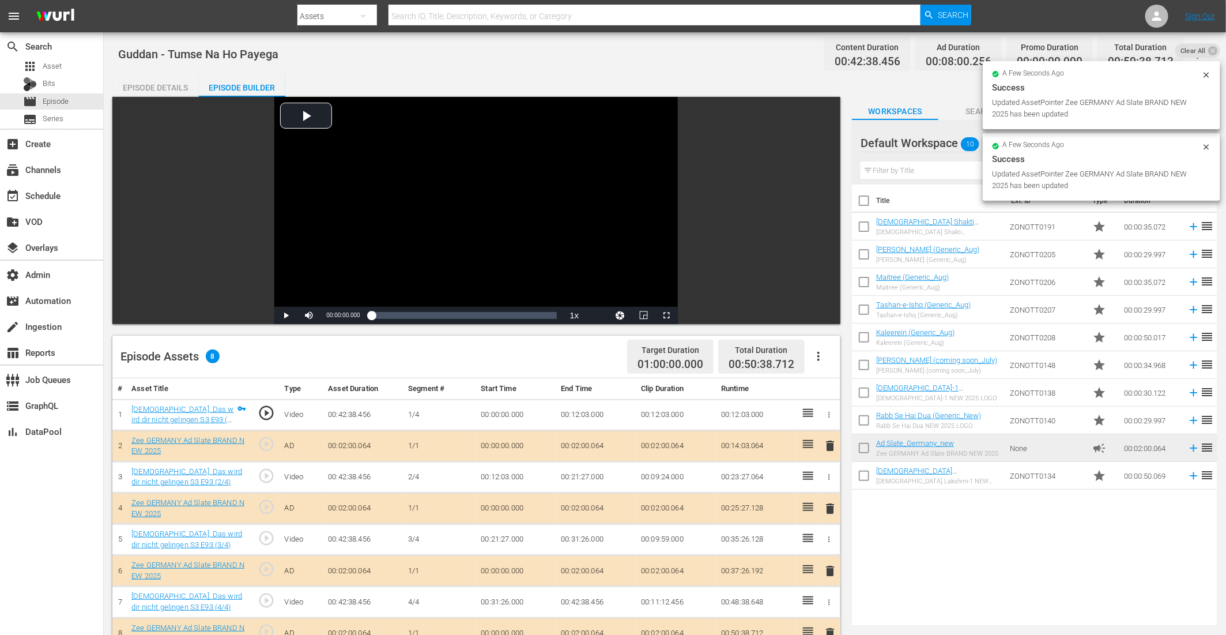
drag, startPoint x: 889, startPoint y: 441, endPoint x: 761, endPoint y: 1, distance: 458.6
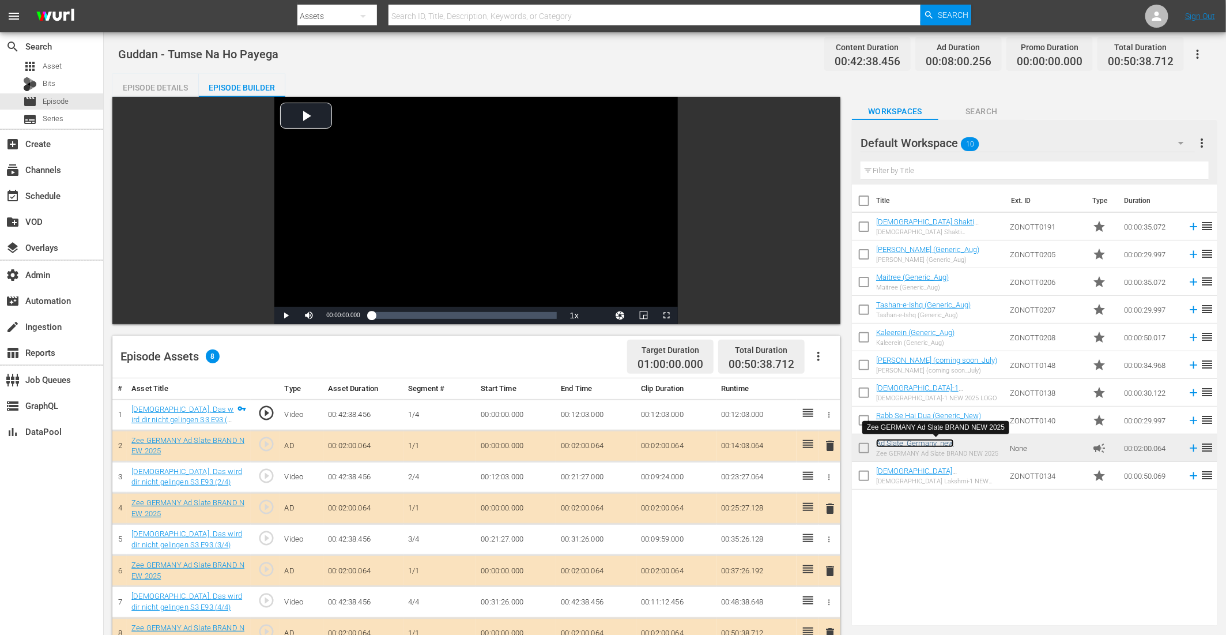
scroll to position [258, 0]
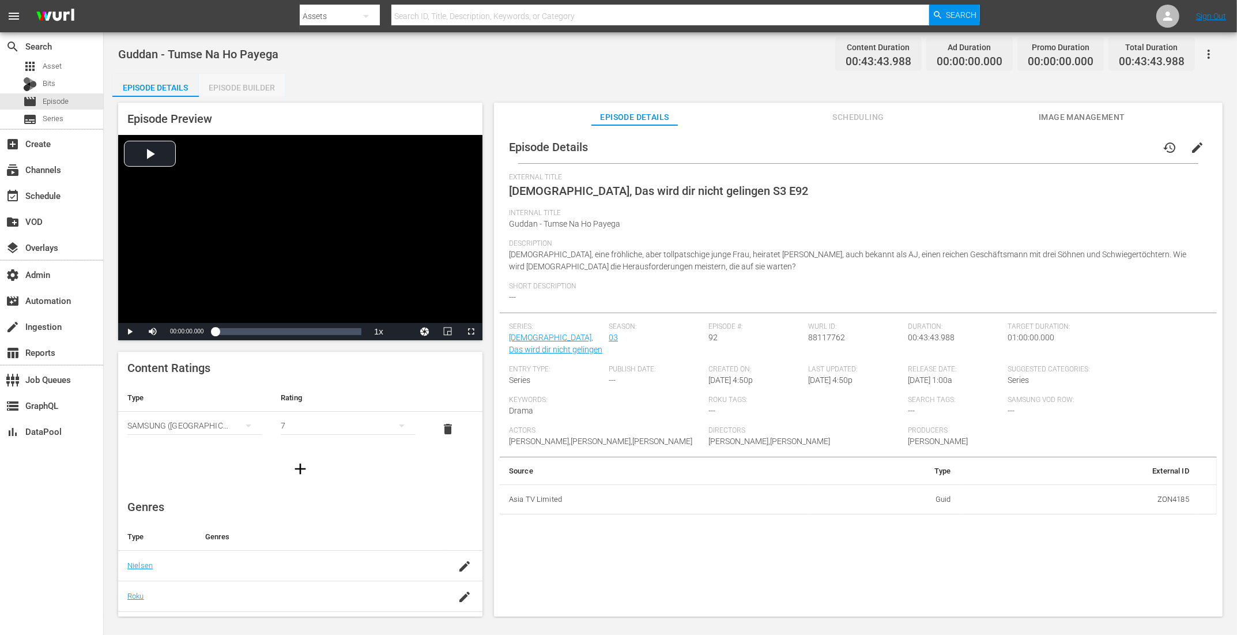
click at [268, 82] on div "Episode Builder" at bounding box center [242, 88] width 86 height 28
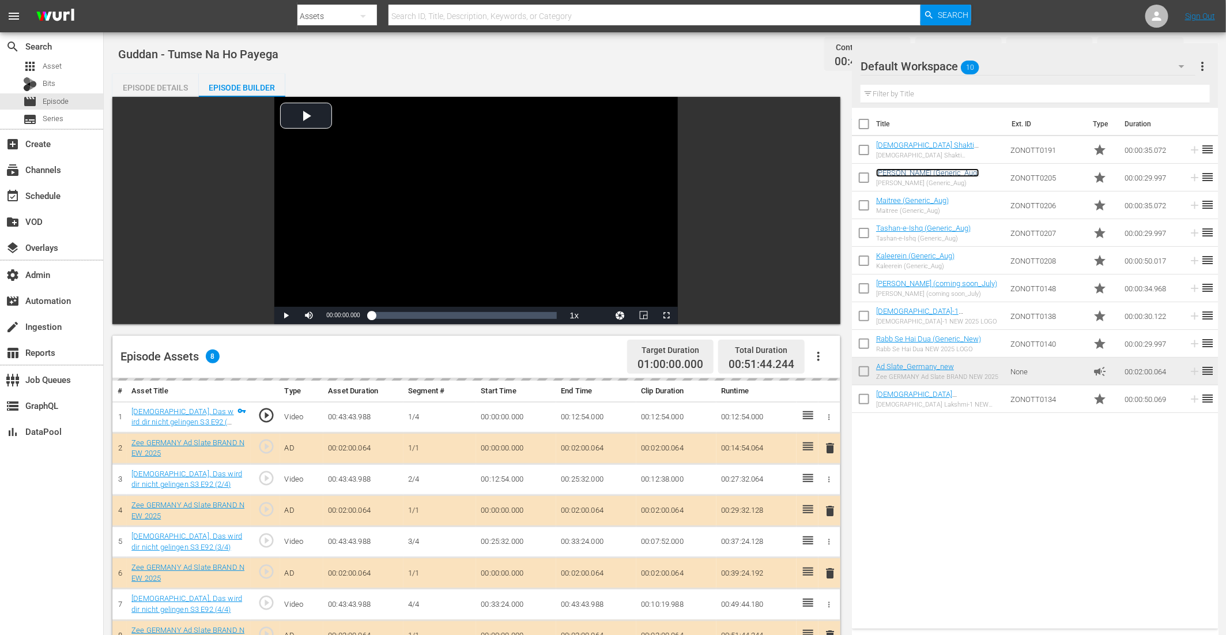
scroll to position [266, 0]
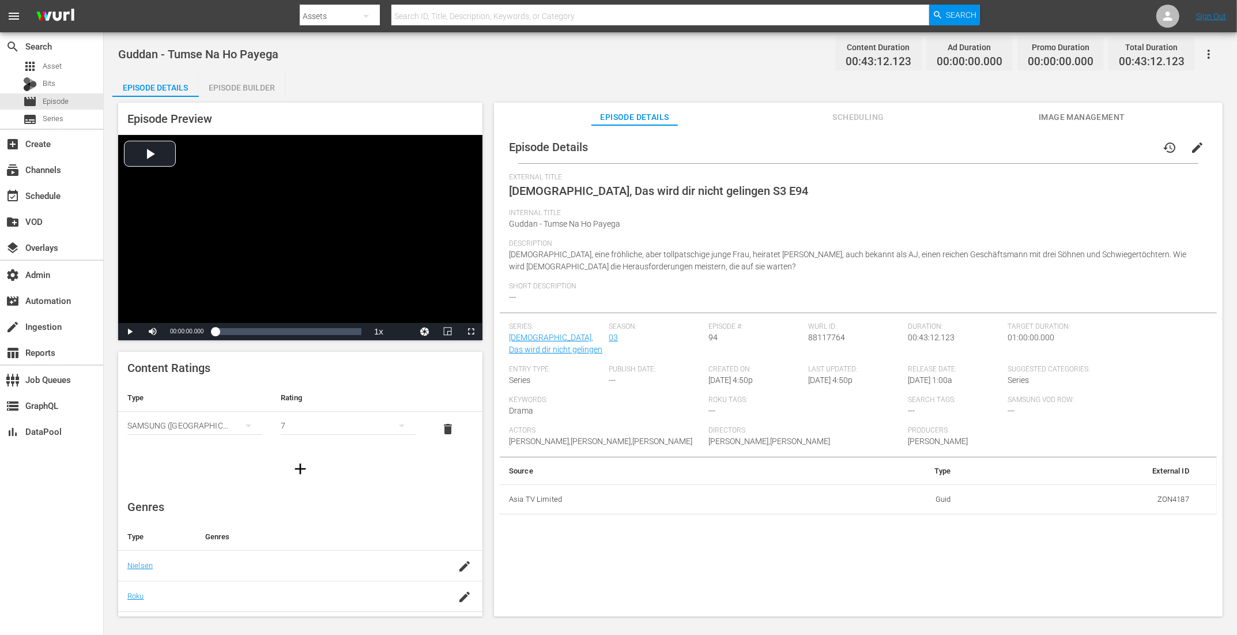
click at [264, 85] on div "Episode Builder" at bounding box center [242, 88] width 86 height 28
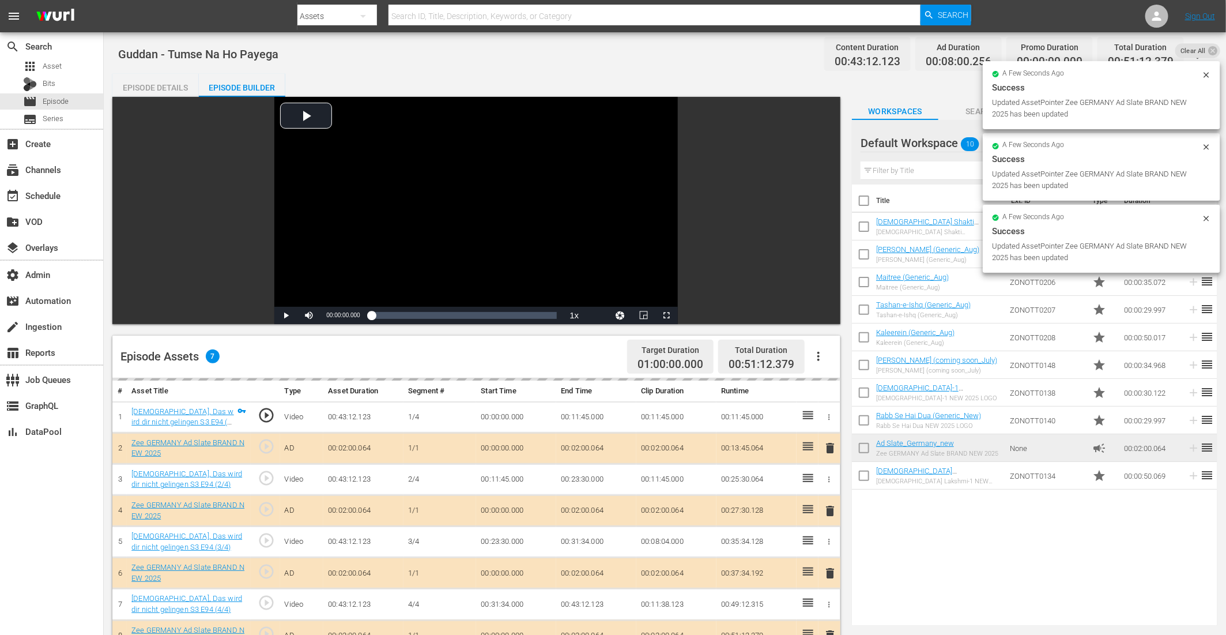
drag, startPoint x: 914, startPoint y: 439, endPoint x: 1018, endPoint y: 12, distance: 440.1
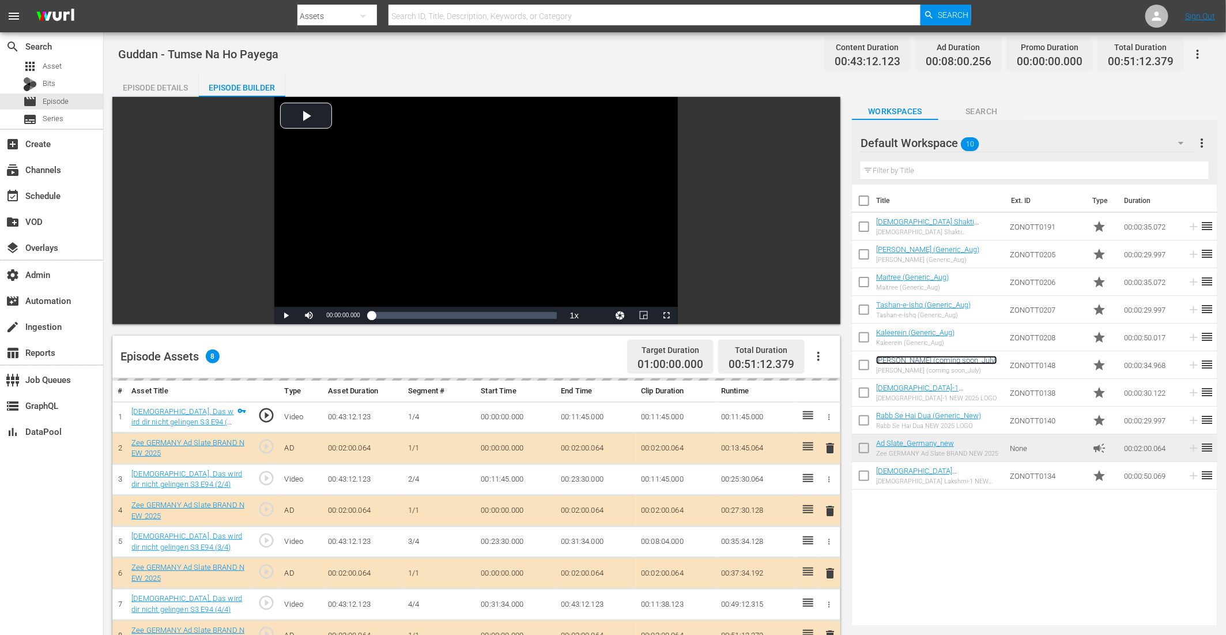
scroll to position [267, 0]
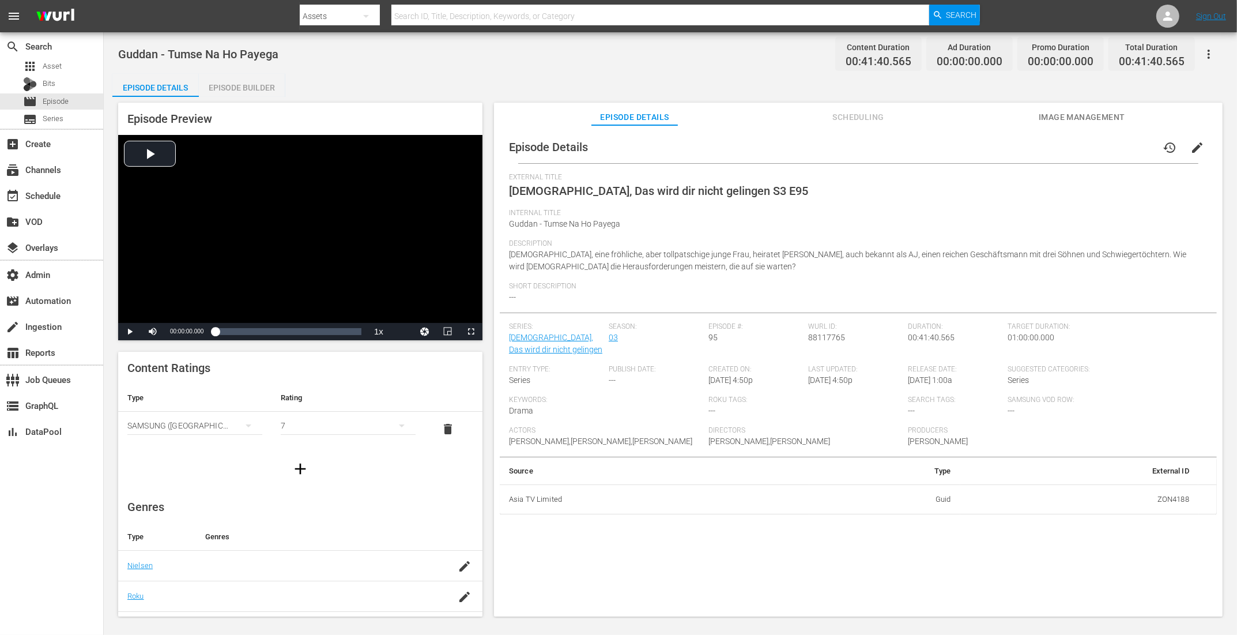
click at [236, 88] on div "Episode Builder" at bounding box center [242, 88] width 86 height 28
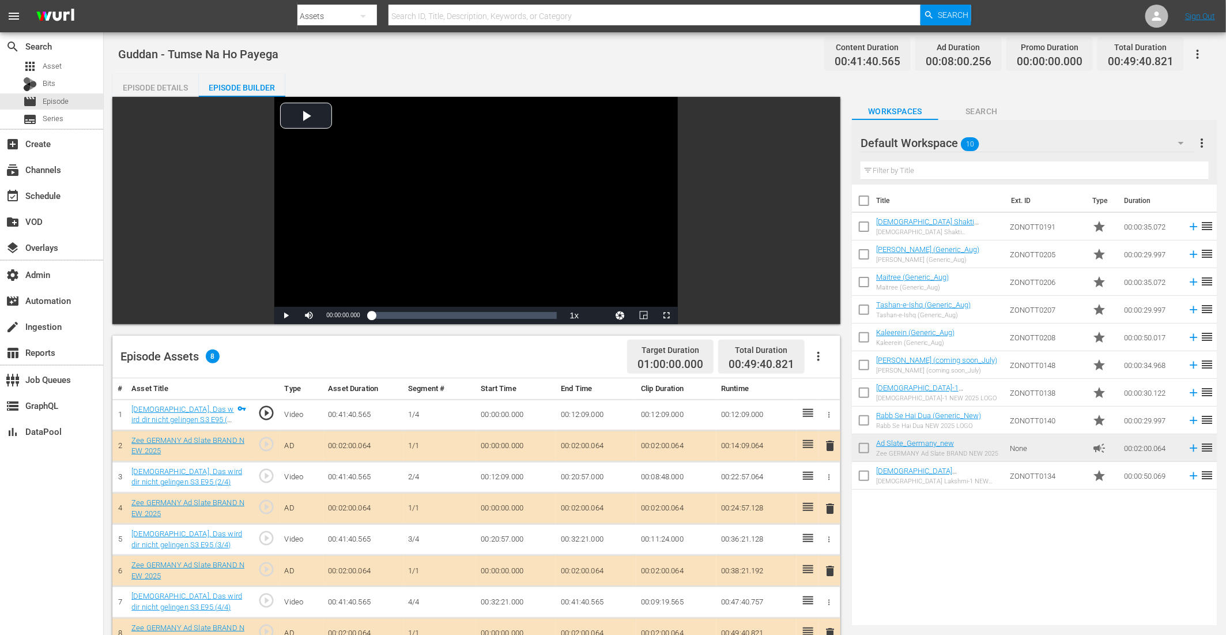
drag, startPoint x: 896, startPoint y: 442, endPoint x: 227, endPoint y: 69, distance: 765.3
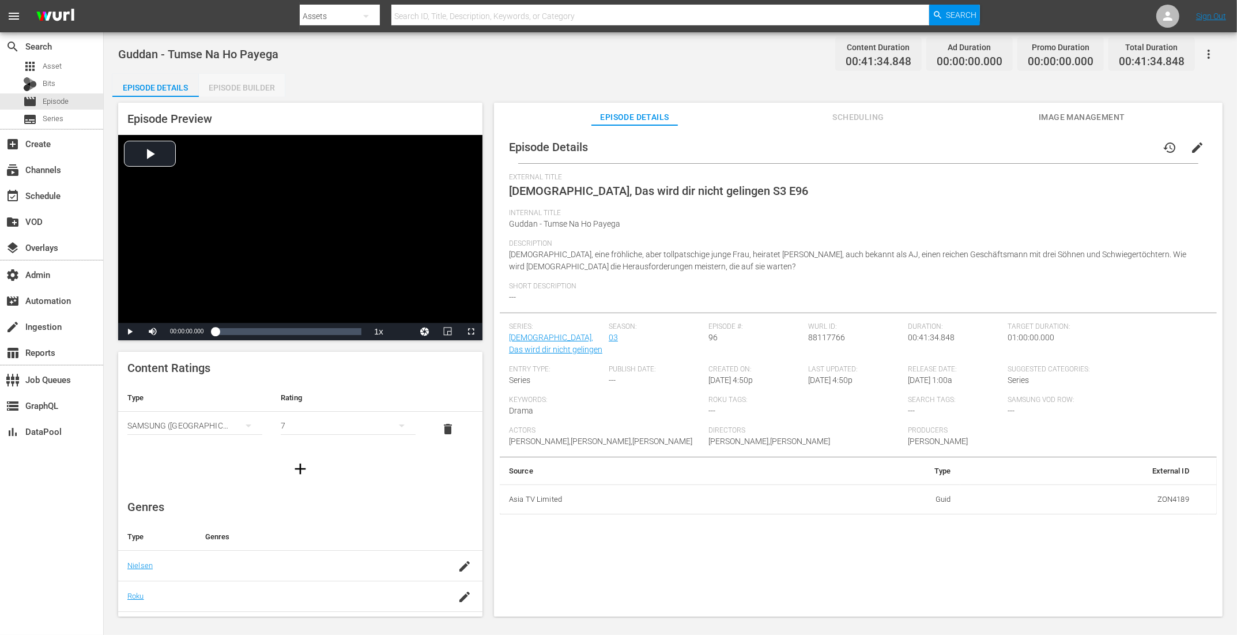
click at [261, 83] on div "Episode Builder" at bounding box center [242, 88] width 86 height 28
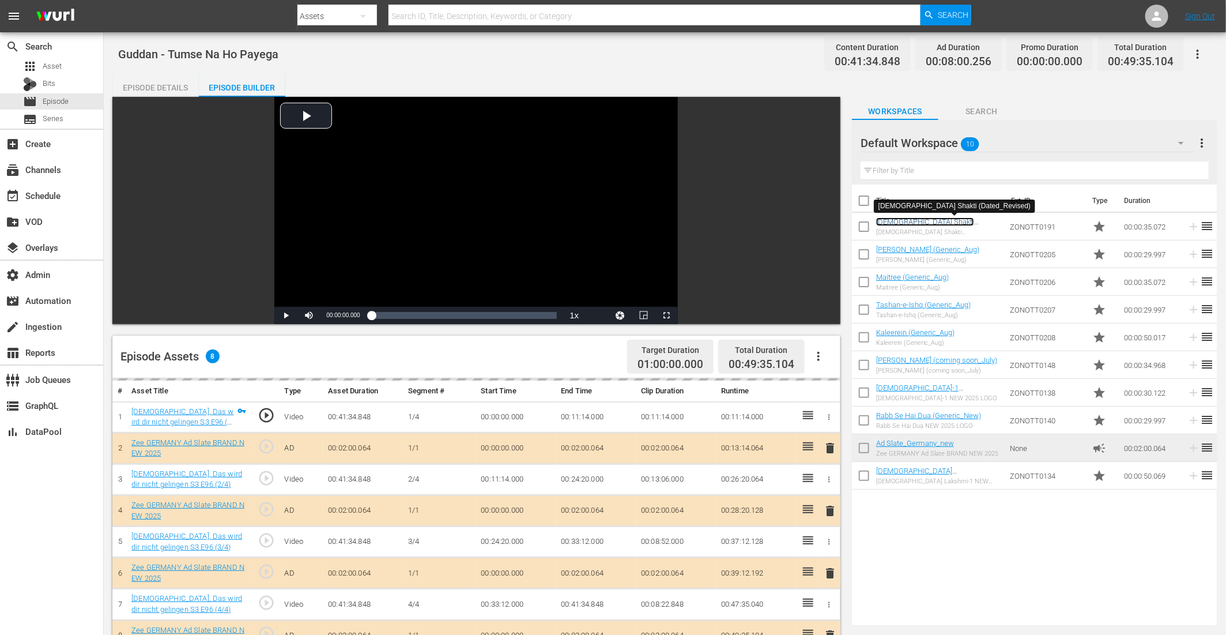
scroll to position [271, 0]
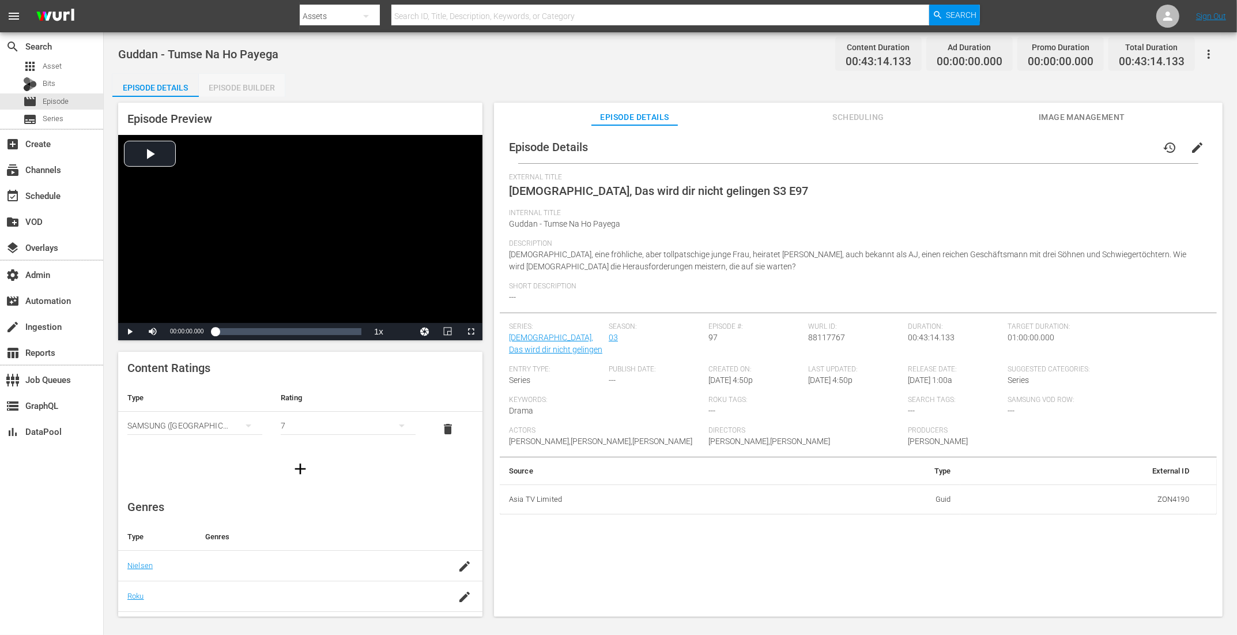
click at [240, 80] on div "Episode Builder" at bounding box center [242, 88] width 86 height 28
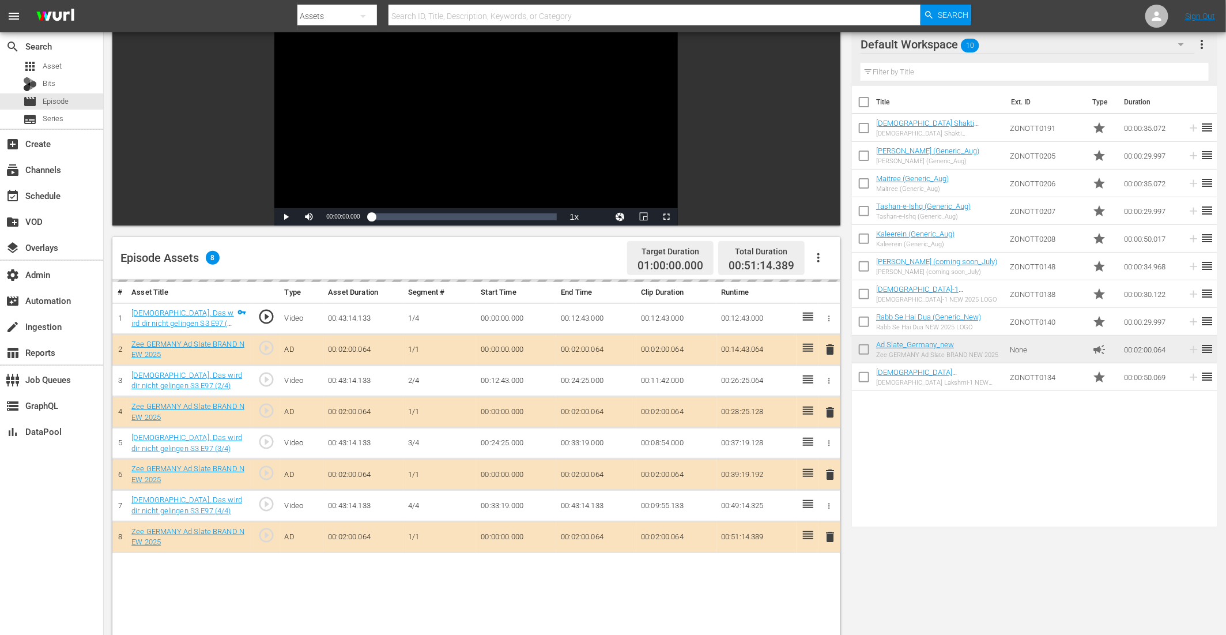
scroll to position [300, 0]
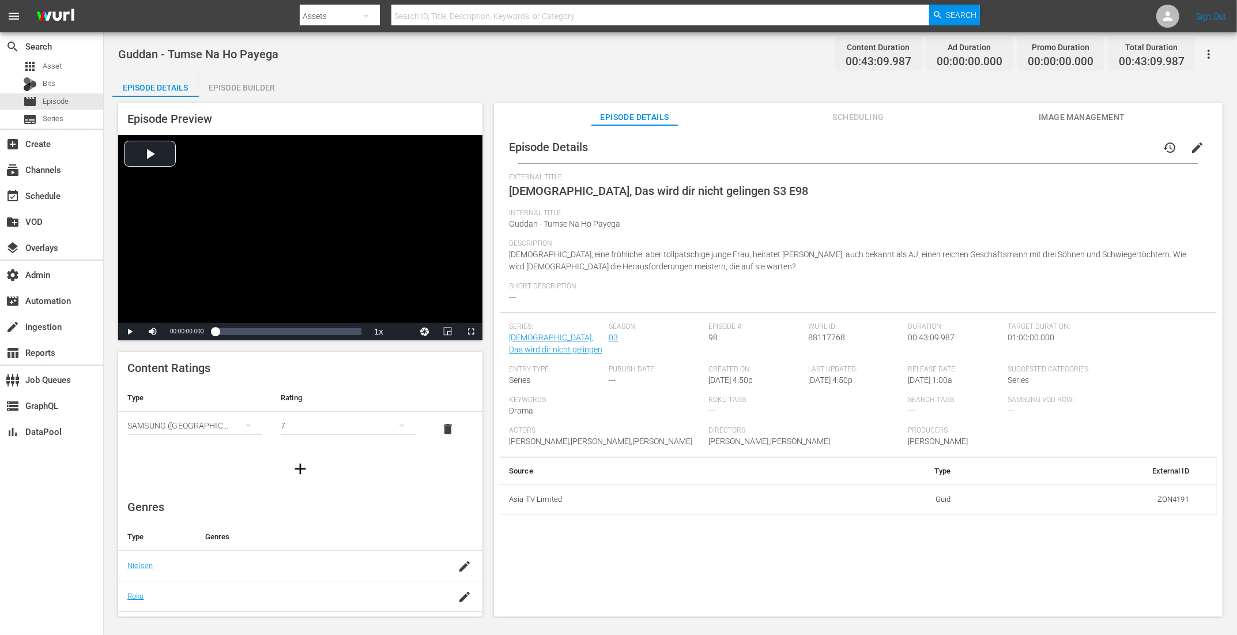
click at [261, 95] on div "Episode Builder" at bounding box center [242, 88] width 86 height 28
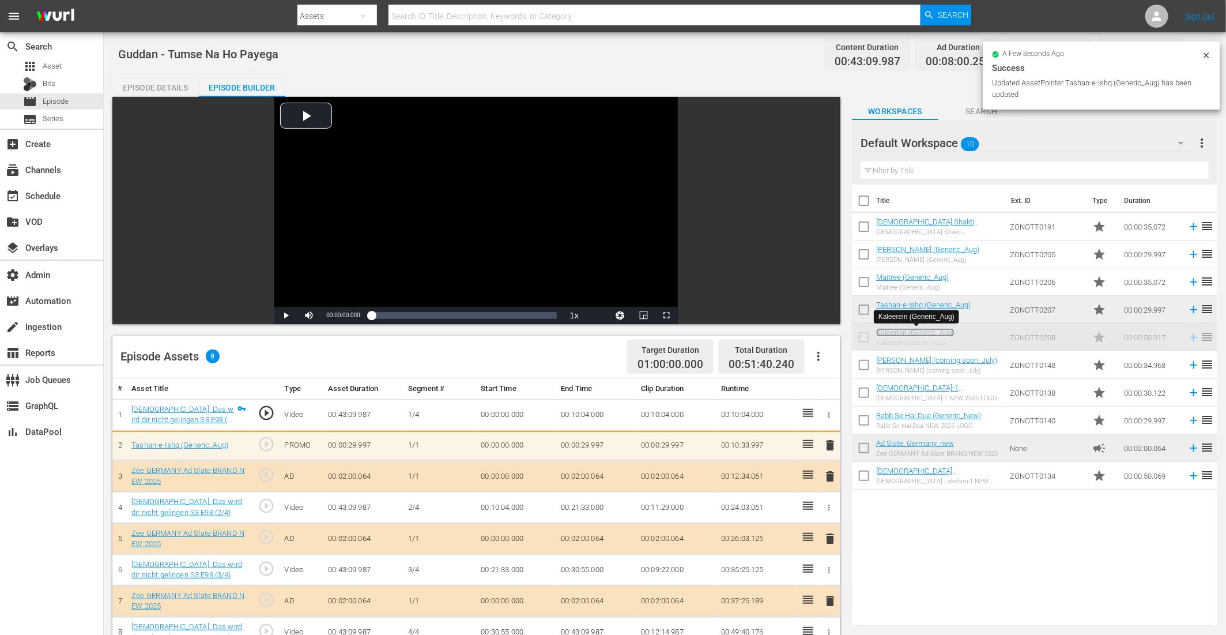
scroll to position [300, 0]
